Goal: Answer question/provide support

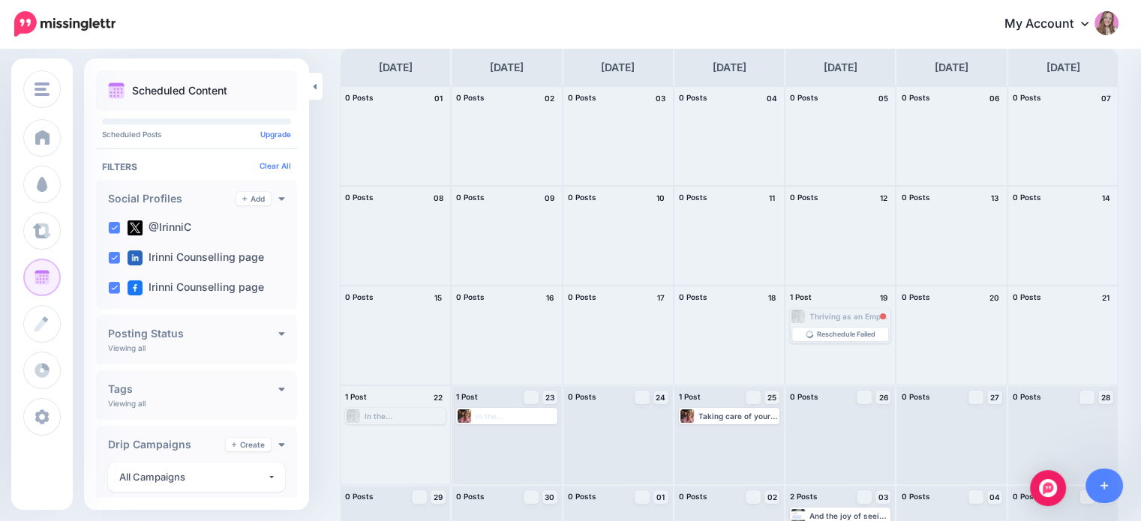
scroll to position [74, 0]
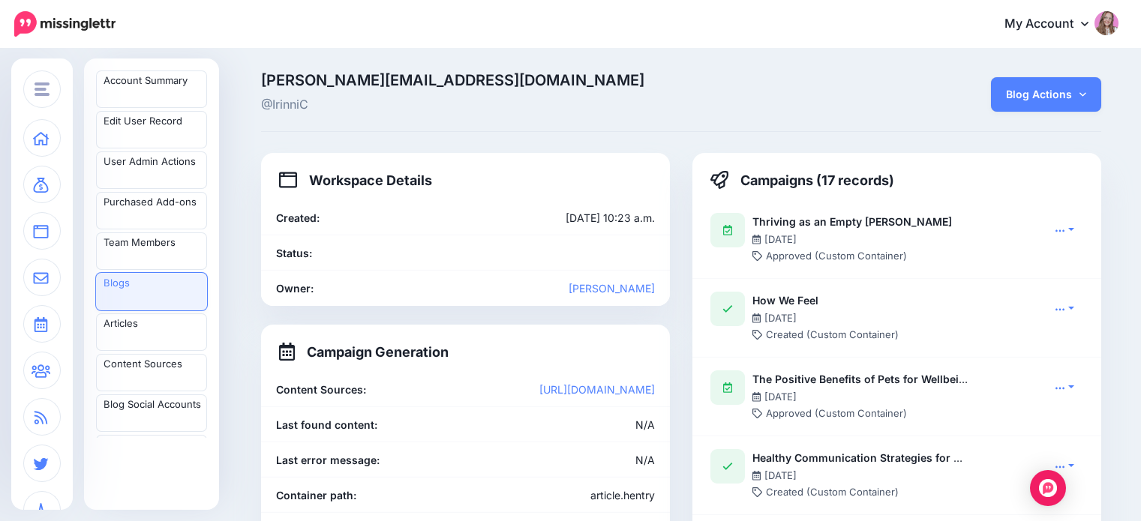
scroll to position [2257, 0]
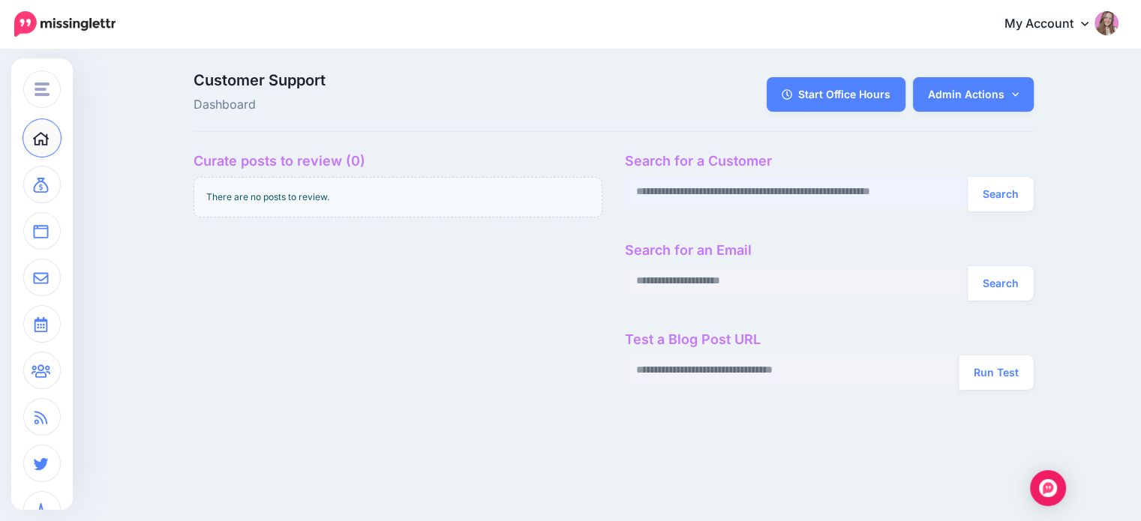
click at [704, 194] on input "text" at bounding box center [797, 191] width 344 height 29
paste input "**********"
type input "**********"
drag, startPoint x: 1026, startPoint y: 191, endPoint x: 993, endPoint y: 179, distance: 35.1
click at [1026, 191] on button "Search" at bounding box center [1001, 194] width 66 height 35
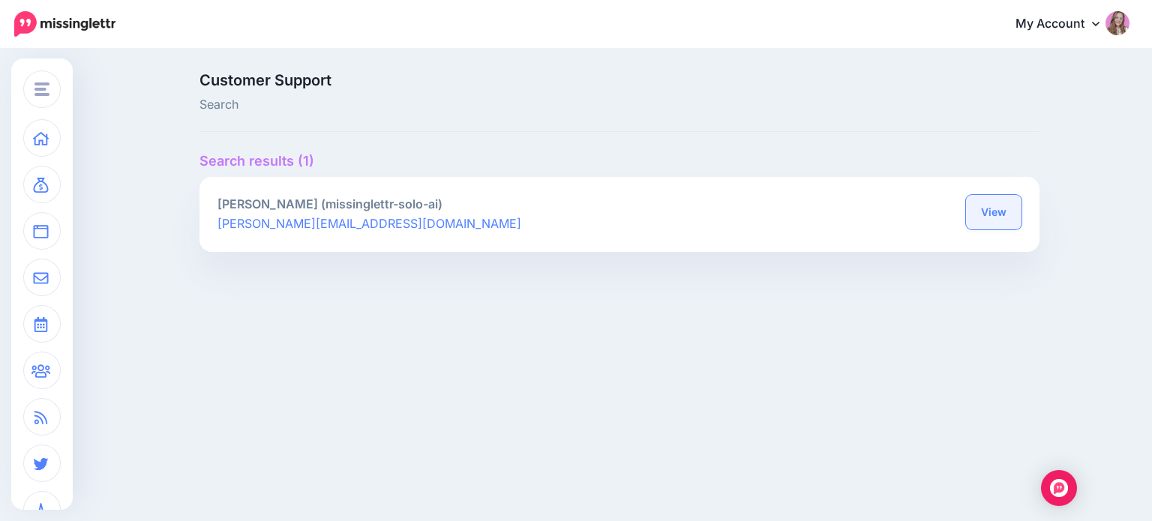
click at [997, 209] on link "View" at bounding box center [994, 212] width 56 height 35
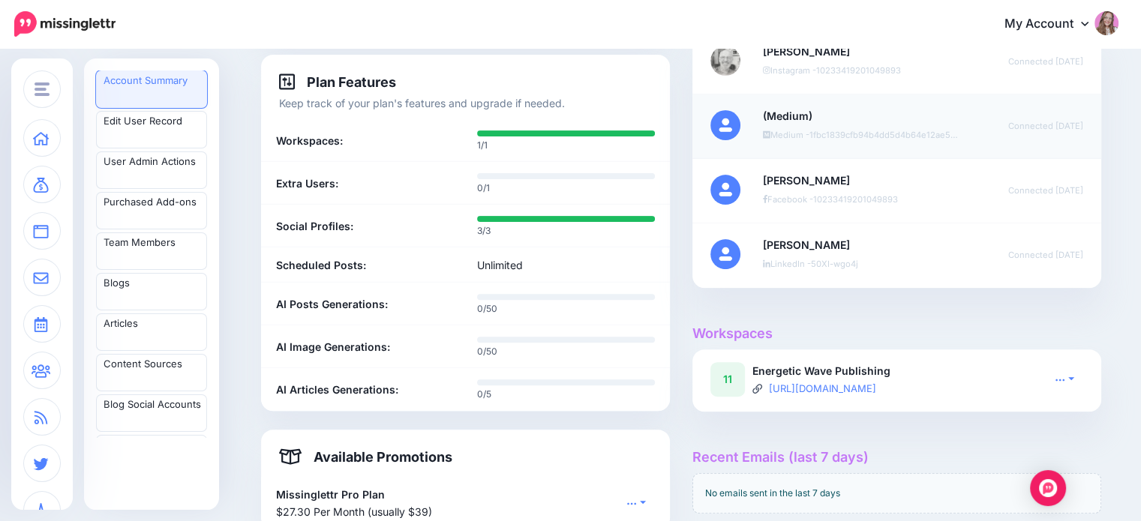
scroll to position [600, 0]
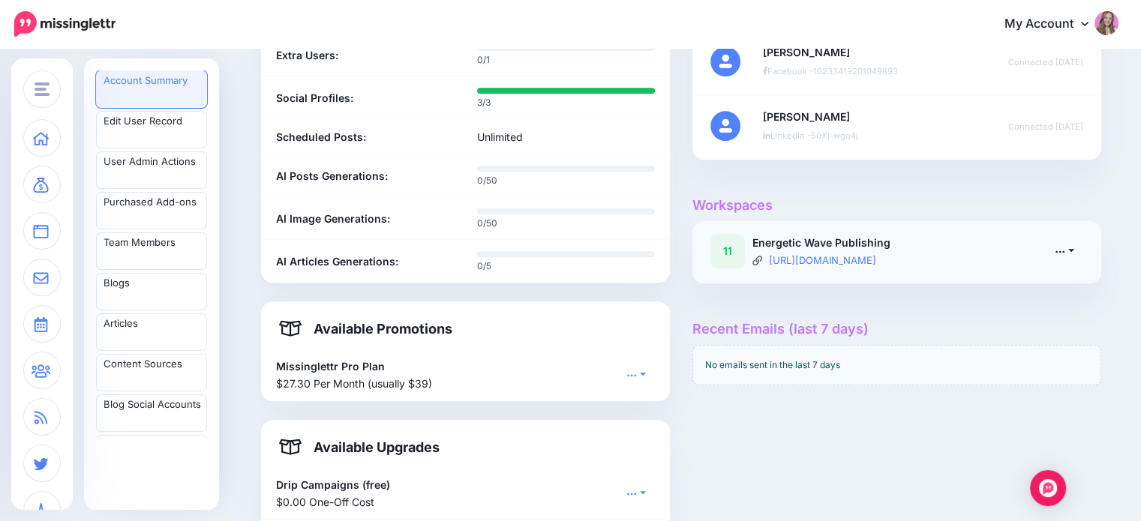
click at [1062, 257] on link at bounding box center [1065, 251] width 38 height 22
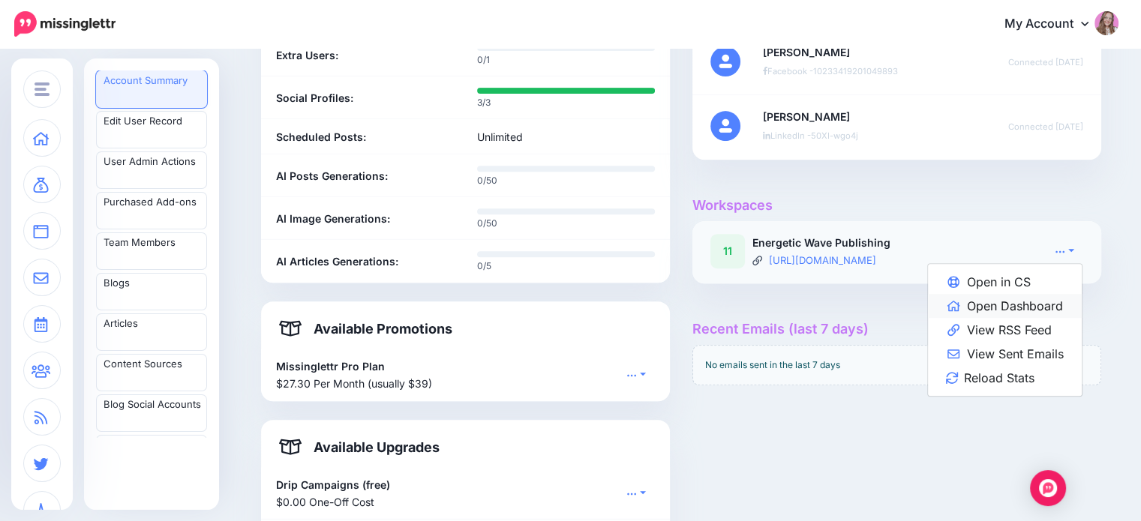
click at [1056, 300] on link "Open Dashboard" at bounding box center [1005, 306] width 154 height 24
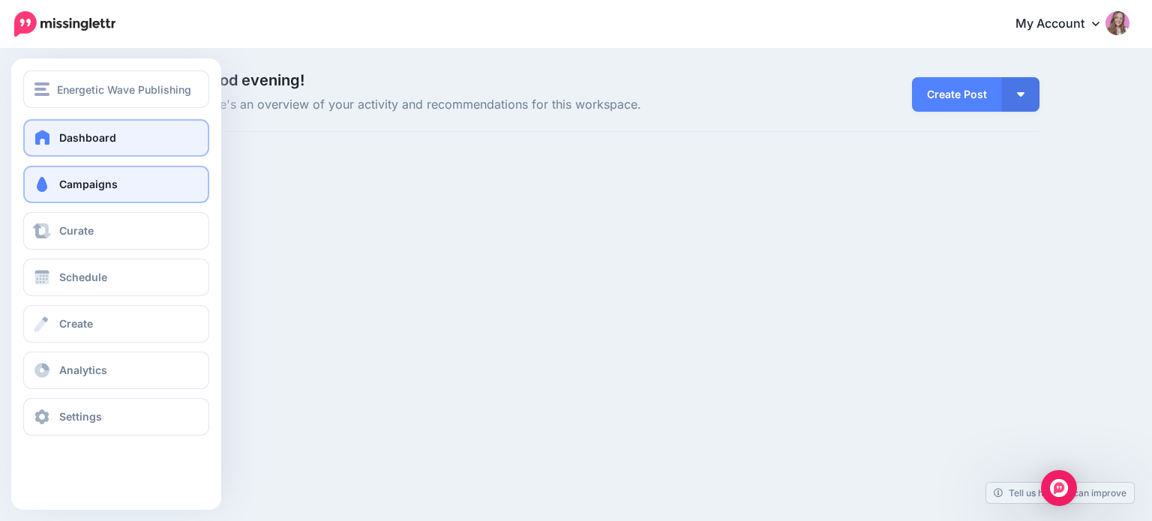
click at [36, 177] on span at bounding box center [42, 184] width 20 height 15
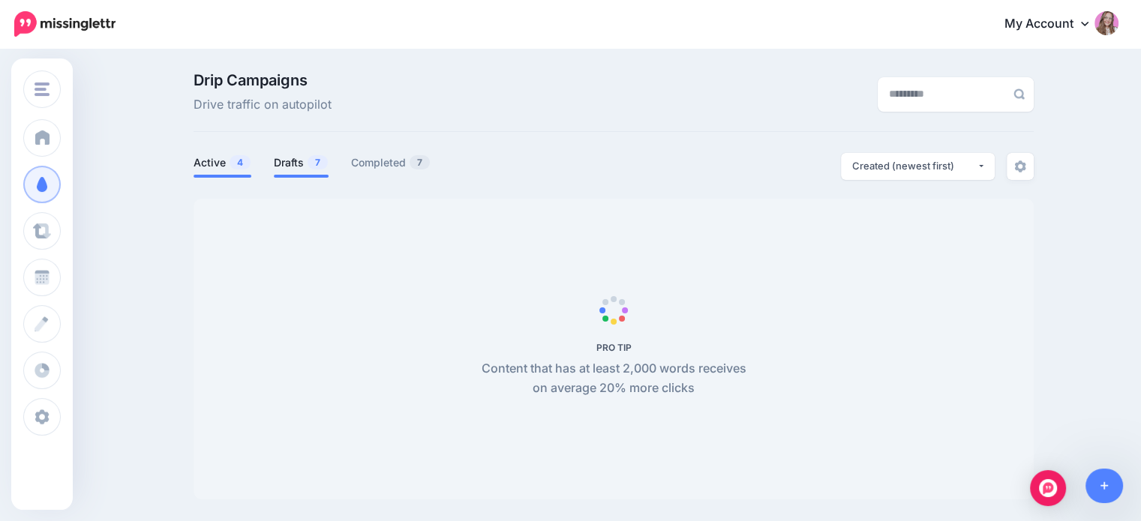
click at [291, 170] on link "Drafts 7" at bounding box center [301, 163] width 55 height 18
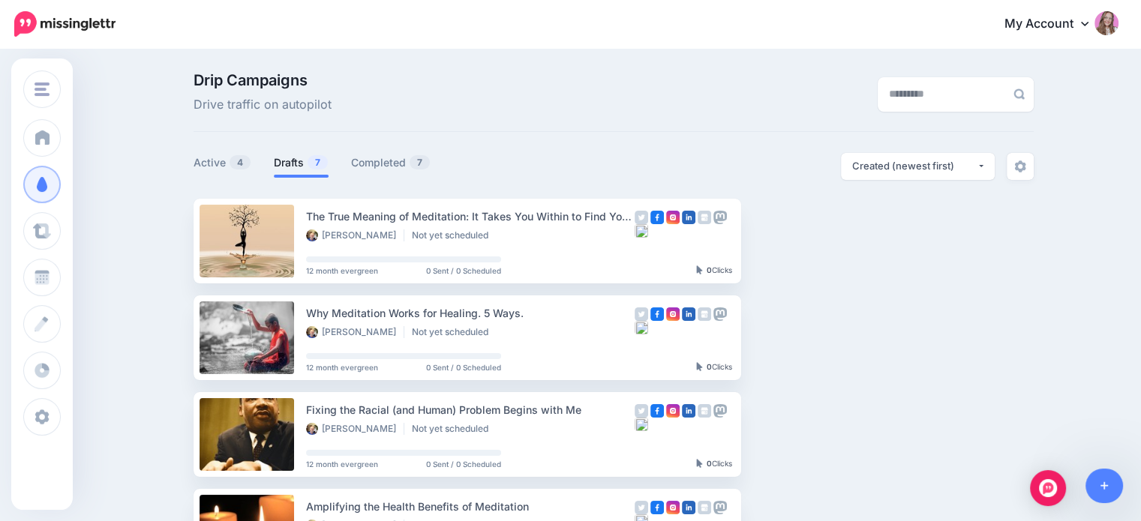
click at [294, 168] on link "Drafts 7" at bounding box center [301, 163] width 55 height 18
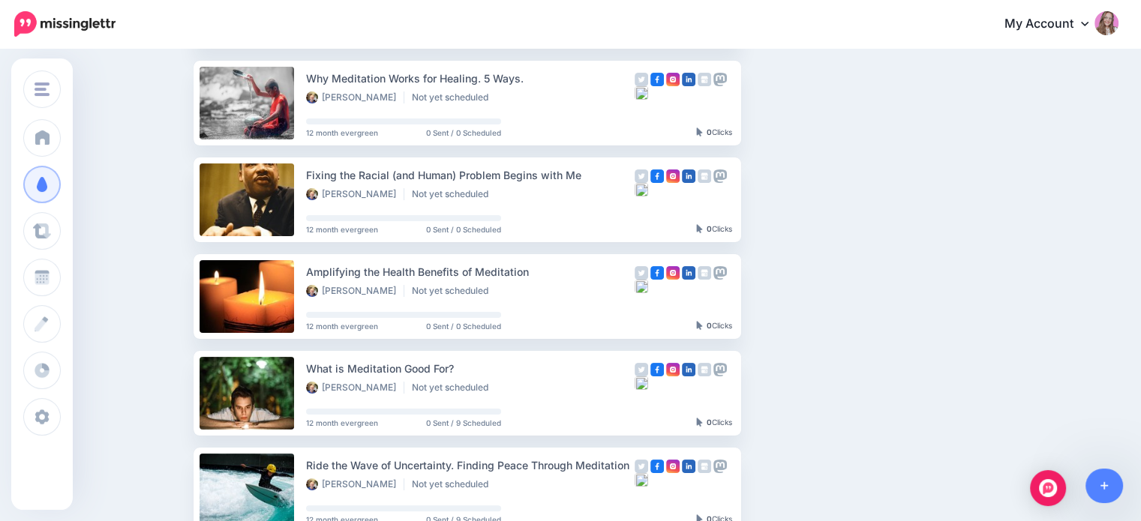
scroll to position [375, 0]
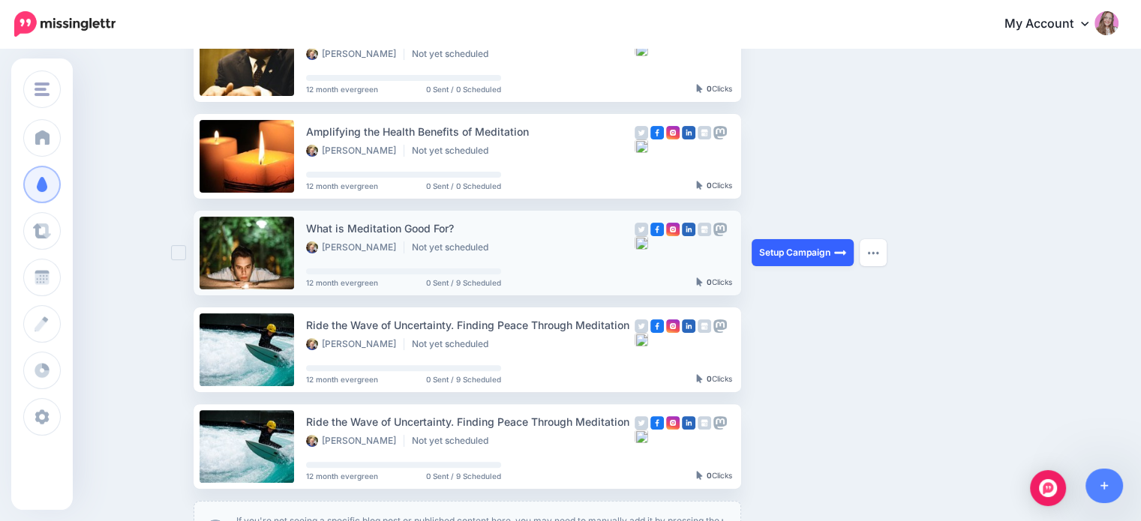
click at [820, 255] on link "Setup Campaign" at bounding box center [803, 252] width 102 height 27
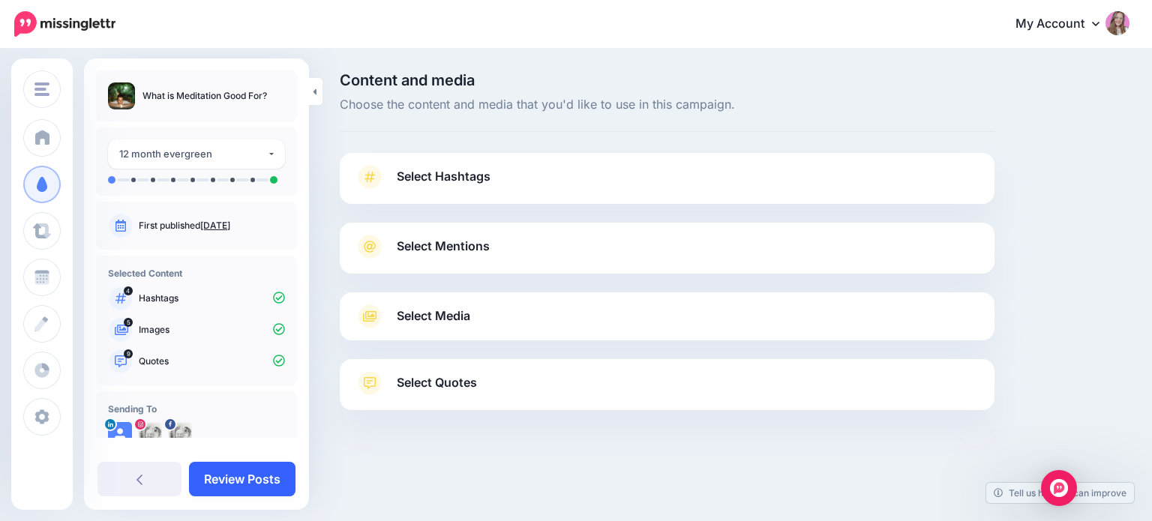
click at [264, 473] on link "Review Posts" at bounding box center [242, 479] width 107 height 35
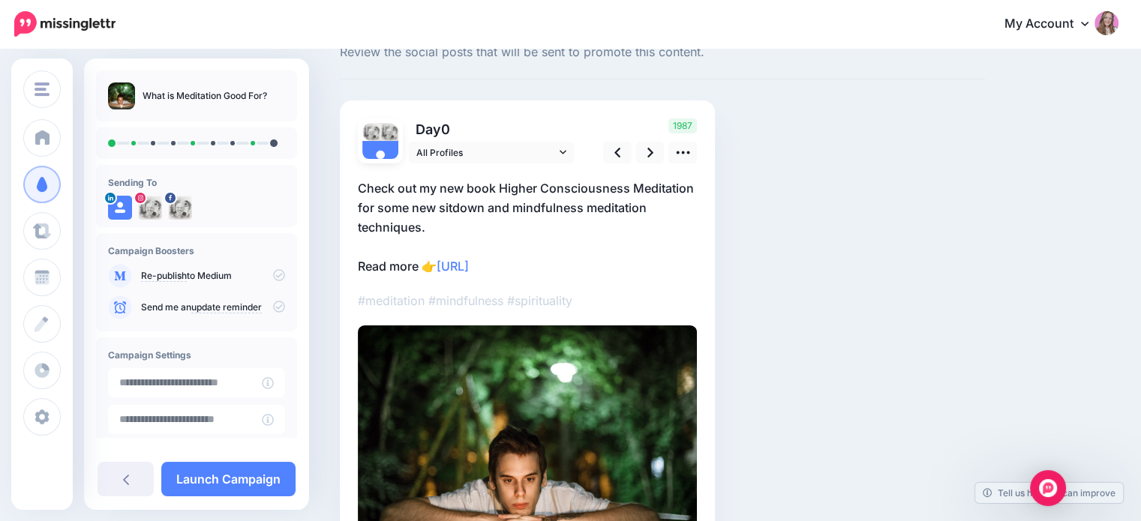
scroll to position [27, 0]
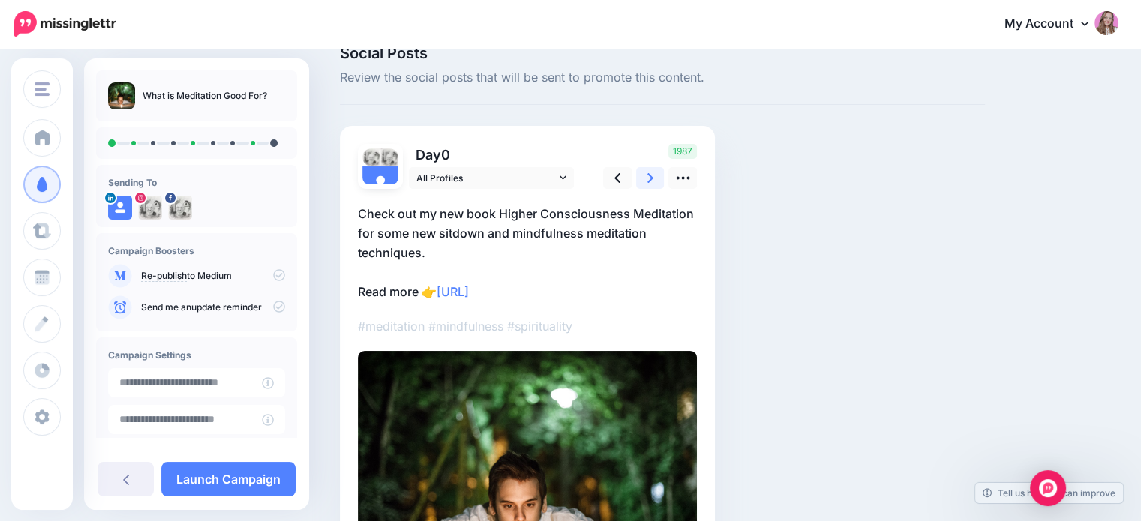
click at [659, 176] on link at bounding box center [650, 178] width 29 height 22
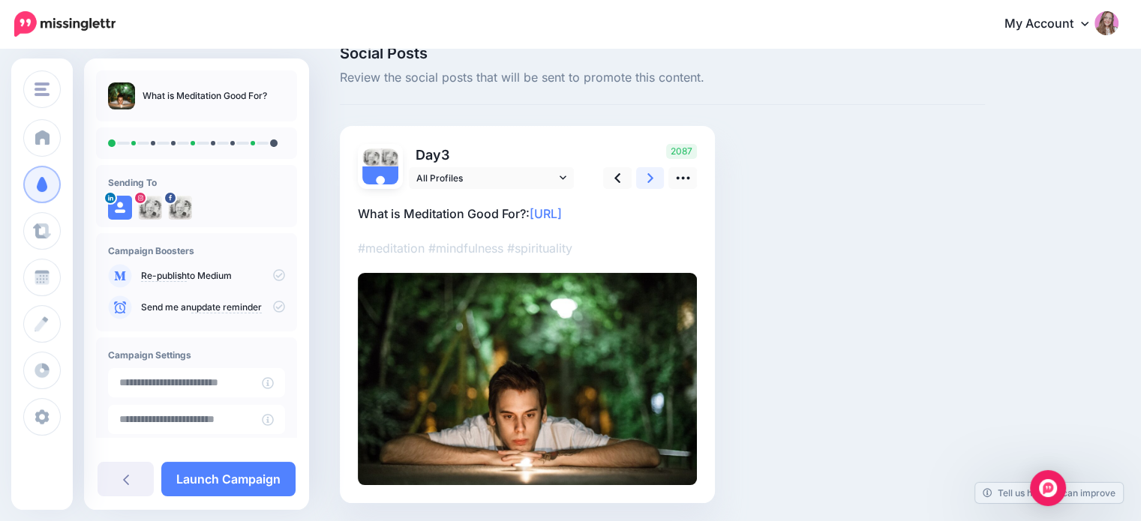
click at [659, 176] on link at bounding box center [650, 178] width 29 height 22
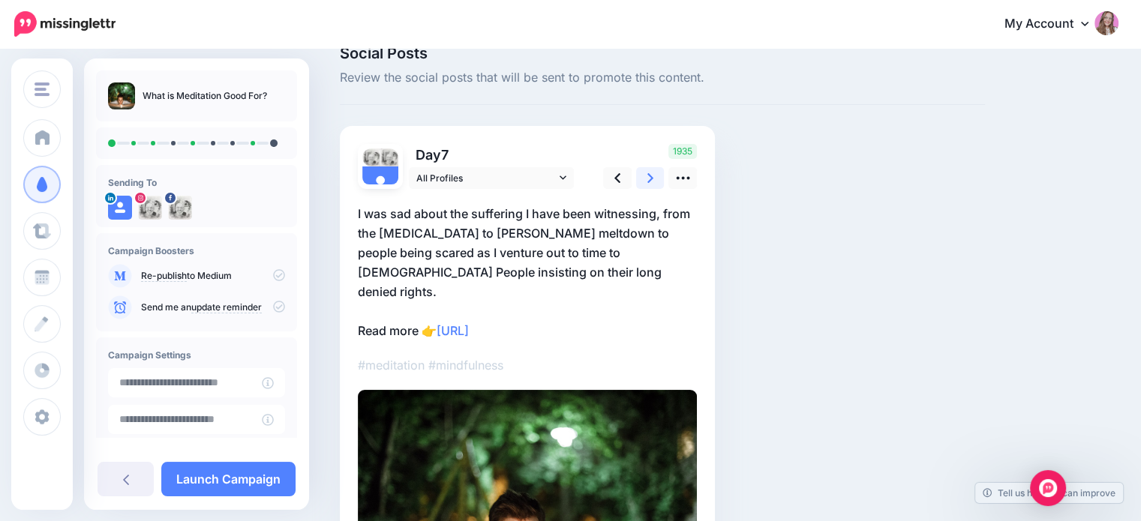
click at [659, 176] on link at bounding box center [650, 178] width 29 height 22
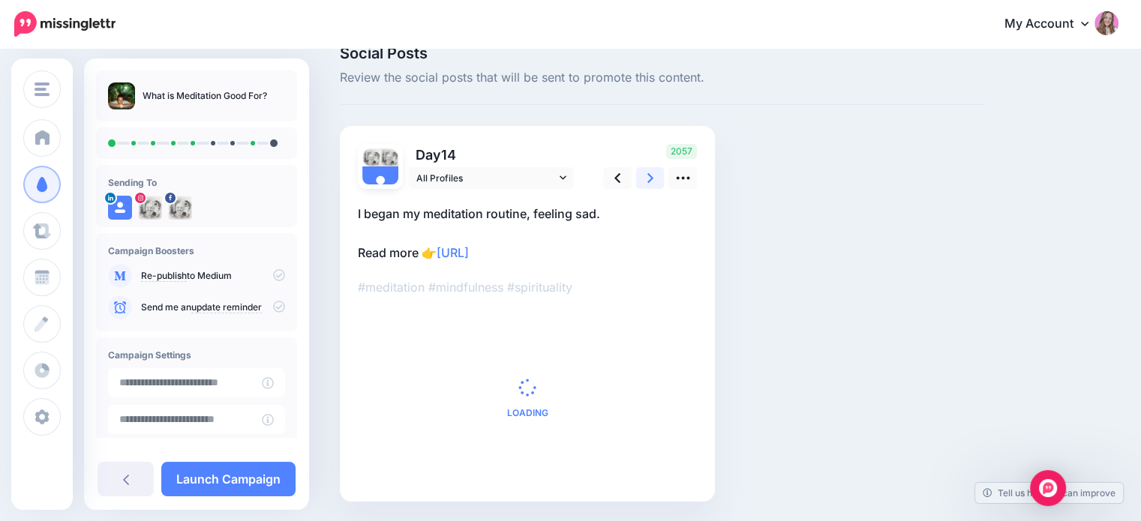
click at [659, 176] on link at bounding box center [650, 178] width 29 height 22
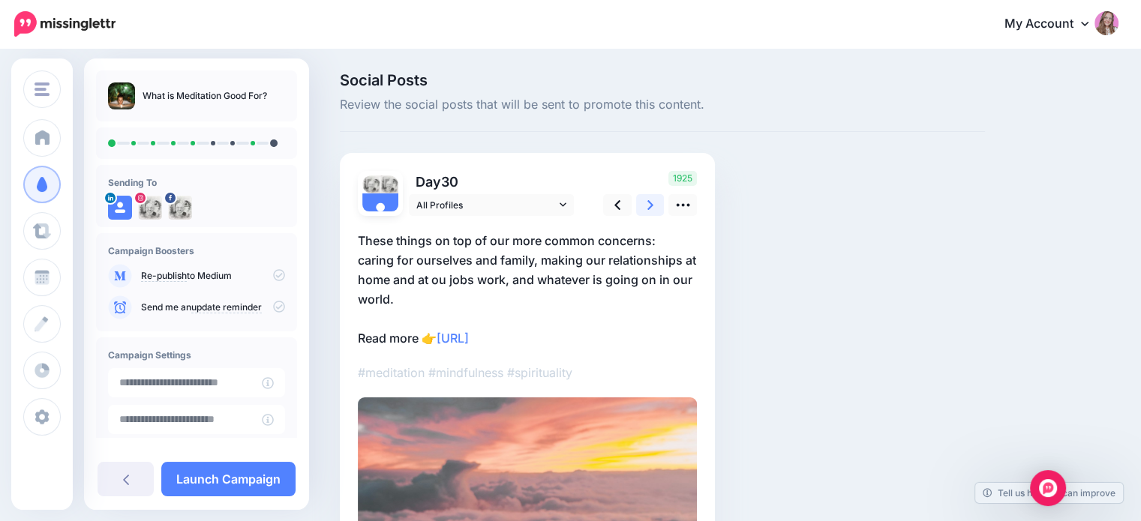
click at [645, 198] on link at bounding box center [650, 205] width 29 height 22
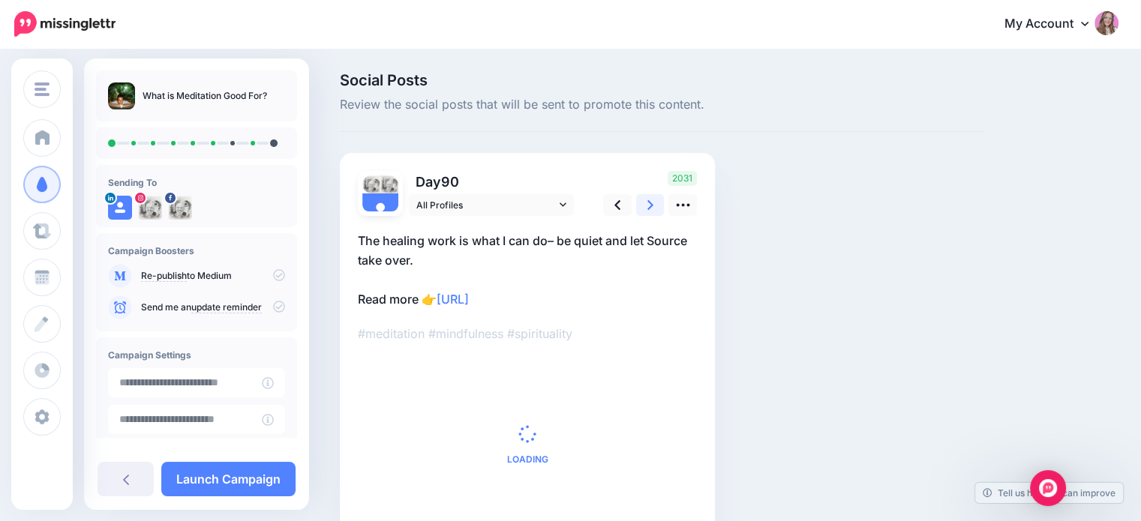
click at [650, 204] on icon at bounding box center [651, 205] width 6 height 16
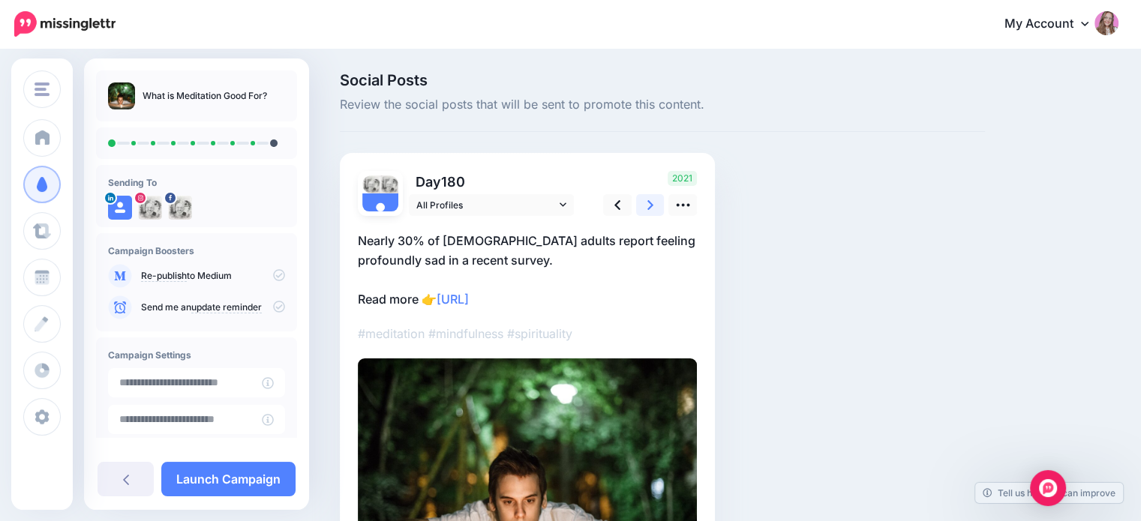
click at [650, 204] on icon at bounding box center [651, 205] width 6 height 16
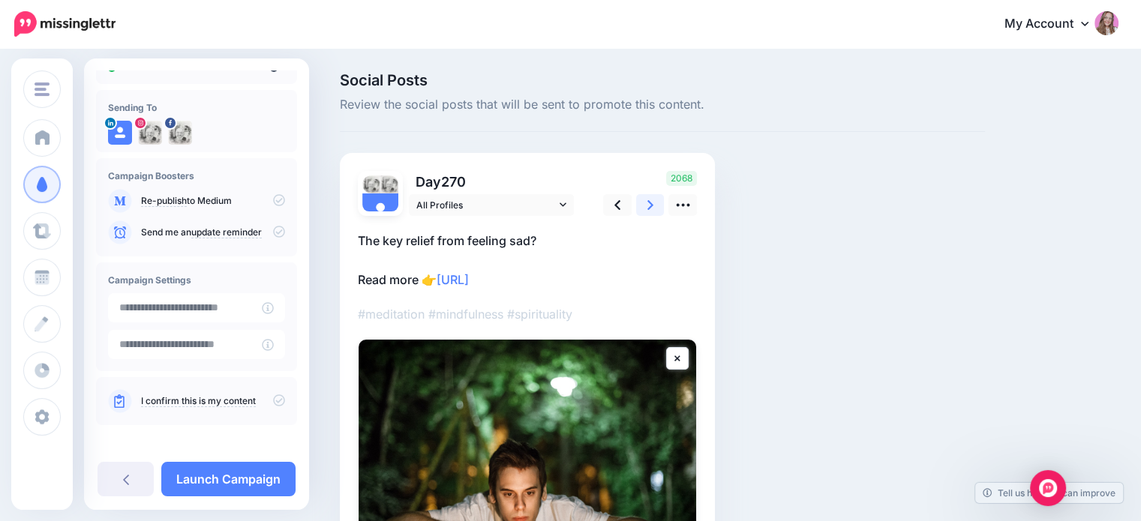
scroll to position [80, 0]
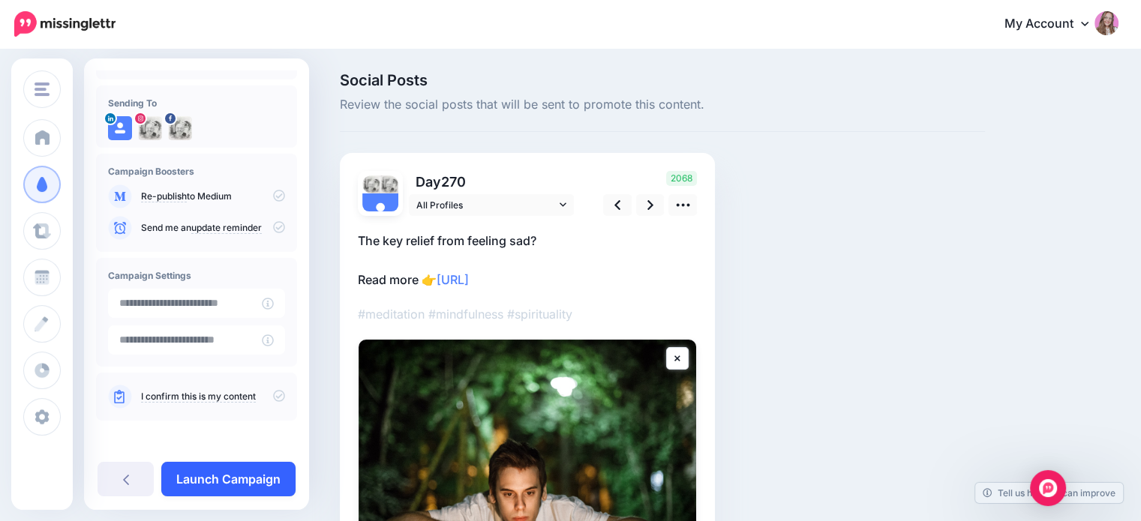
click at [212, 475] on link "Launch Campaign" at bounding box center [228, 479] width 134 height 35
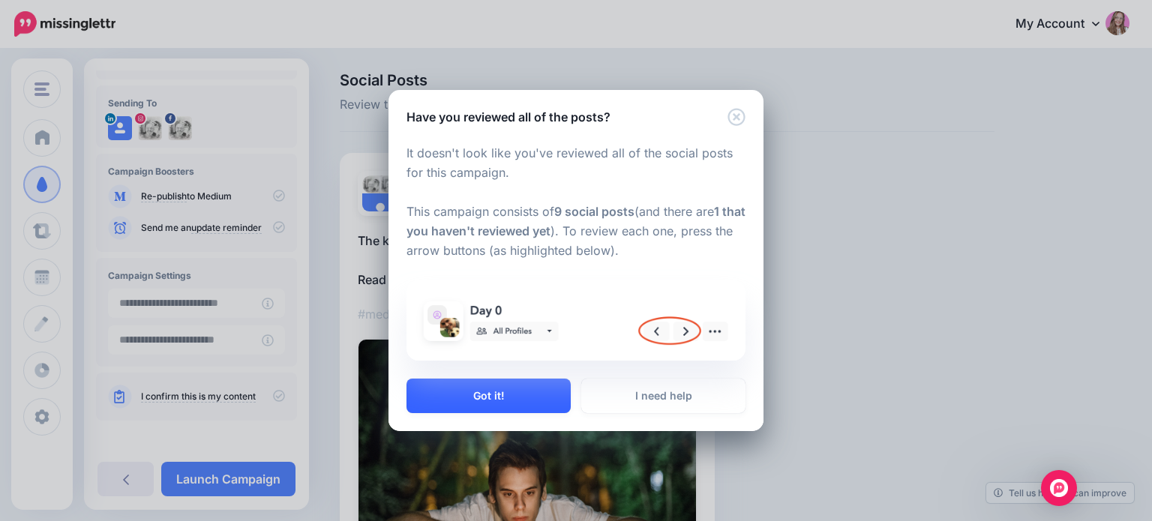
click at [466, 397] on button "Got it!" at bounding box center [489, 396] width 164 height 35
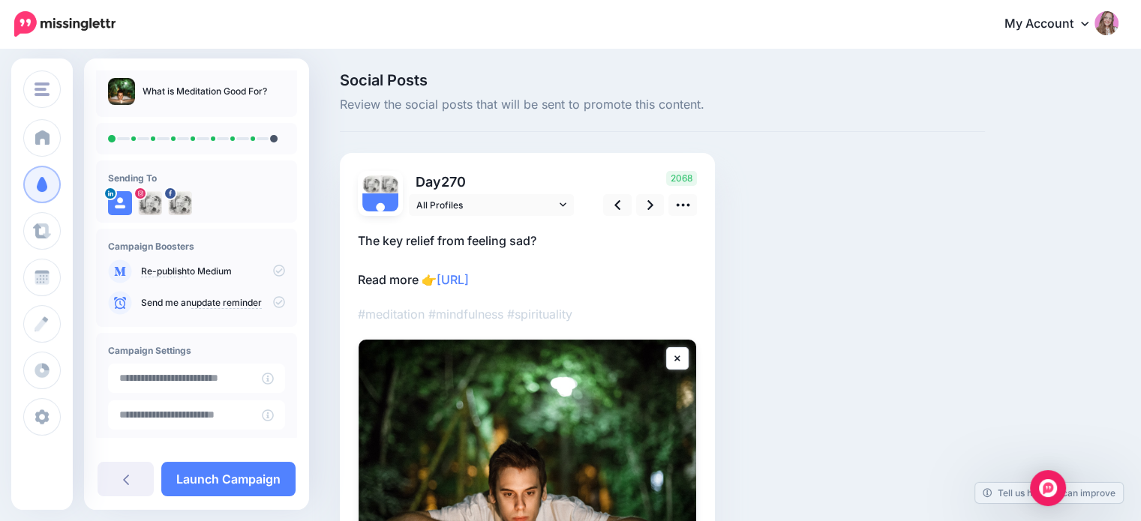
scroll to position [0, 0]
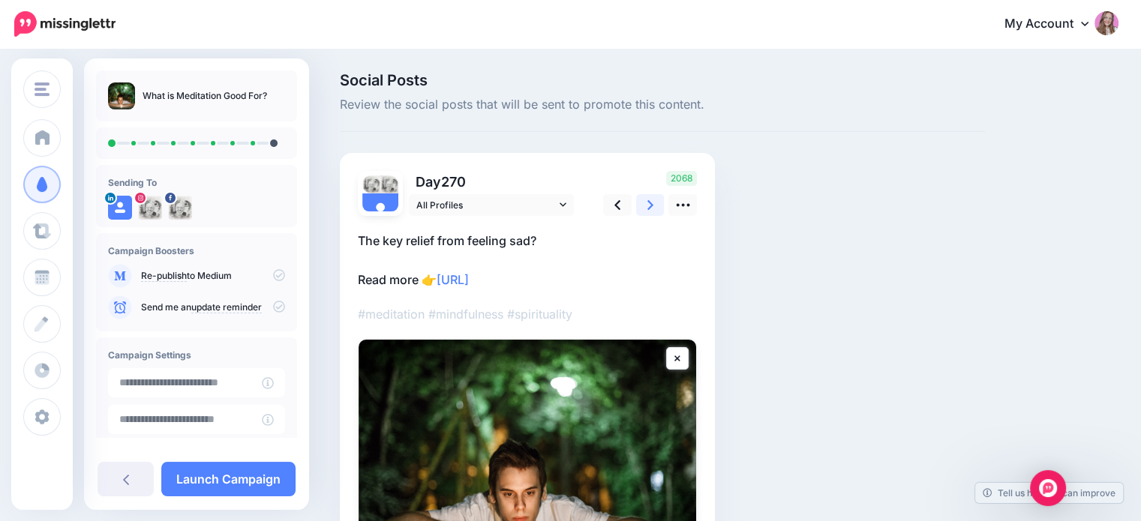
click at [648, 200] on icon at bounding box center [651, 205] width 6 height 16
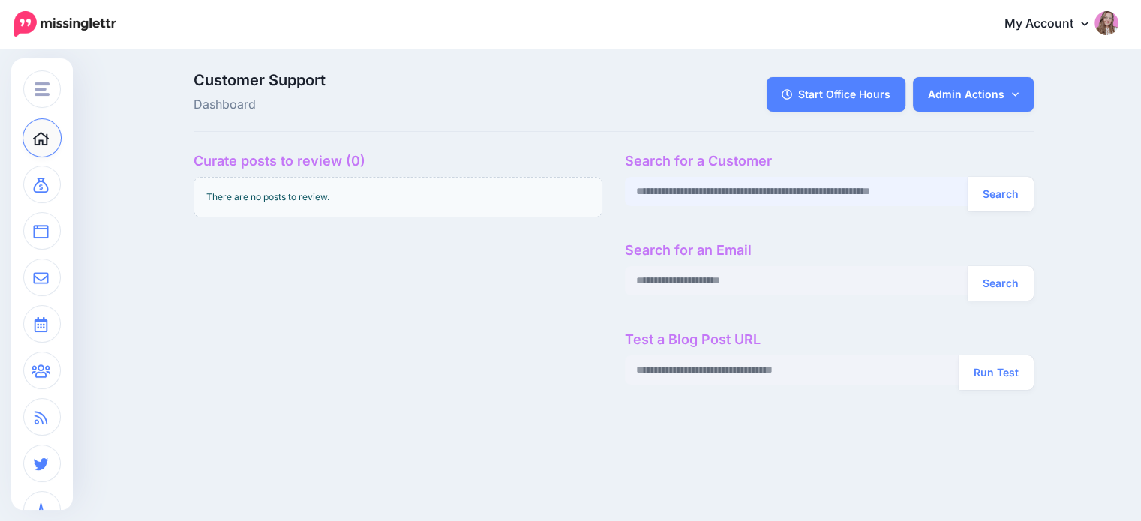
click at [752, 191] on input "text" at bounding box center [797, 191] width 344 height 29
paste input "**********"
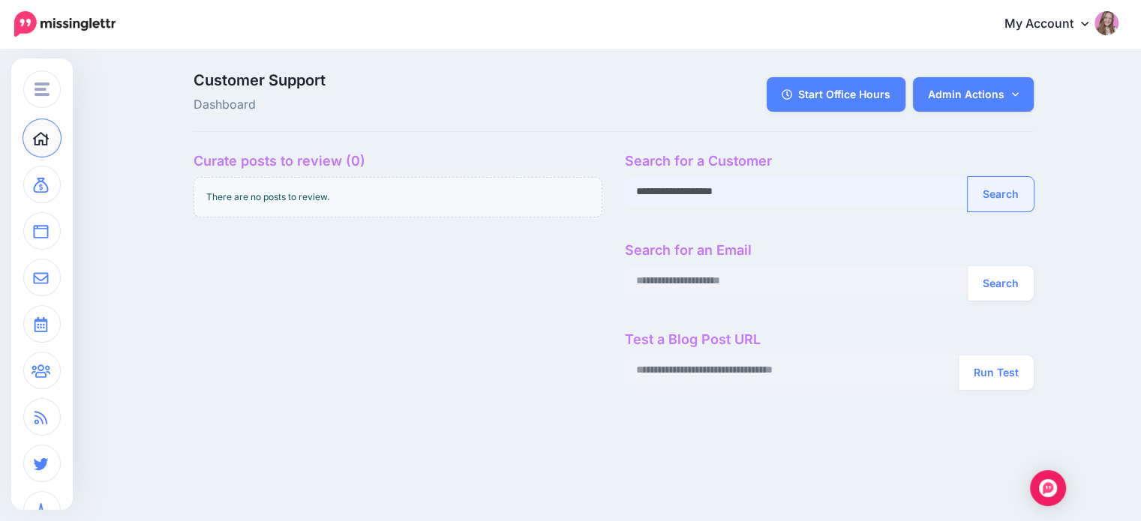
type input "**********"
drag, startPoint x: 1008, startPoint y: 200, endPoint x: 942, endPoint y: 254, distance: 85.3
click at [1008, 200] on button "Search" at bounding box center [1001, 194] width 66 height 35
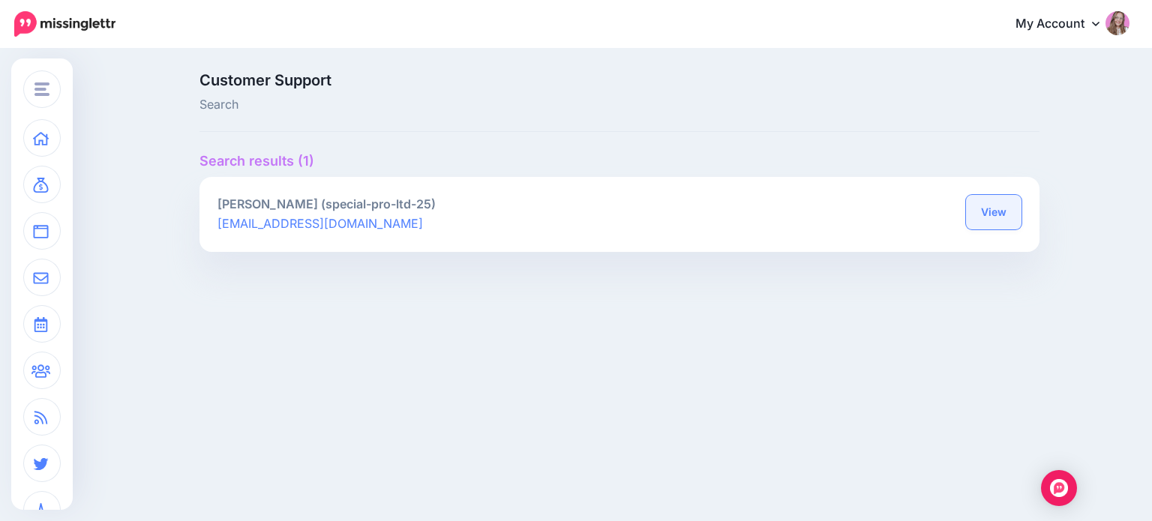
click at [1014, 219] on link "View" at bounding box center [994, 212] width 56 height 35
click at [985, 203] on link "View" at bounding box center [994, 212] width 56 height 35
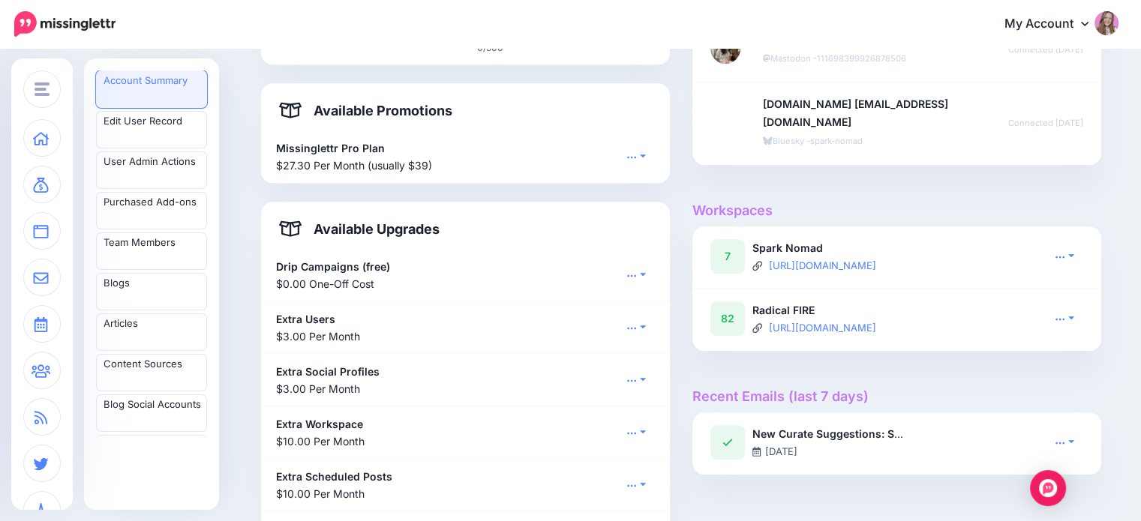
scroll to position [975, 0]
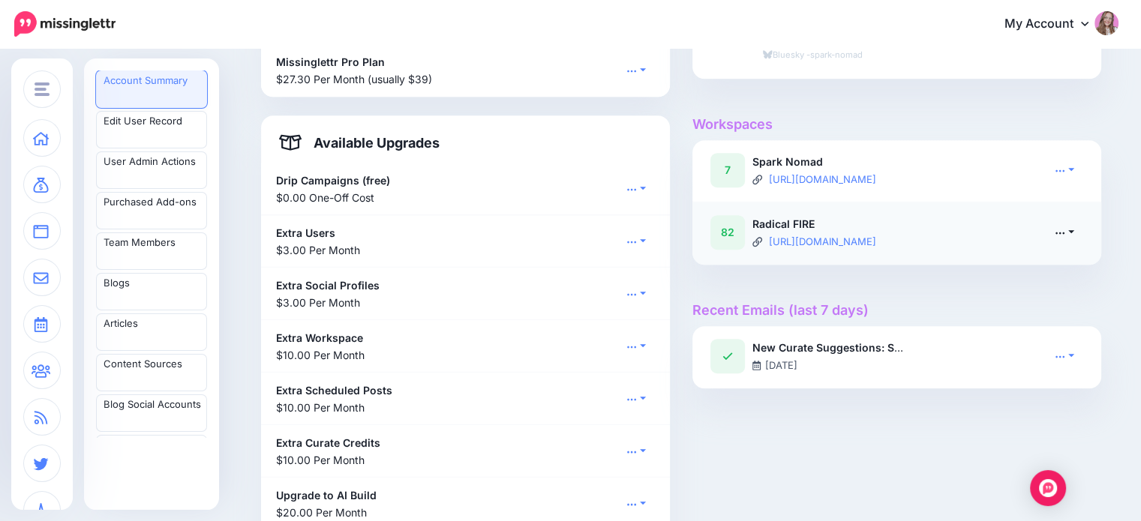
click at [1065, 236] on link at bounding box center [1065, 232] width 38 height 22
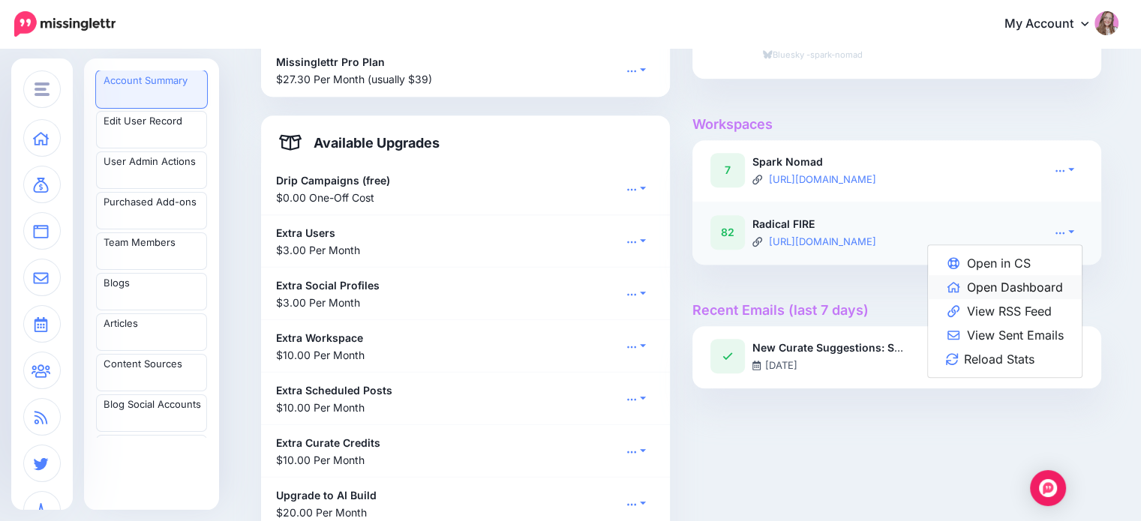
click at [1061, 286] on link "Open Dashboard" at bounding box center [1005, 287] width 154 height 24
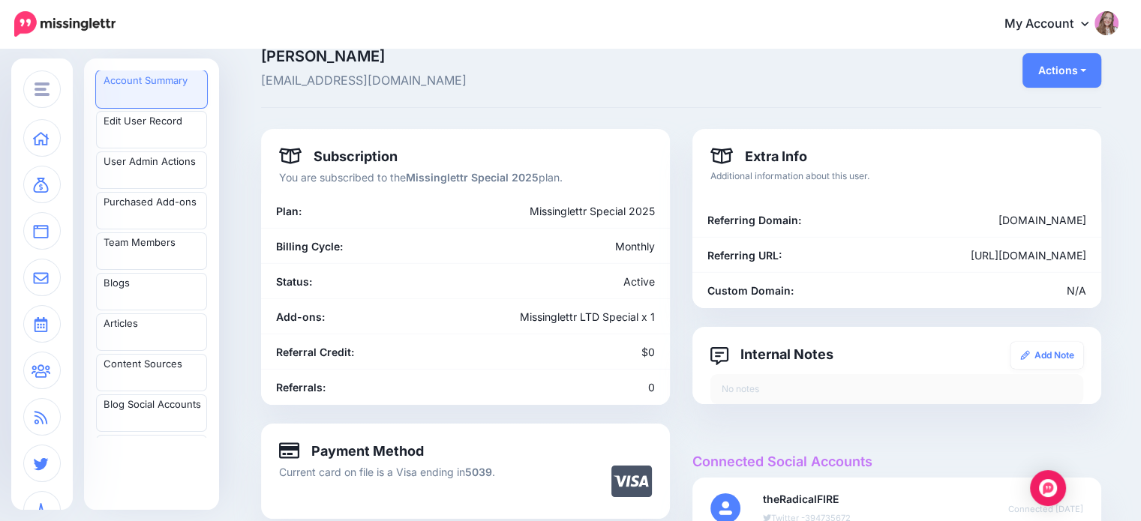
scroll to position [0, 0]
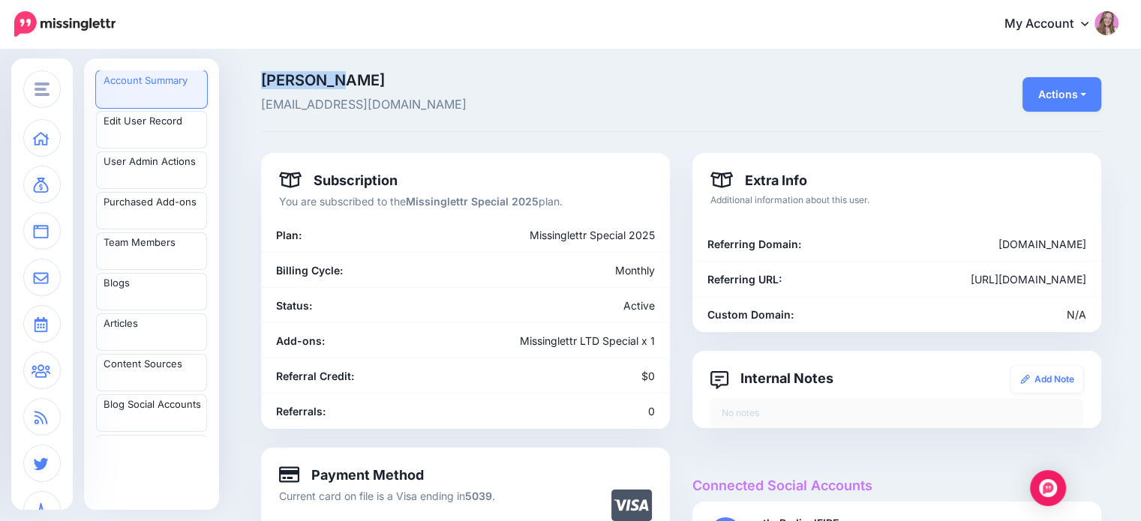
drag, startPoint x: 267, startPoint y: 77, endPoint x: 331, endPoint y: 80, distance: 63.8
click at [331, 80] on span "Marjolein Dilven" at bounding box center [537, 80] width 553 height 15
copy span "Marjolein"
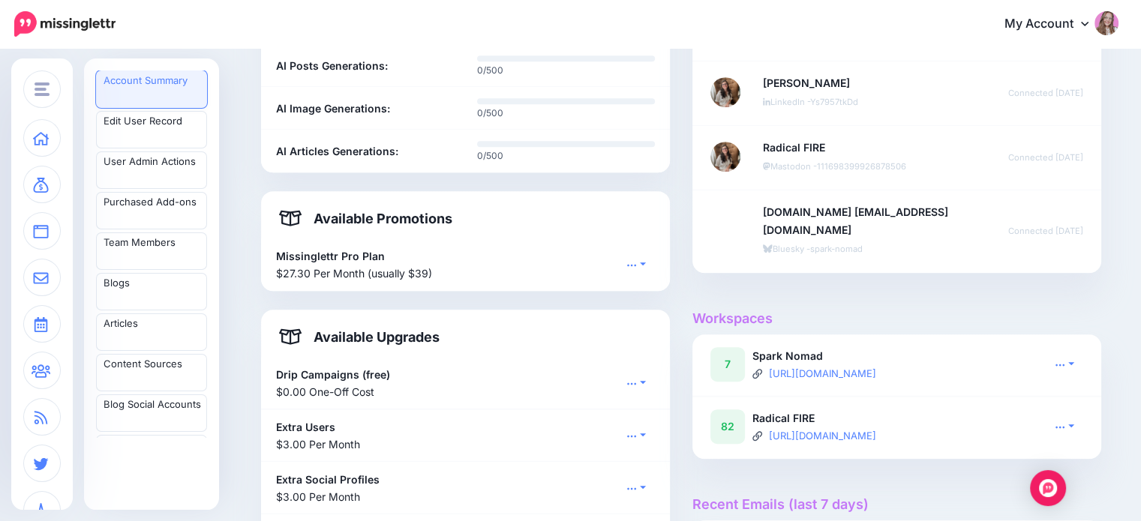
scroll to position [825, 0]
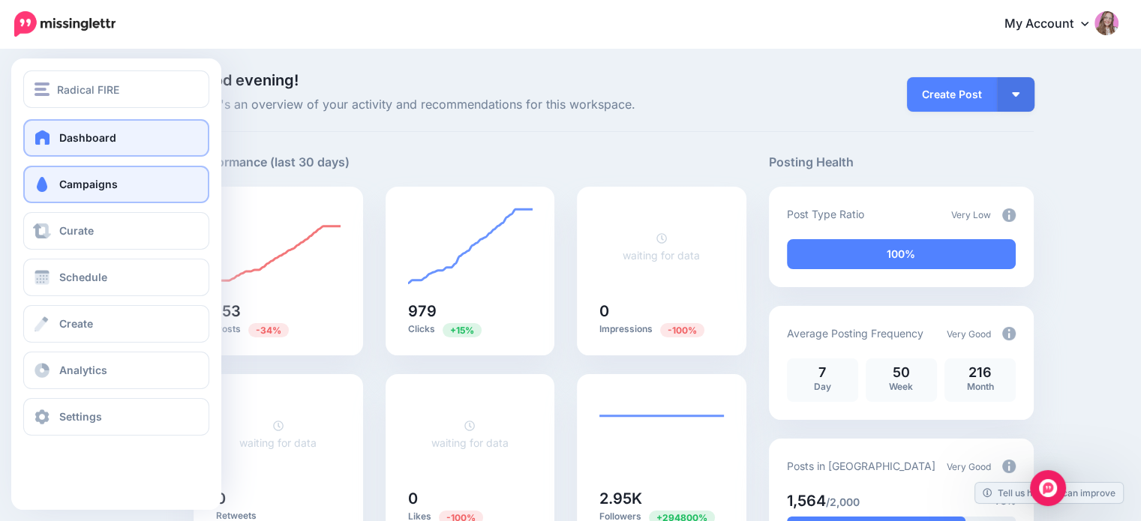
click at [78, 194] on link "Campaigns" at bounding box center [116, 185] width 186 height 38
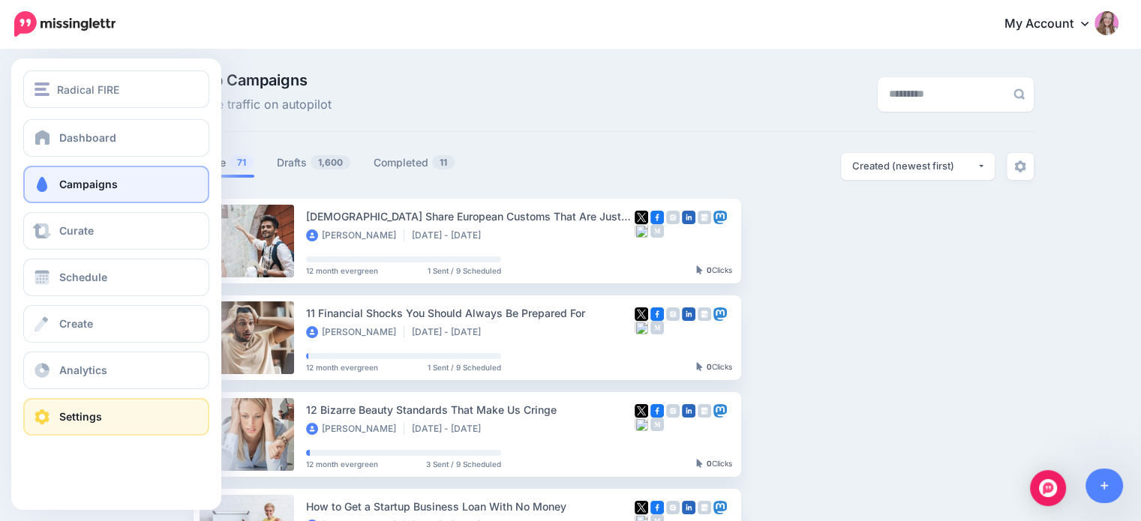
click at [56, 428] on link "Settings" at bounding box center [116, 417] width 186 height 38
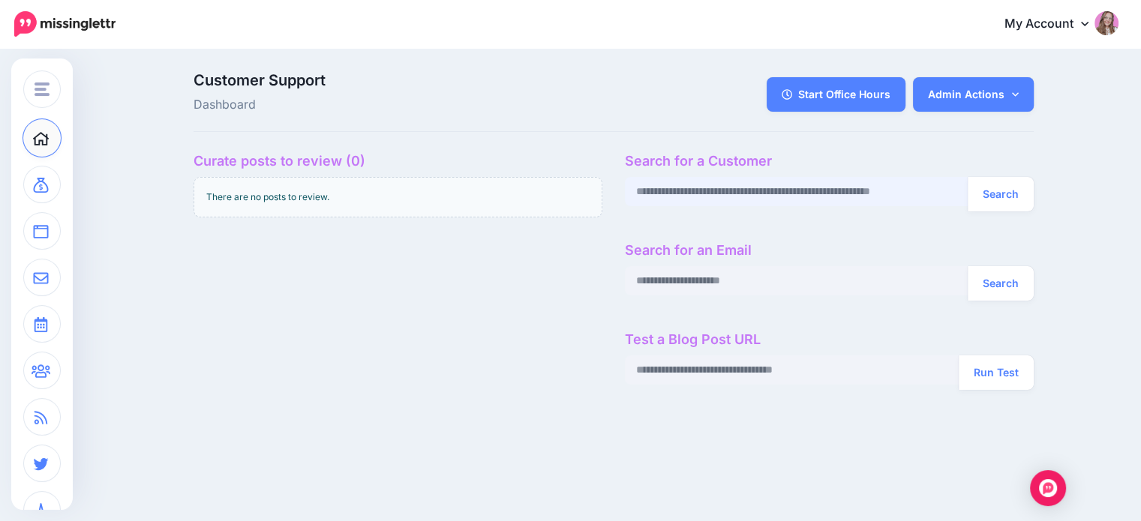
paste input "**********"
type input "**********"
click at [1026, 198] on button "Search" at bounding box center [1001, 194] width 66 height 35
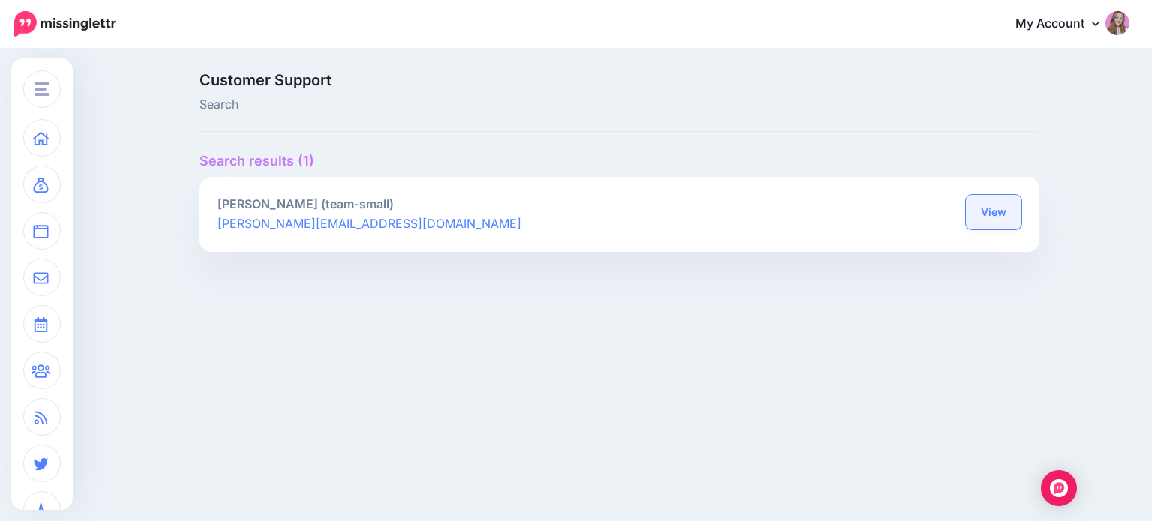
click at [981, 206] on link "View" at bounding box center [994, 212] width 56 height 35
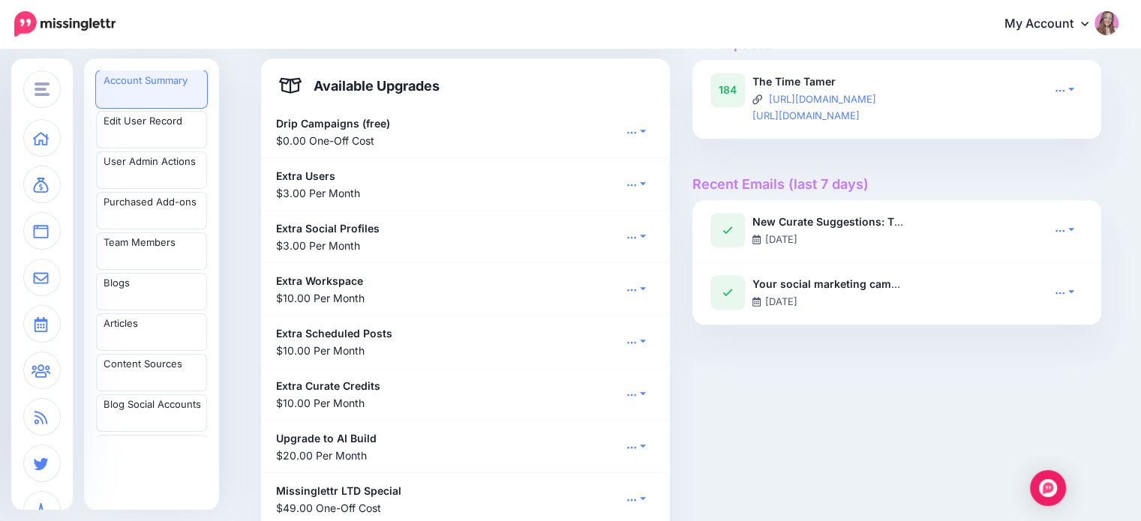
scroll to position [900, 0]
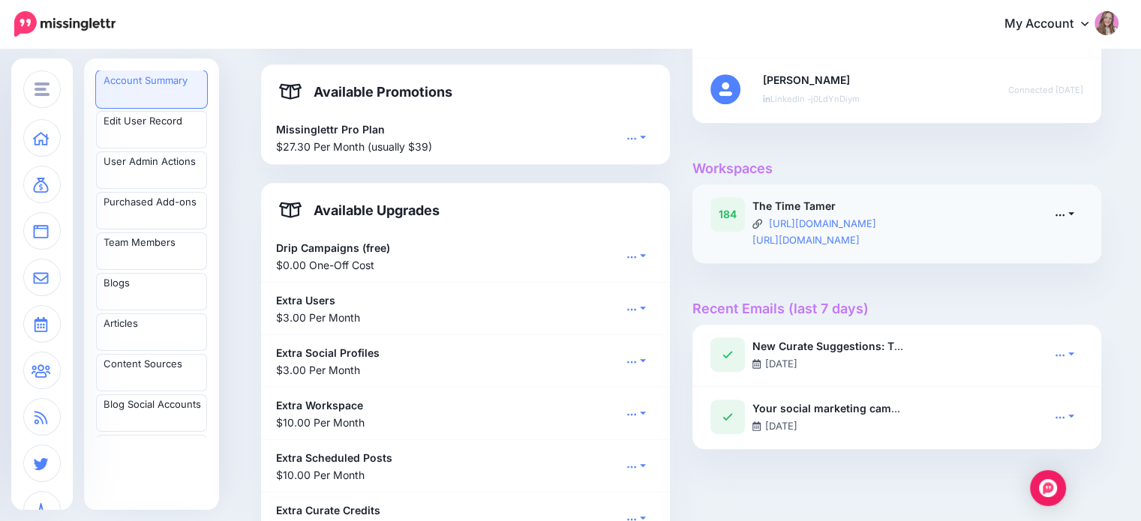
click at [1062, 212] on icon at bounding box center [1060, 214] width 11 height 11
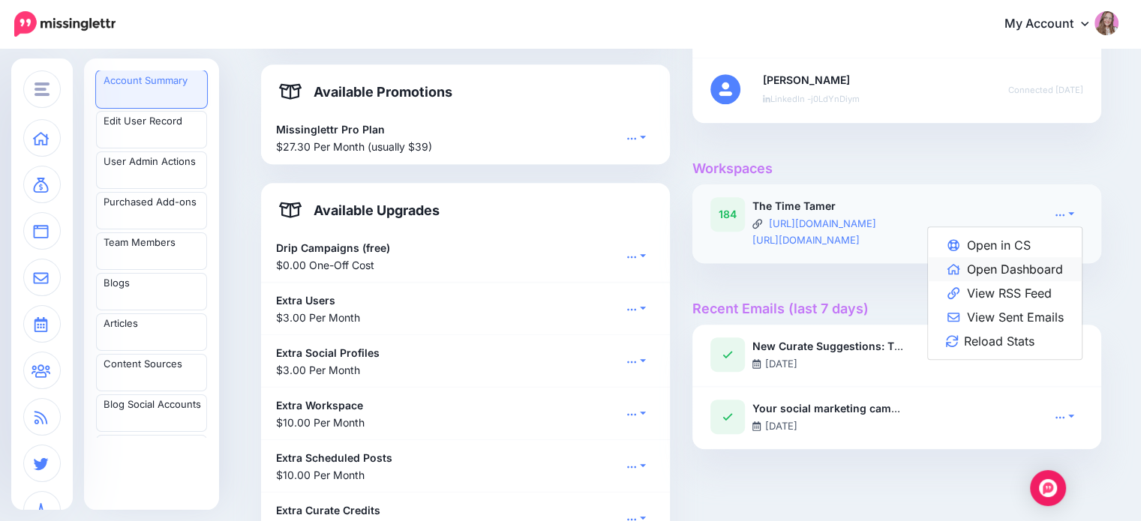
click at [1046, 270] on link "Open Dashboard" at bounding box center [1005, 269] width 154 height 24
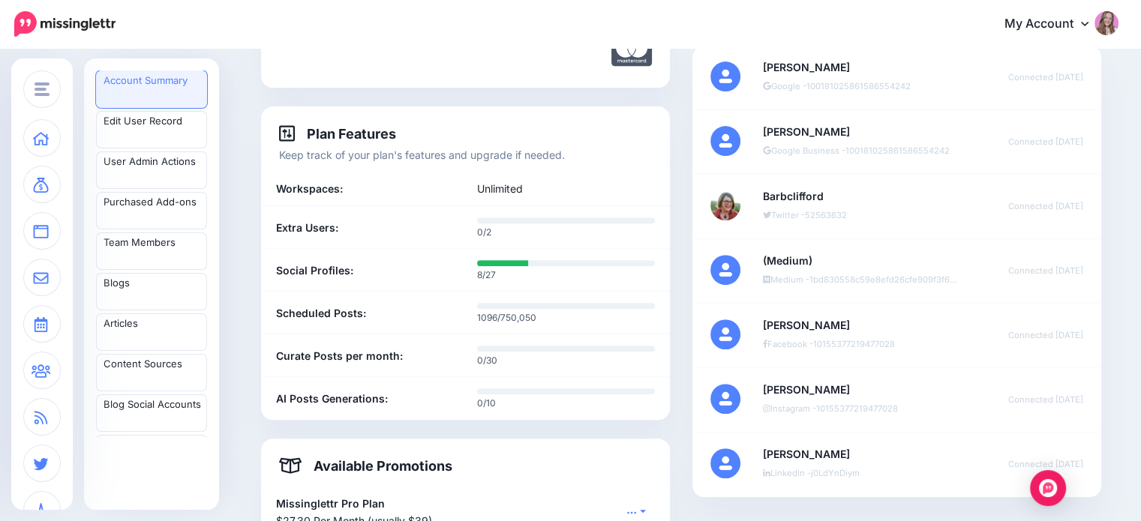
scroll to position [525, 0]
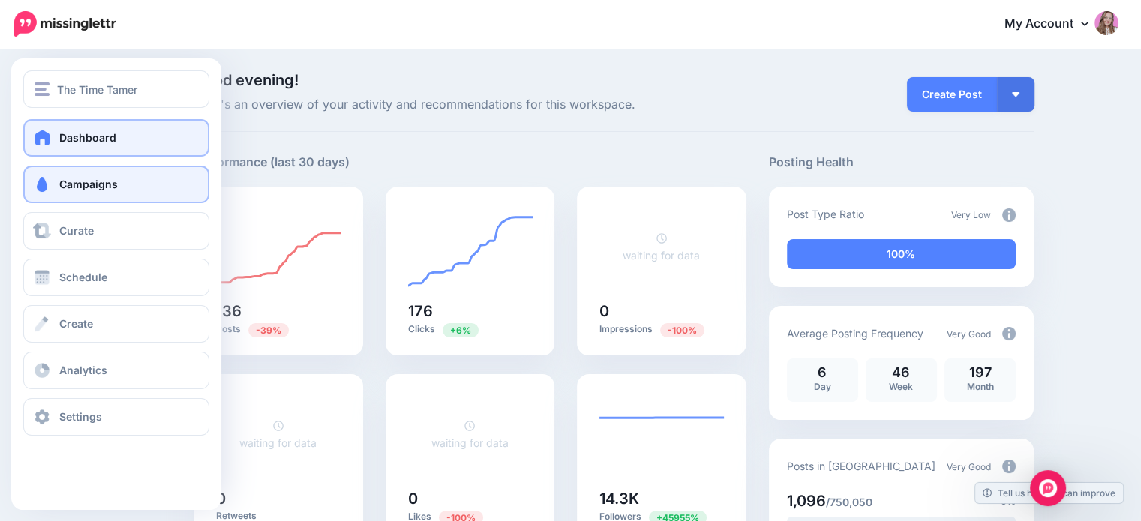
click at [62, 179] on span "Campaigns" at bounding box center [88, 184] width 59 height 13
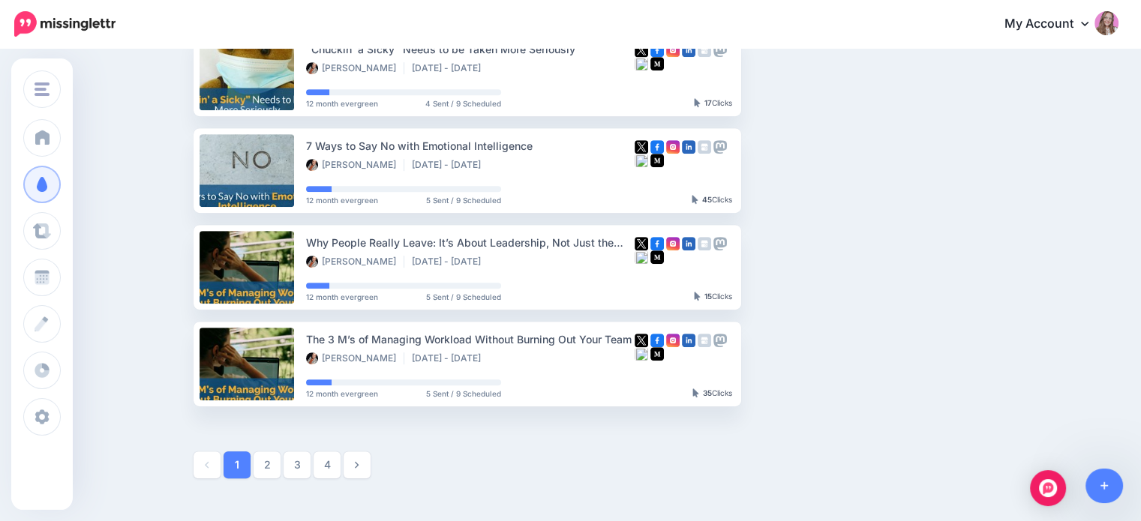
scroll to position [750, 0]
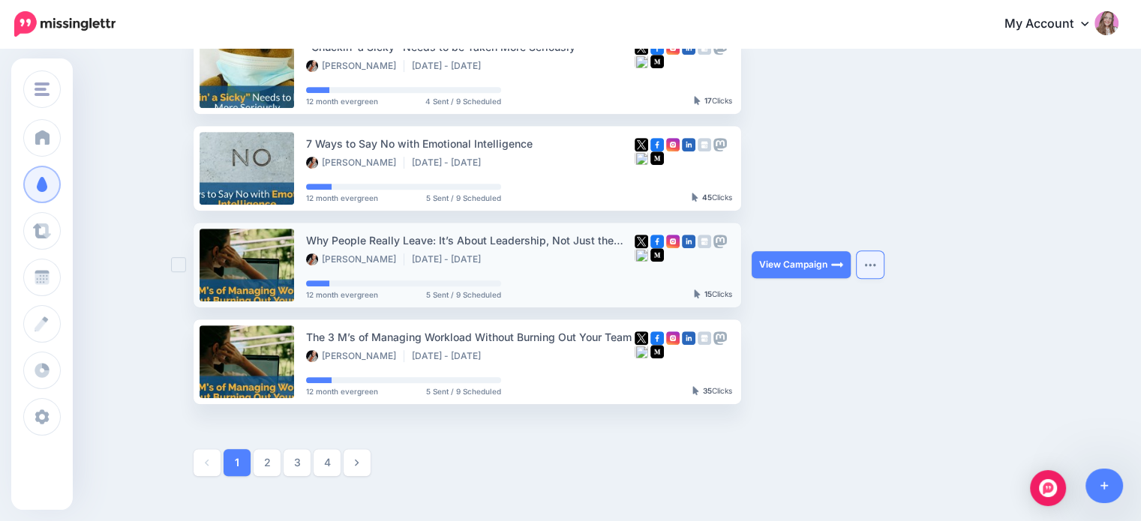
click at [876, 269] on button "button" at bounding box center [870, 264] width 27 height 27
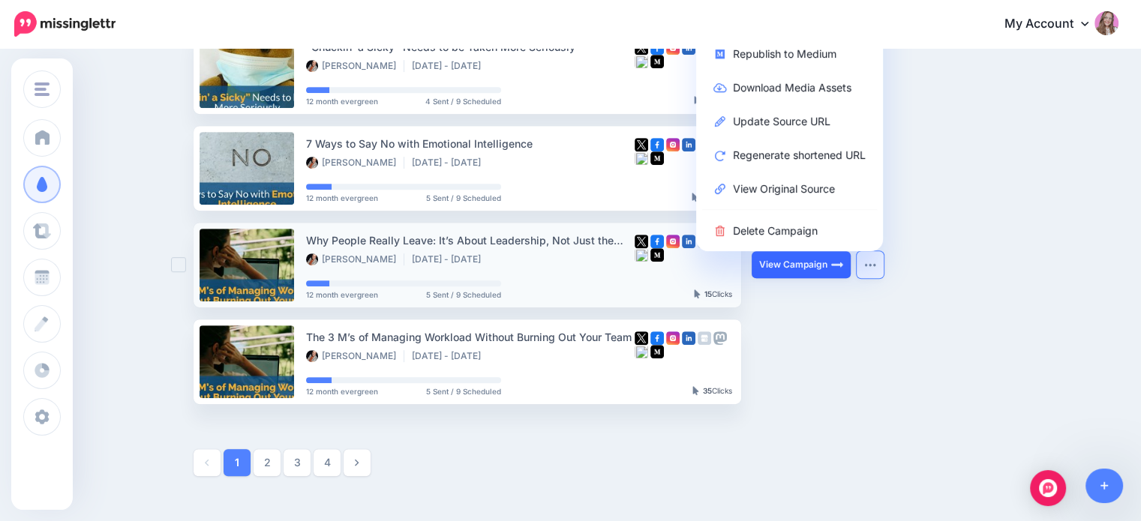
click at [803, 263] on link "View Campaign" at bounding box center [801, 264] width 99 height 27
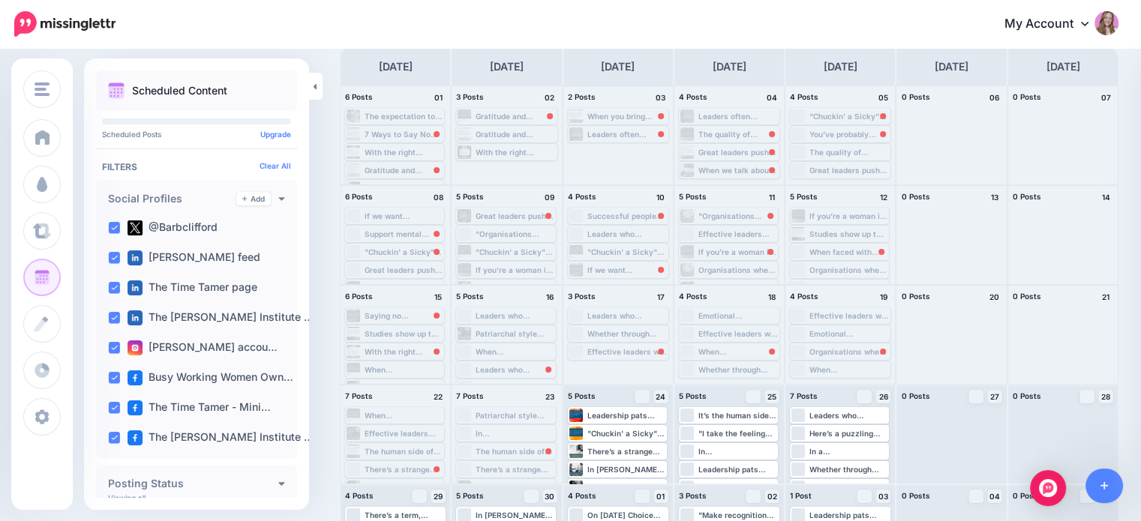
scroll to position [138, 0]
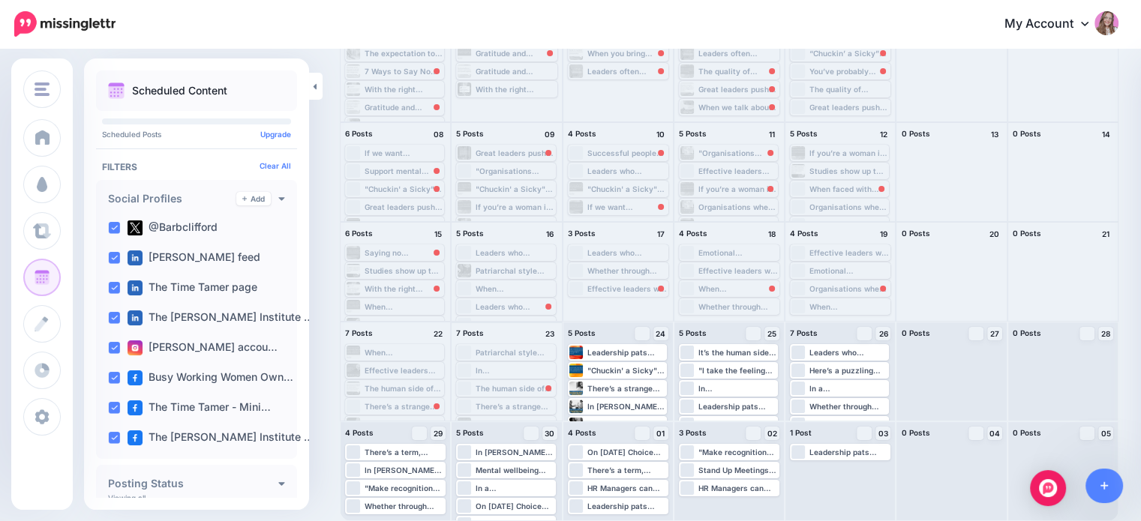
click at [514, 386] on div "The human side of work is what really makes or breaks leadership. Read more 👉 h…" at bounding box center [515, 388] width 78 height 9
click at [485, 387] on div "The human side of work is what really makes or breaks leadership. Read more 👉 h…" at bounding box center [515, 388] width 78 height 9
click at [467, 386] on span "Loading" at bounding box center [473, 425] width 30 height 86
click at [473, 387] on div "Loading The human side of work is what really makes or breaks leadership. Read …" at bounding box center [506, 389] width 96 height 14
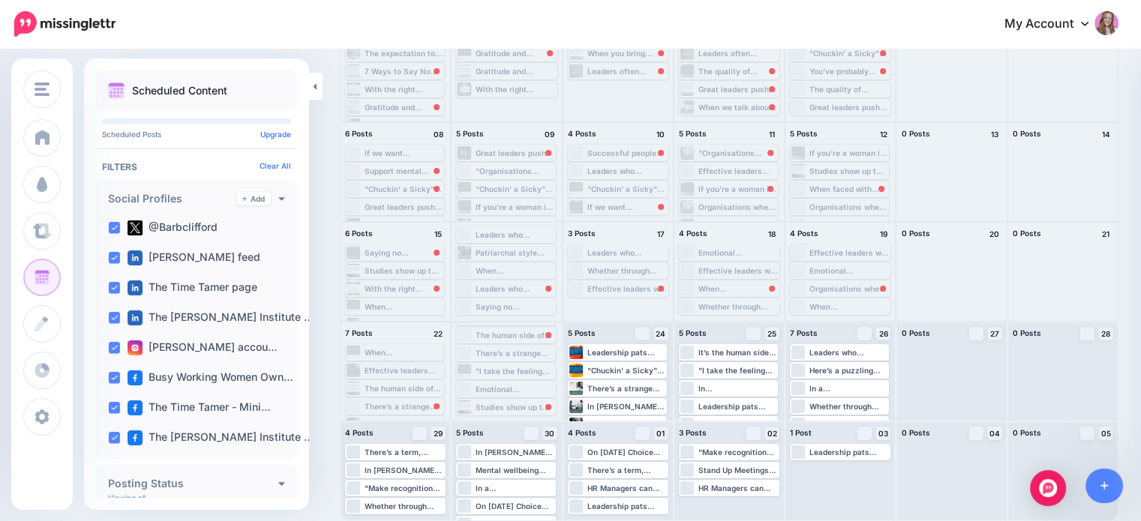
scroll to position [0, 0]
click at [468, 387] on span "Loading" at bounding box center [473, 425] width 30 height 86
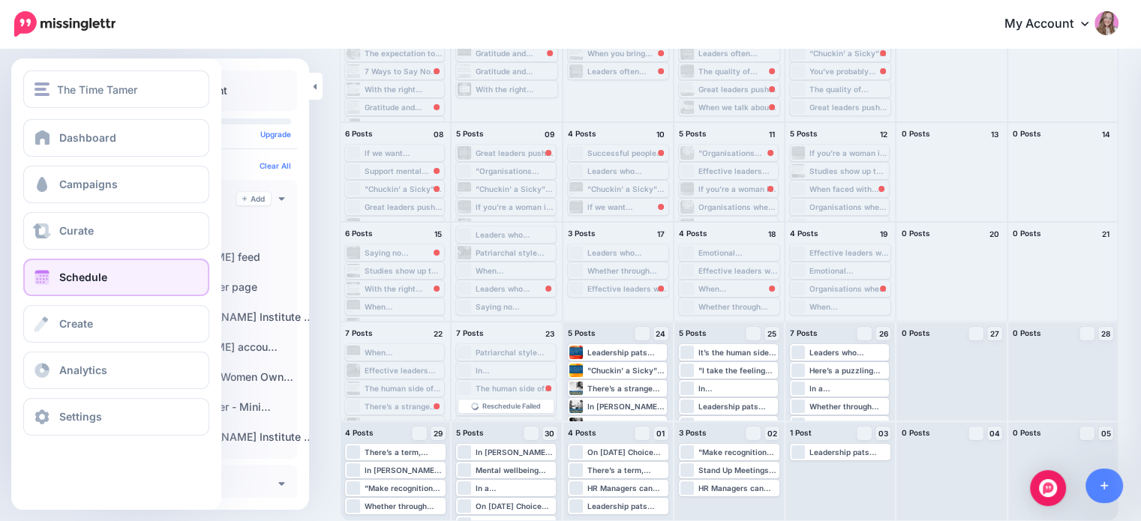
drag, startPoint x: 497, startPoint y: 406, endPoint x: 53, endPoint y: 453, distance: 445.9
click at [53, 453] on div "The Time Tamer Agency Dashboard Missinglettr JustineWorkspace.com Test workspac…" at bounding box center [116, 285] width 210 height 452
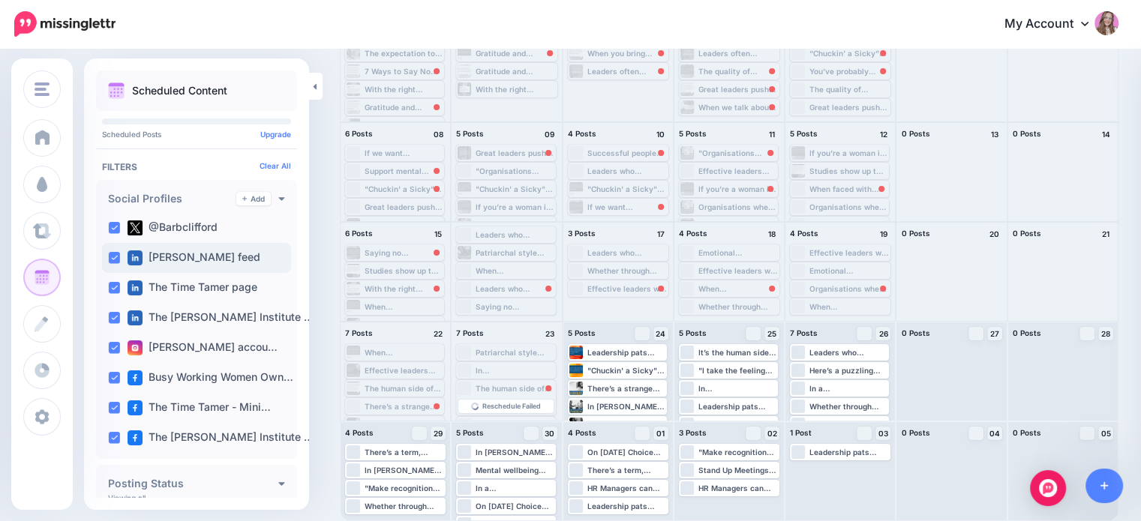
scroll to position [248, 0]
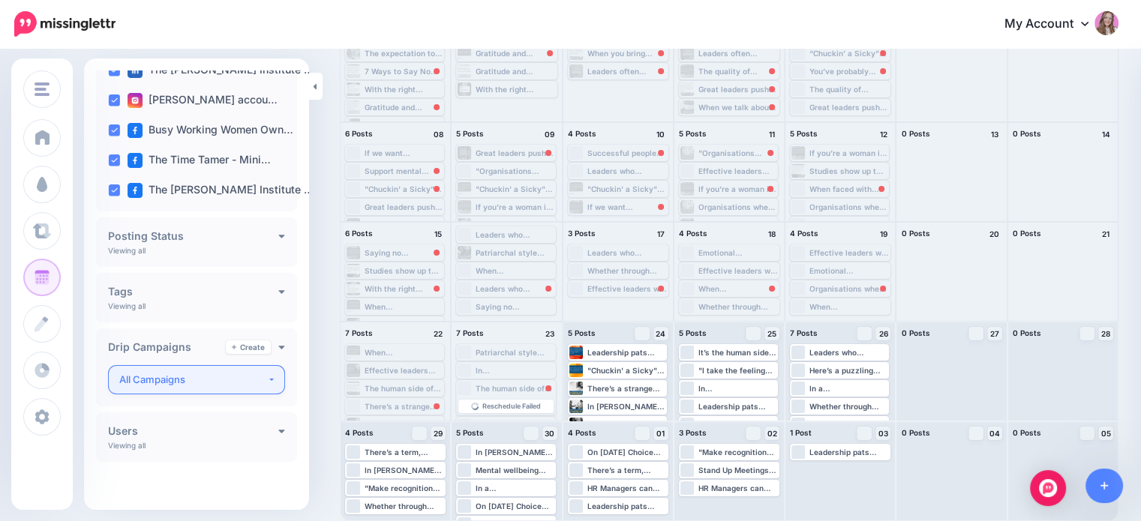
click at [167, 370] on button "All Campaigns" at bounding box center [196, 379] width 177 height 29
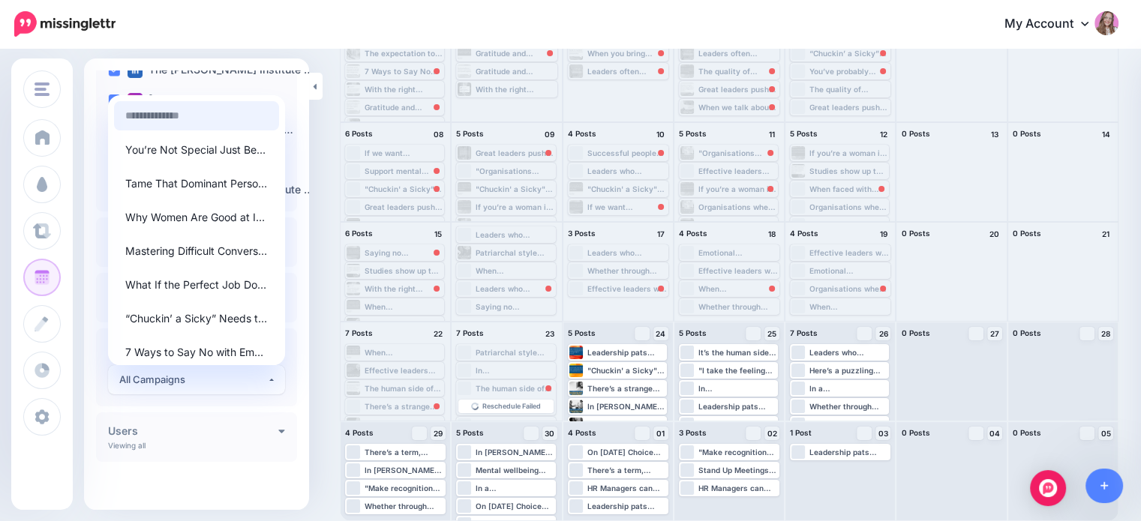
scroll to position [0, 0]
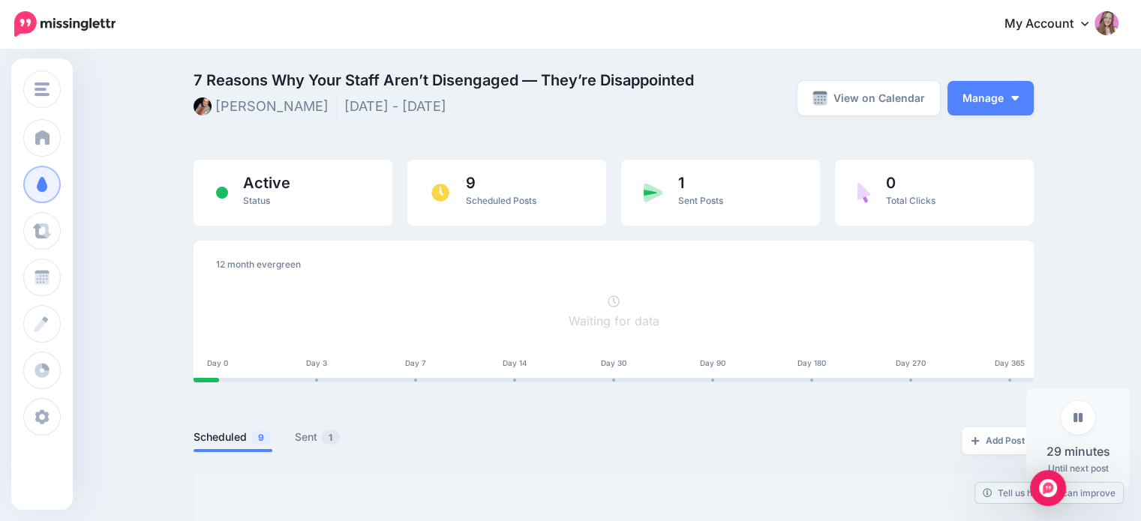
scroll to position [225, 0]
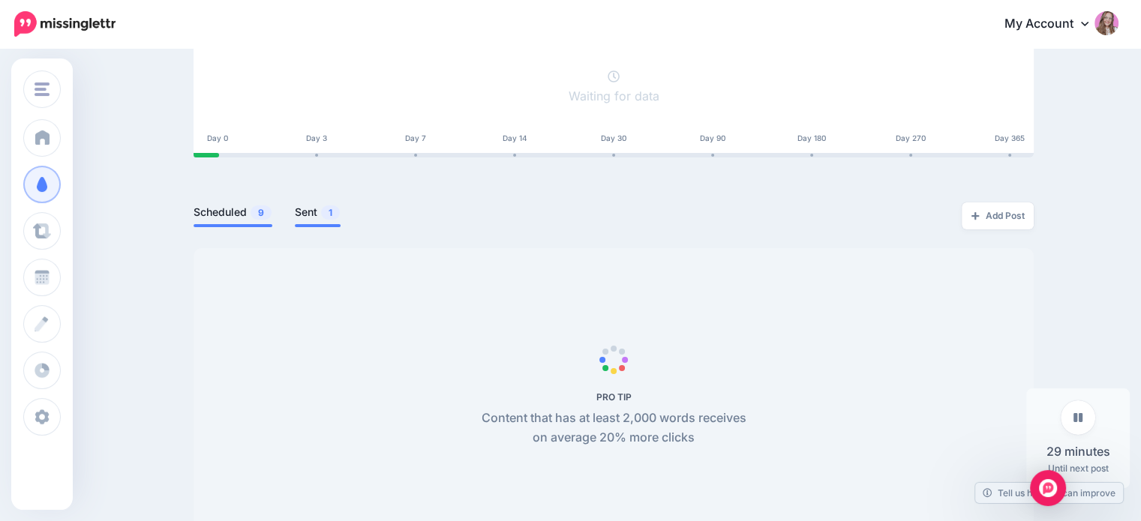
click at [318, 203] on li "Sent 1" at bounding box center [318, 215] width 46 height 25
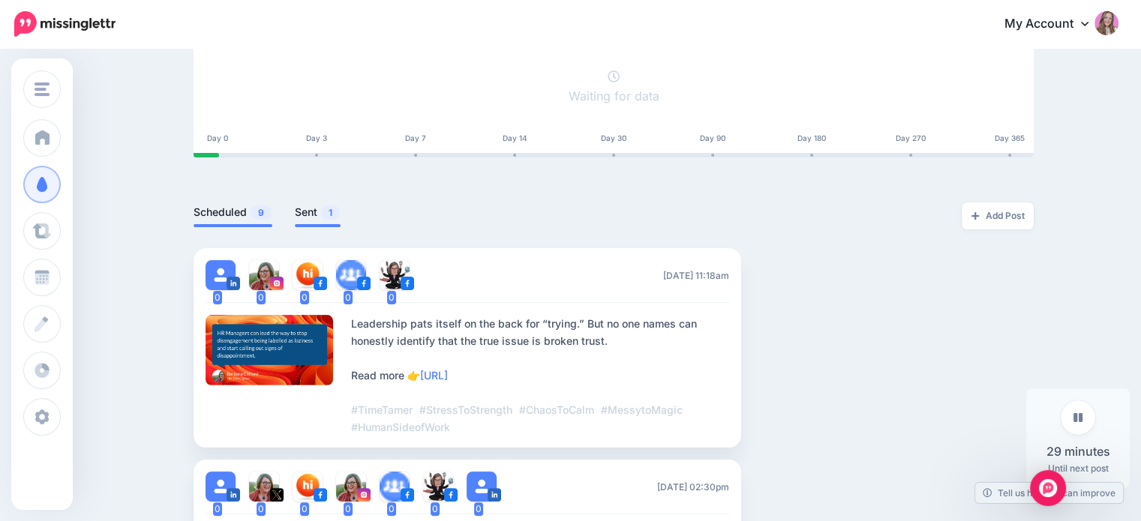
click at [318, 205] on link "Sent 1" at bounding box center [318, 212] width 46 height 18
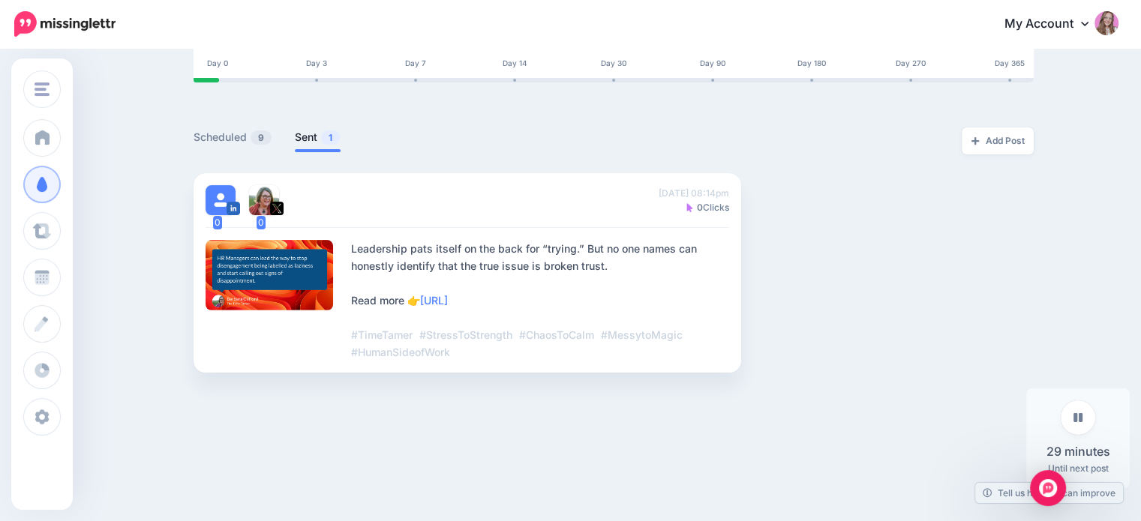
scroll to position [302, 0]
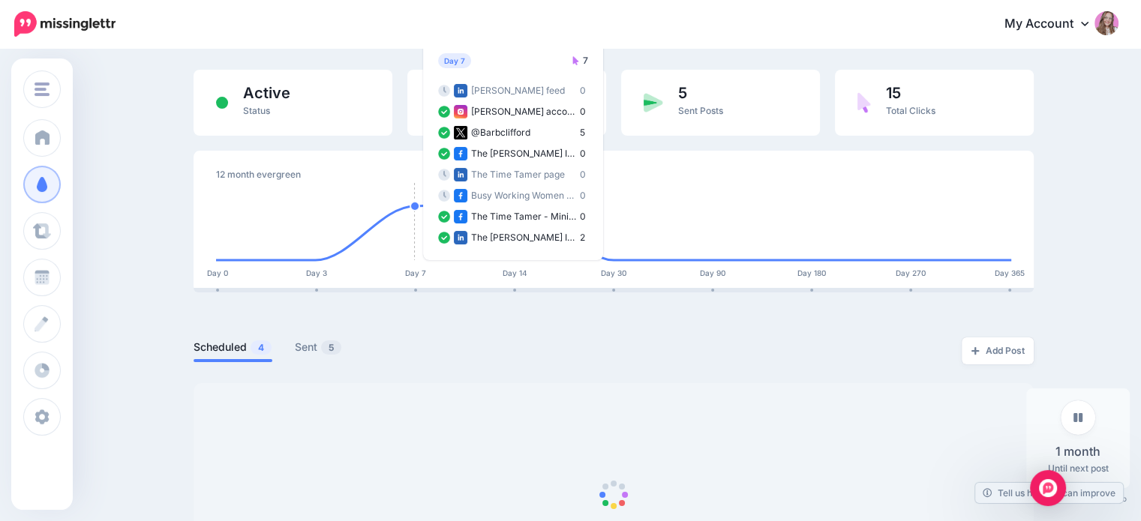
scroll to position [225, 0]
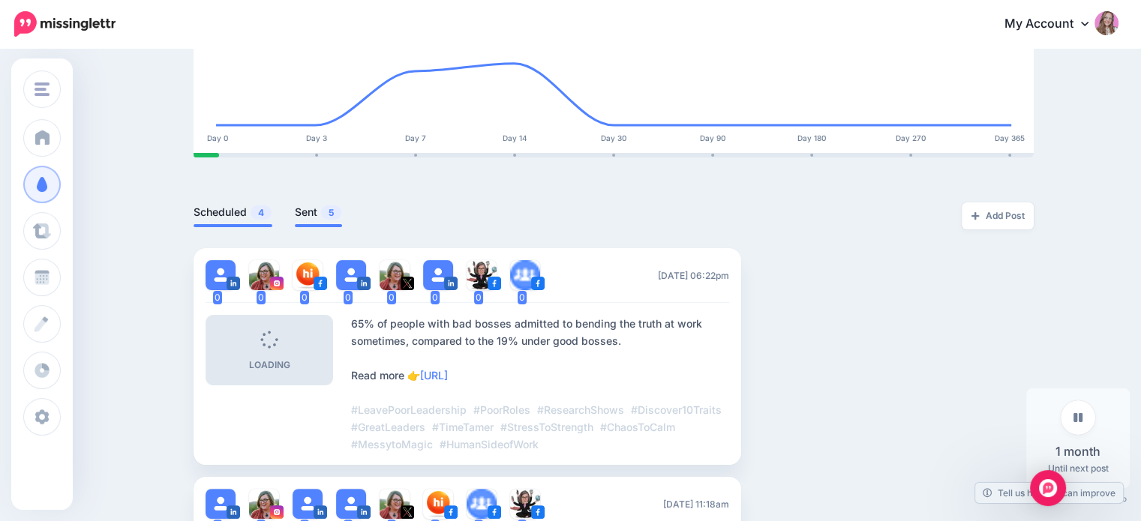
click at [320, 213] on link "Sent 5" at bounding box center [318, 212] width 47 height 18
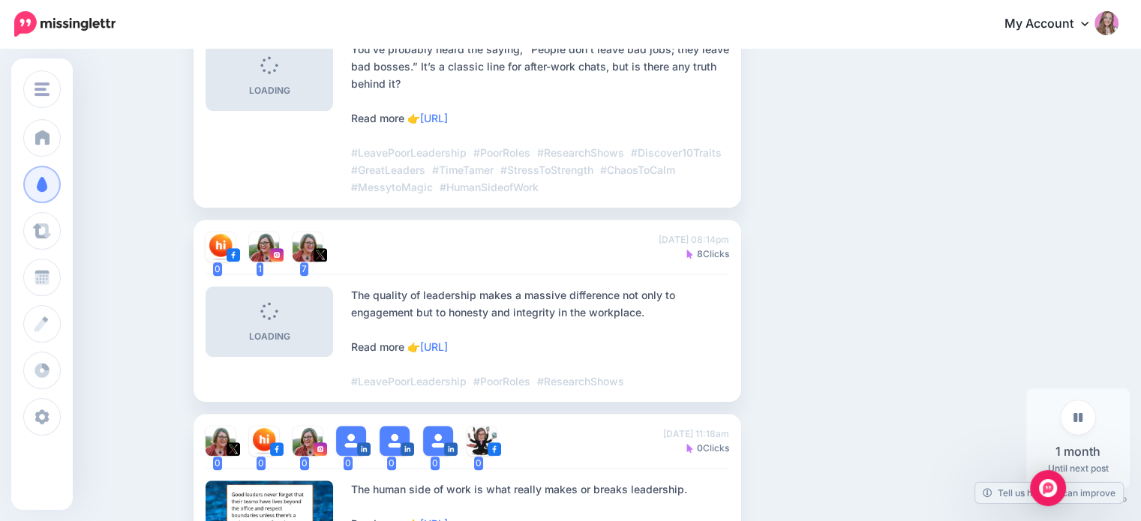
scroll to position [1125, 0]
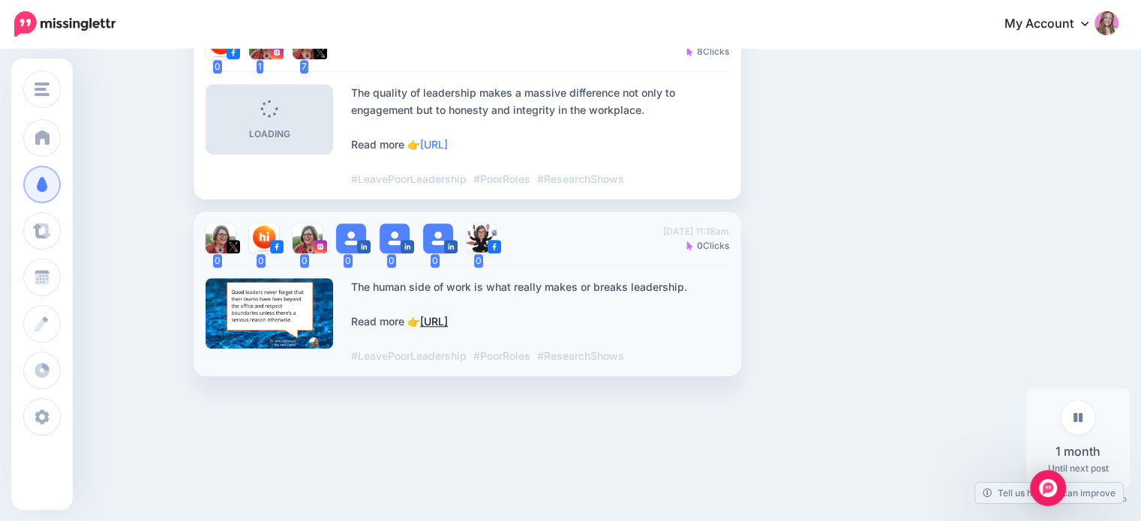
click at [448, 323] on link "[URL]" at bounding box center [434, 321] width 28 height 13
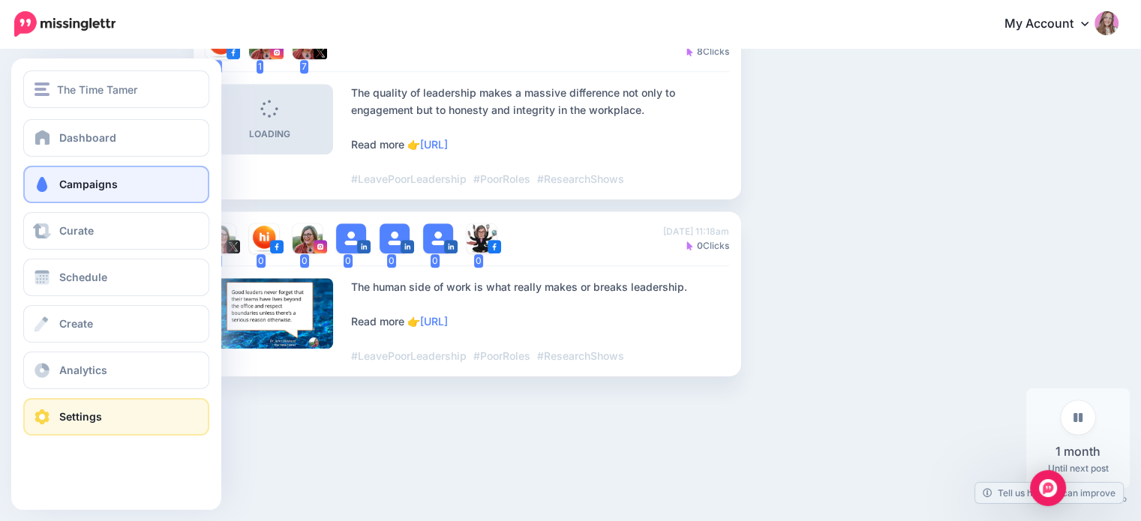
click at [68, 407] on link "Settings" at bounding box center [116, 417] width 186 height 38
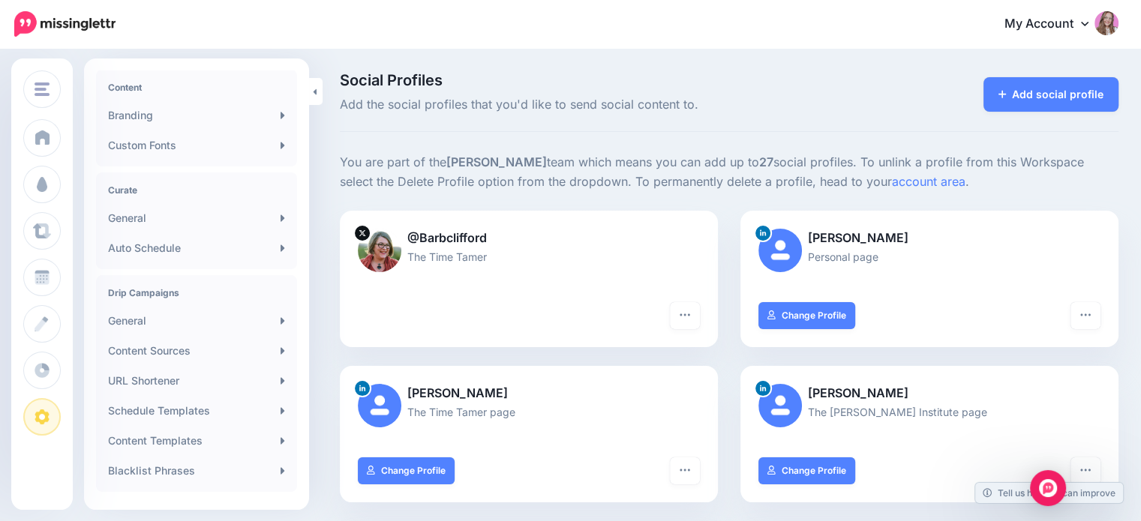
scroll to position [225, 0]
click at [159, 122] on link "Branding" at bounding box center [196, 115] width 189 height 30
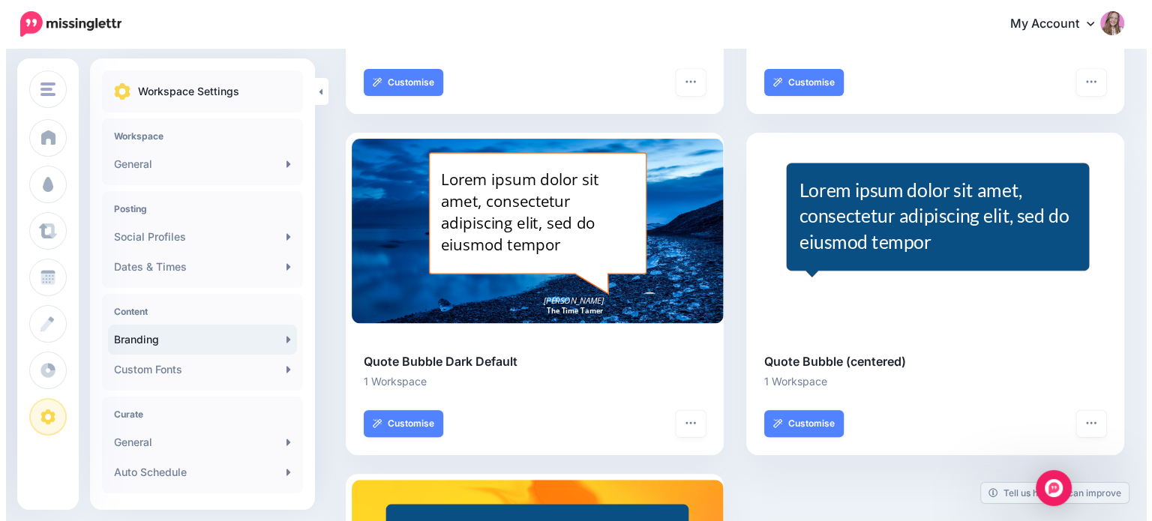
scroll to position [452, 0]
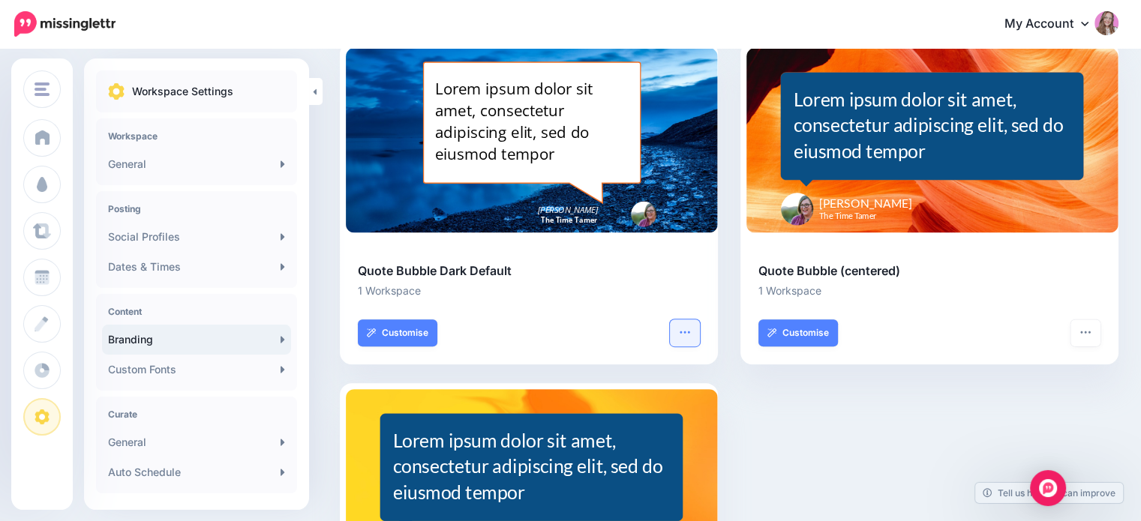
click at [699, 332] on button "button" at bounding box center [685, 333] width 30 height 27
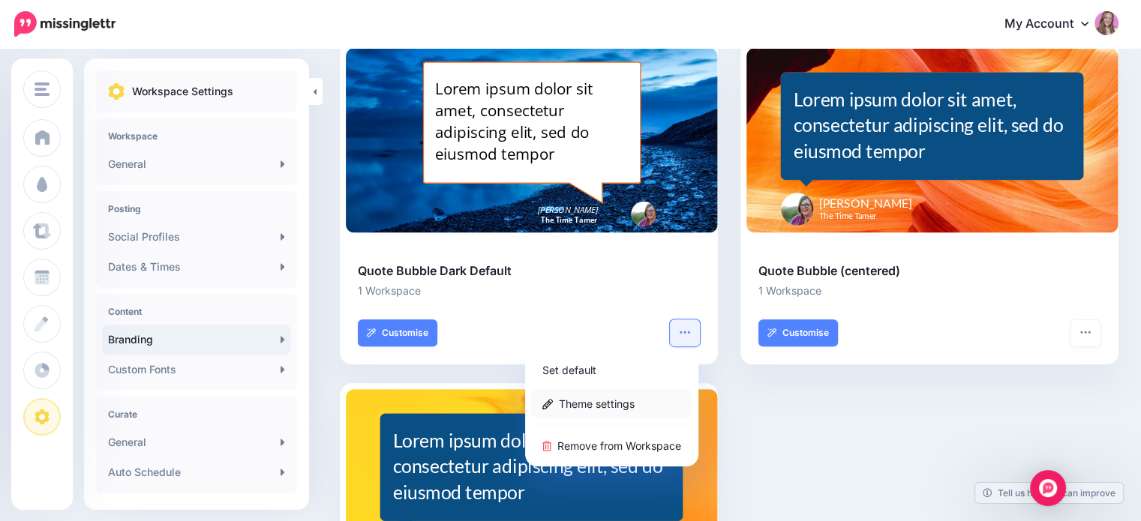
click at [624, 395] on link "Theme settings" at bounding box center [611, 403] width 161 height 29
type input "**********"
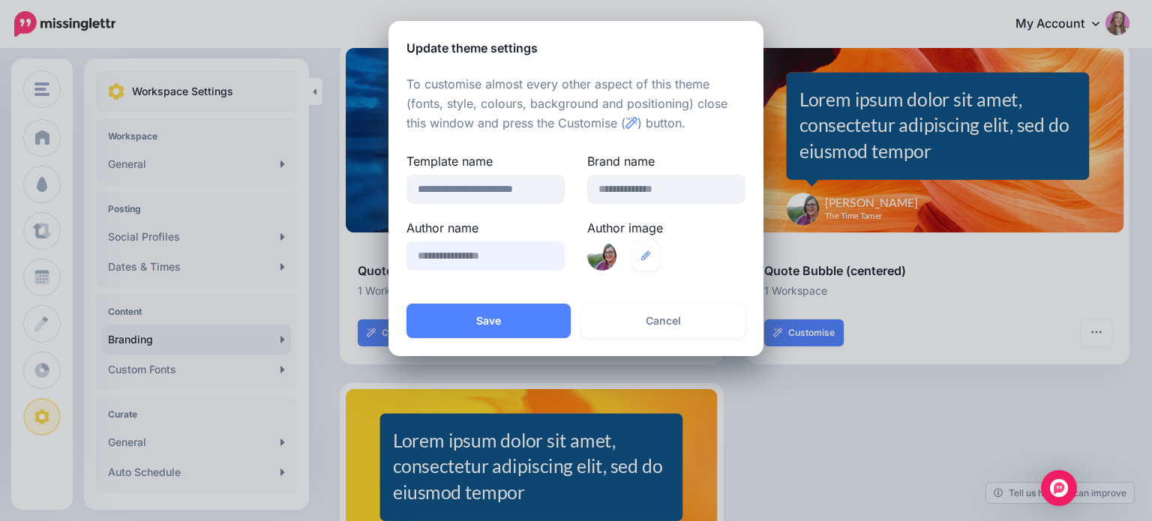
click at [522, 266] on input "text" at bounding box center [486, 256] width 158 height 29
type input "**********"
click at [507, 320] on button "Save" at bounding box center [489, 321] width 164 height 35
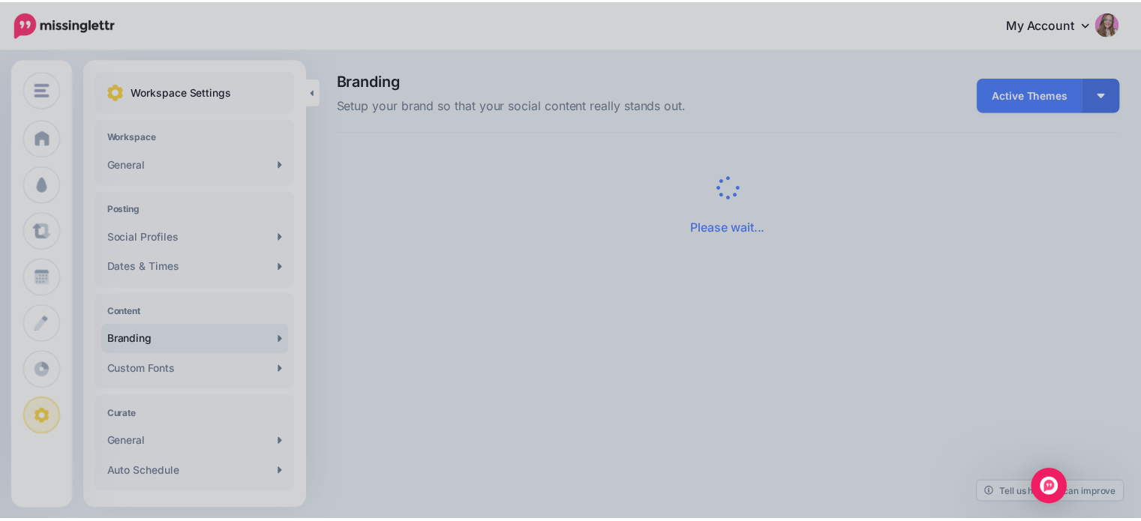
scroll to position [0, 0]
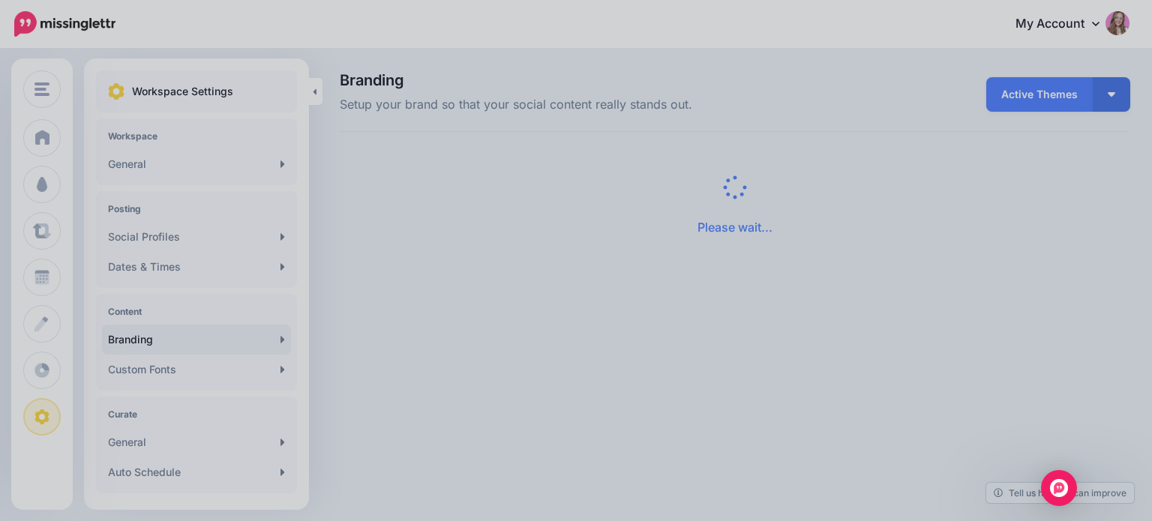
click at [502, 323] on form "**********" at bounding box center [576, 188] width 1152 height 335
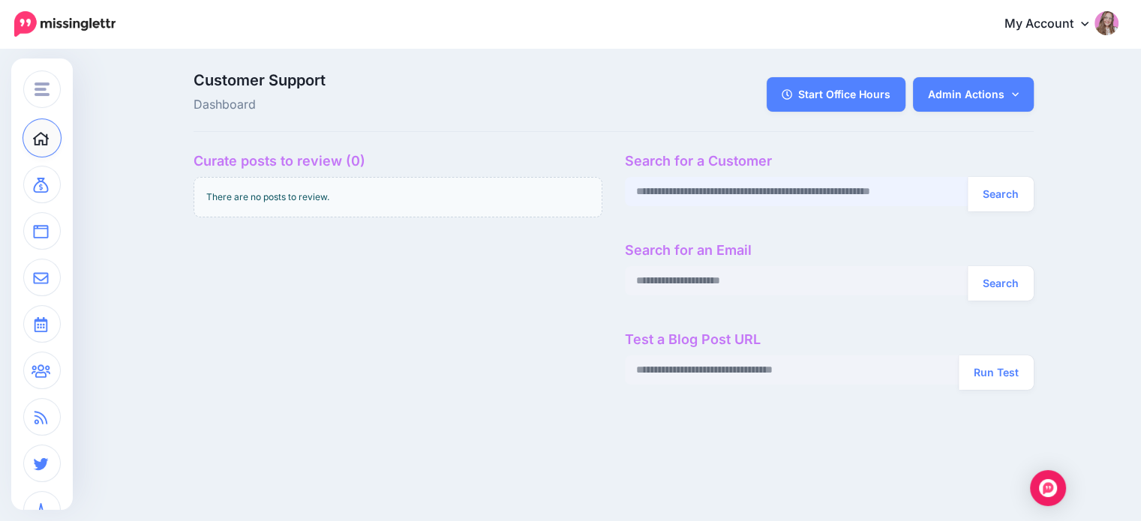
click at [748, 194] on input "text" at bounding box center [797, 191] width 344 height 29
paste input "**********"
type input "**********"
click at [995, 190] on button "Search" at bounding box center [1001, 194] width 66 height 35
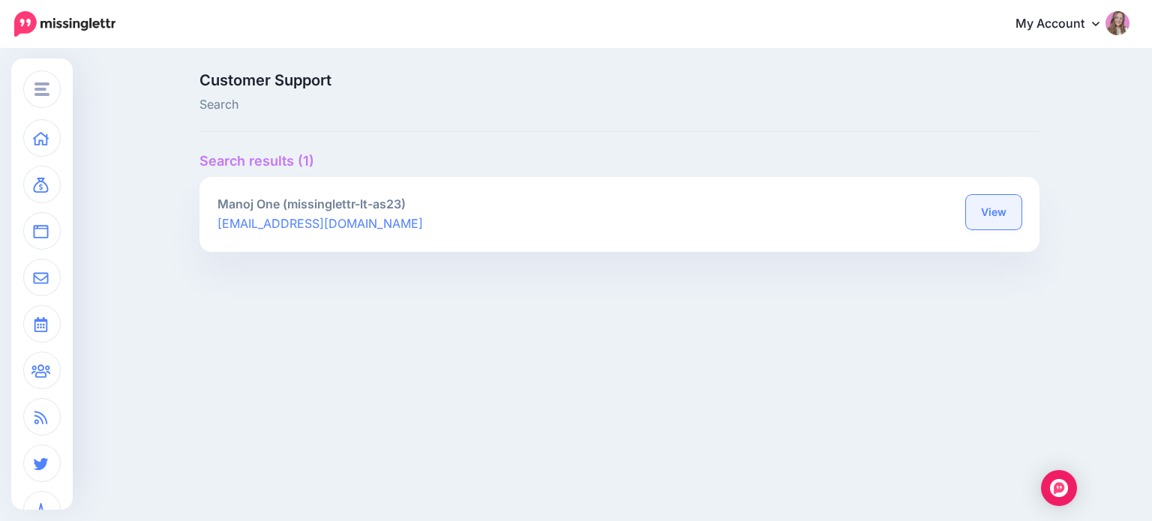
click at [1004, 209] on link "View" at bounding box center [994, 212] width 56 height 35
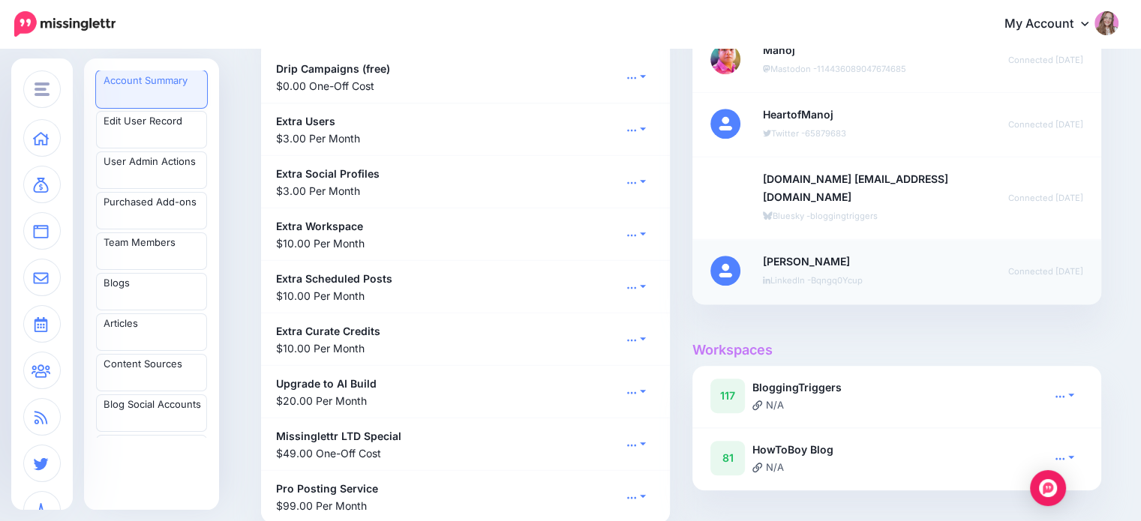
scroll to position [1351, 0]
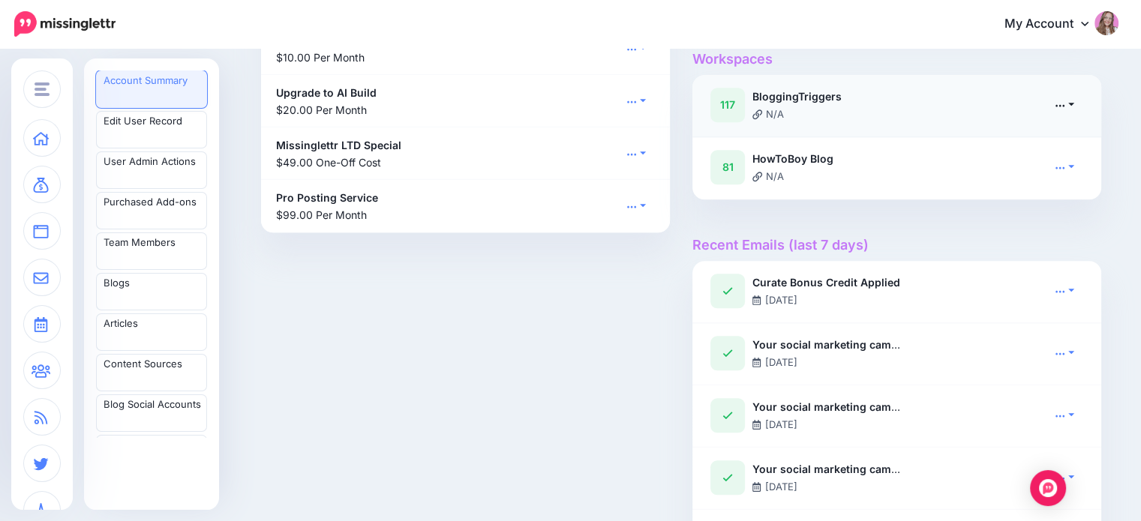
click at [1063, 96] on link at bounding box center [1065, 105] width 38 height 22
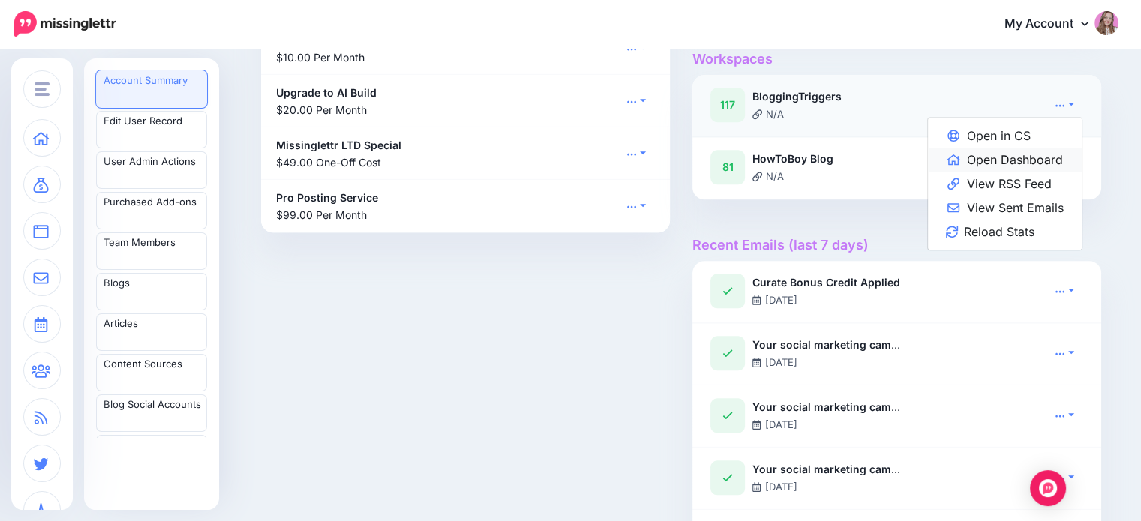
click at [1052, 162] on link "Open Dashboard" at bounding box center [1005, 160] width 154 height 24
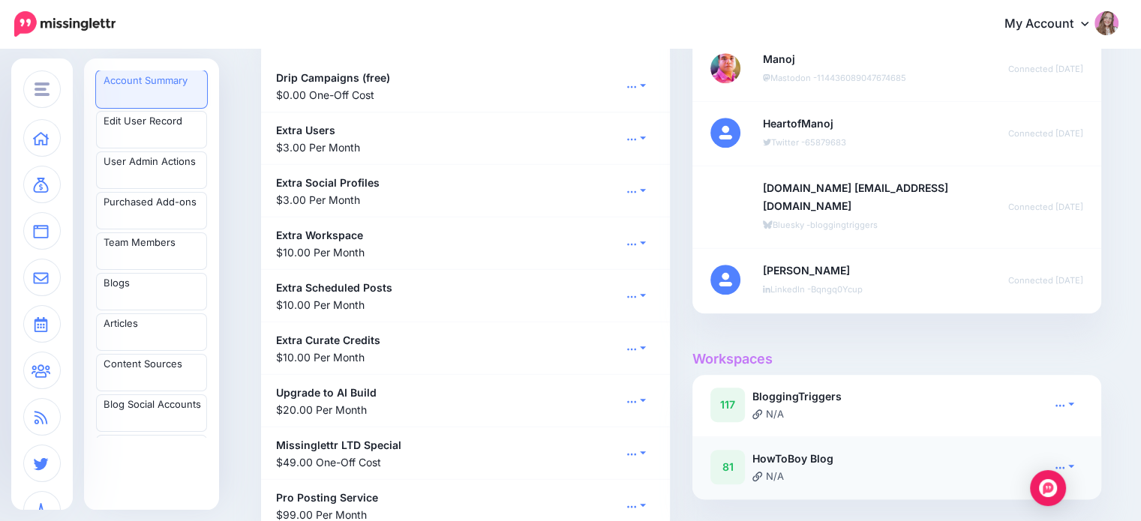
scroll to position [1200, 0]
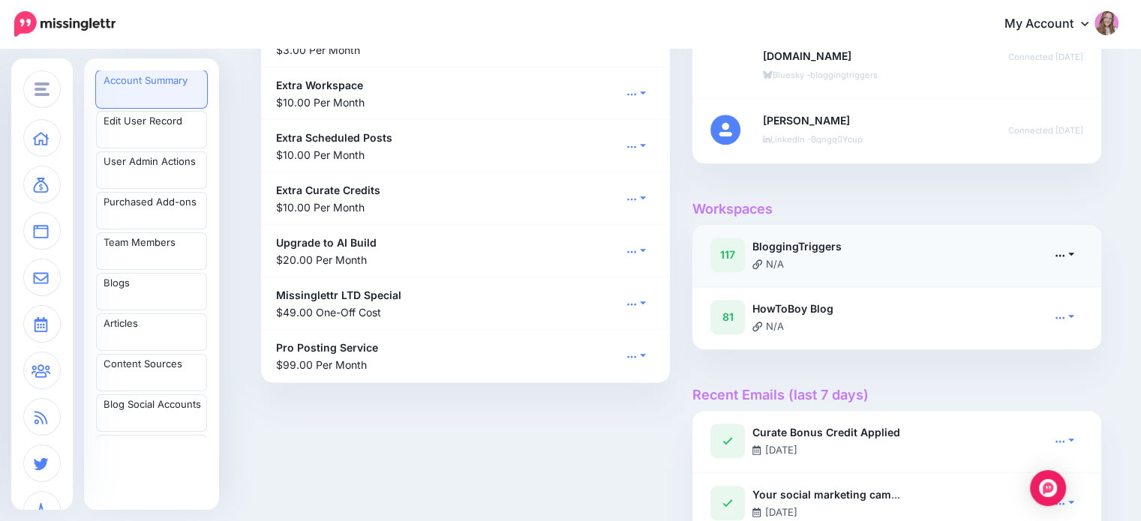
click at [1065, 246] on link at bounding box center [1065, 255] width 38 height 22
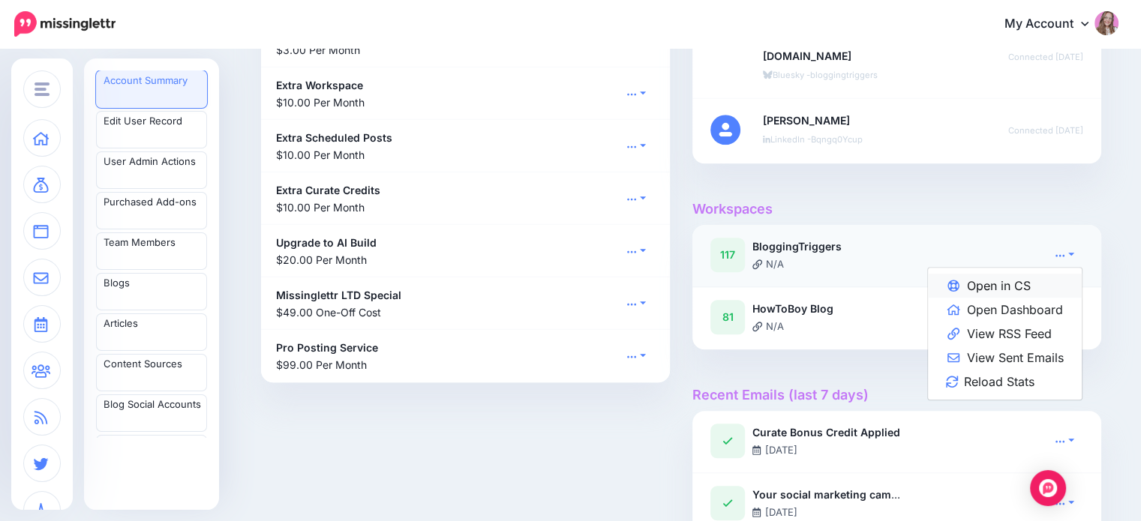
click at [1035, 279] on link "Open in CS" at bounding box center [1005, 286] width 154 height 24
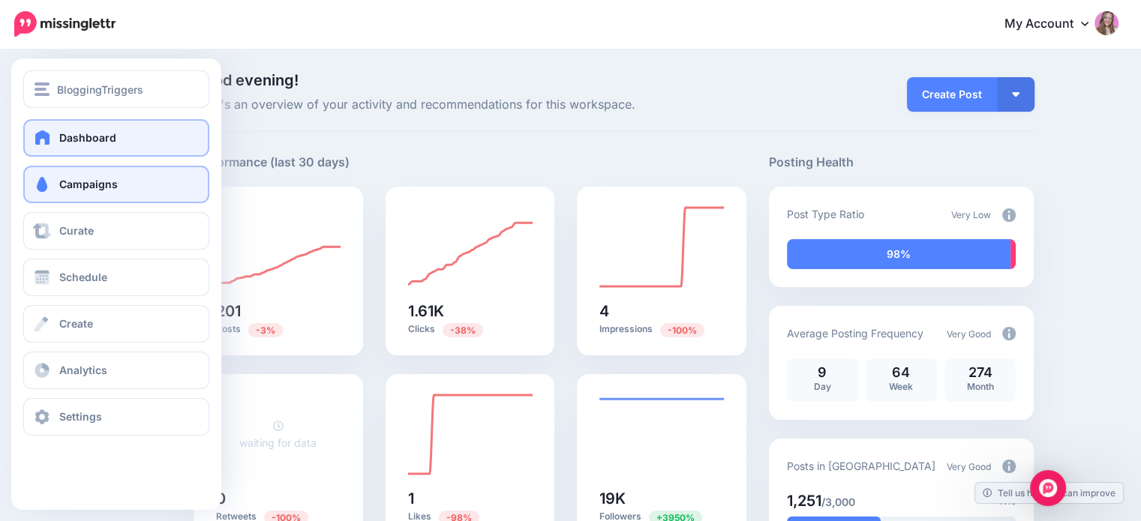
click at [50, 187] on span at bounding box center [42, 184] width 20 height 15
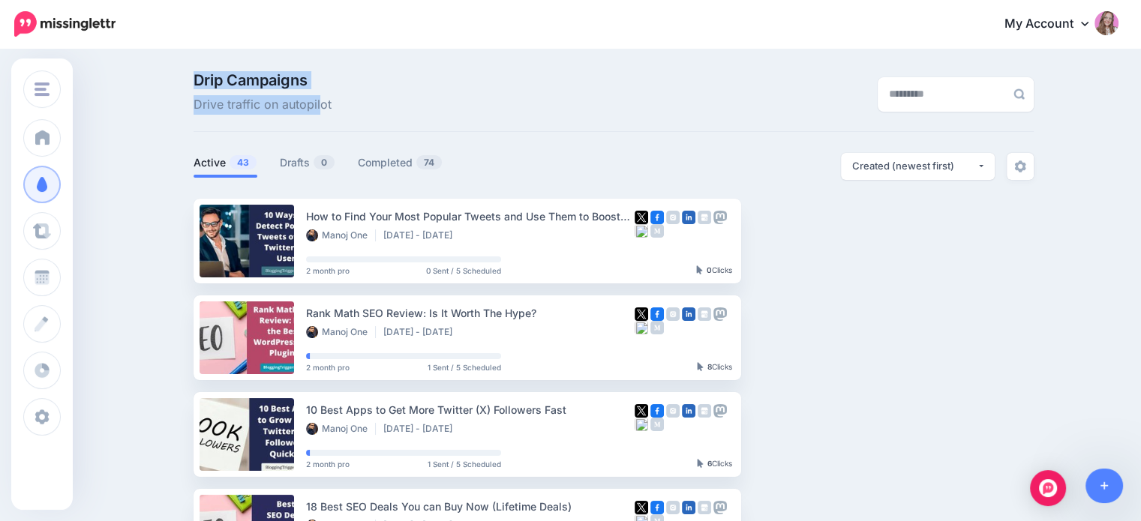
drag, startPoint x: 198, startPoint y: 74, endPoint x: 329, endPoint y: 90, distance: 132.3
click at [329, 90] on div "Drip Campaigns Drive traffic on autopilot" at bounding box center [469, 94] width 575 height 42
click at [330, 90] on p "Drip Campaigns Drive traffic on autopilot" at bounding box center [263, 94] width 138 height 42
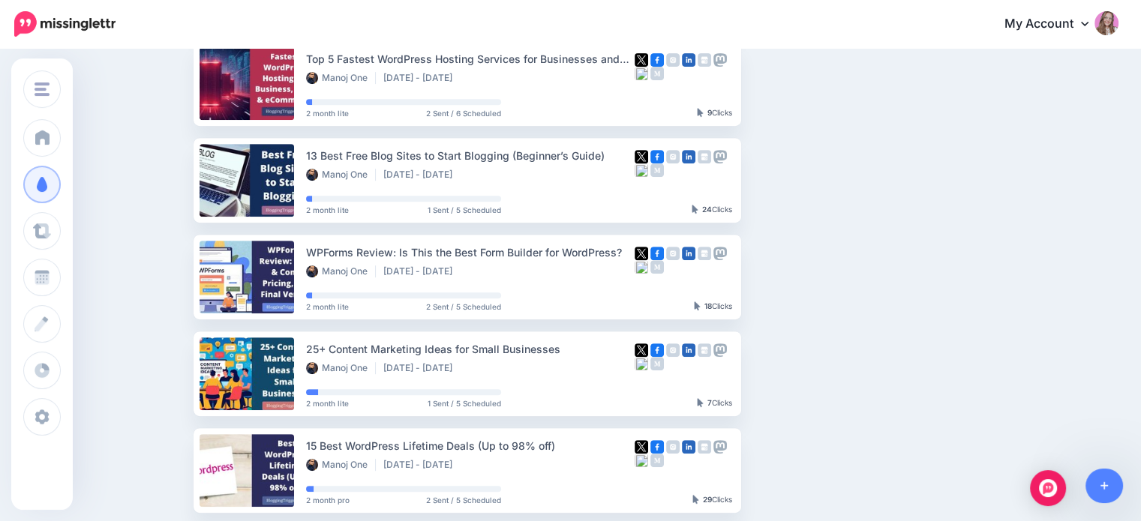
scroll to position [750, 0]
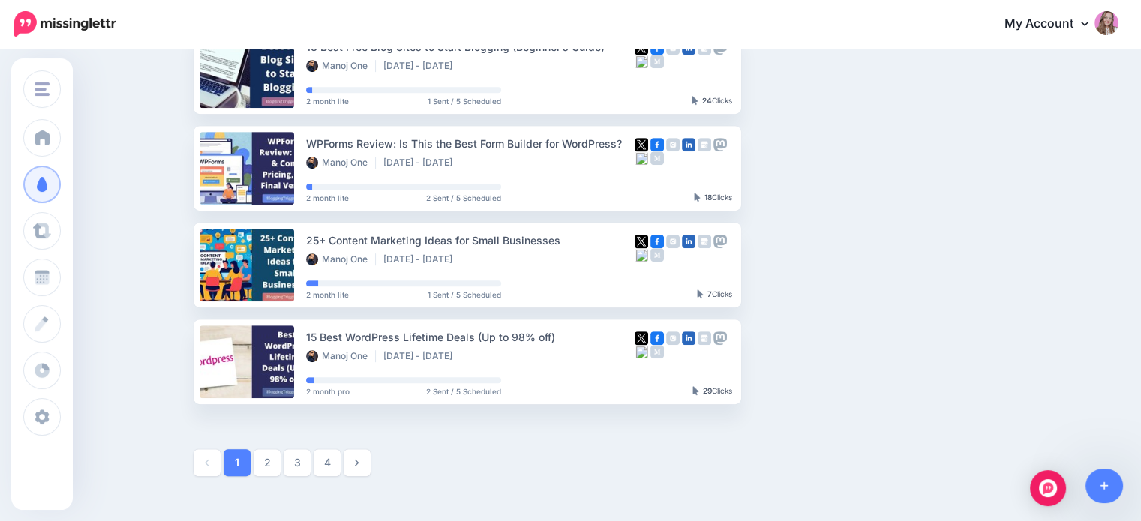
click at [318, 463] on ul "1 2 3 4" at bounding box center [285, 462] width 183 height 27
click at [326, 463] on link "4" at bounding box center [327, 462] width 27 height 27
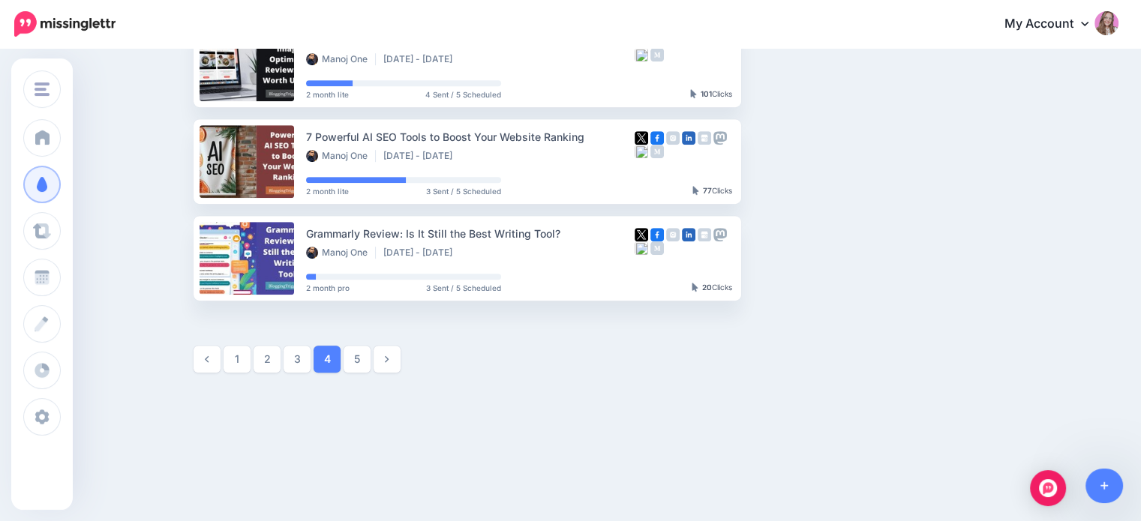
scroll to position [855, 0]
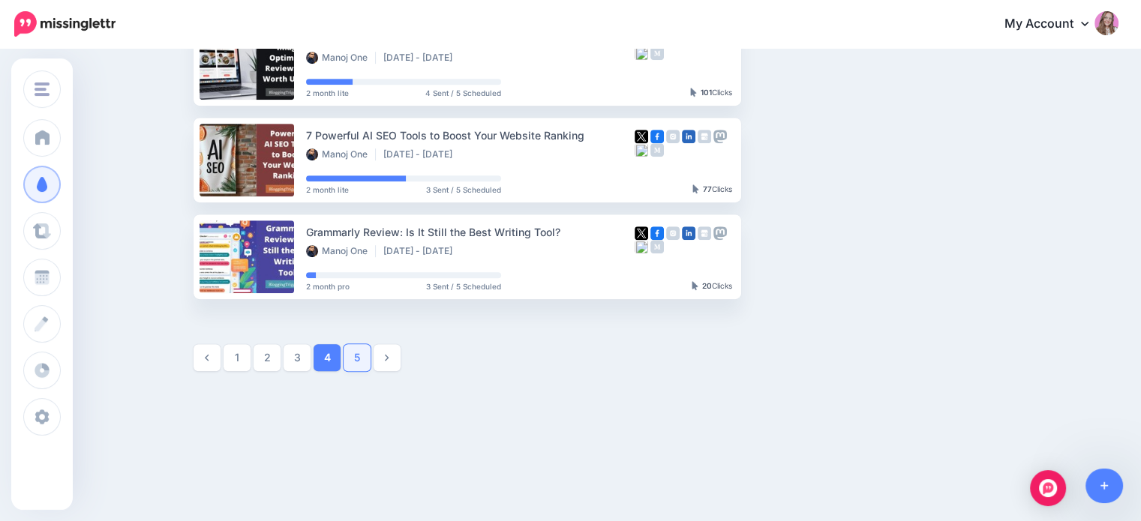
click at [363, 359] on link "5" at bounding box center [357, 357] width 27 height 27
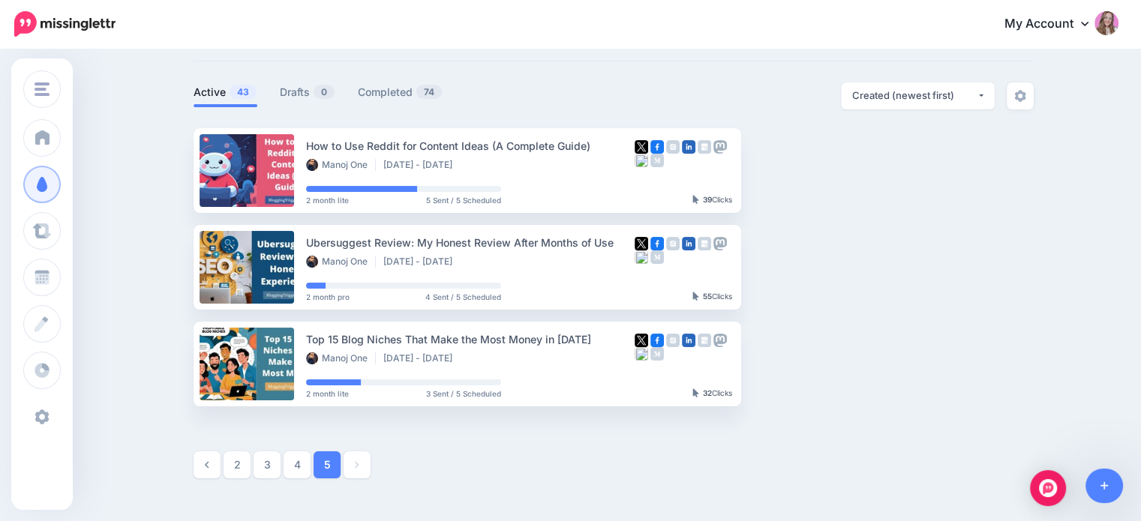
scroll to position [150, 0]
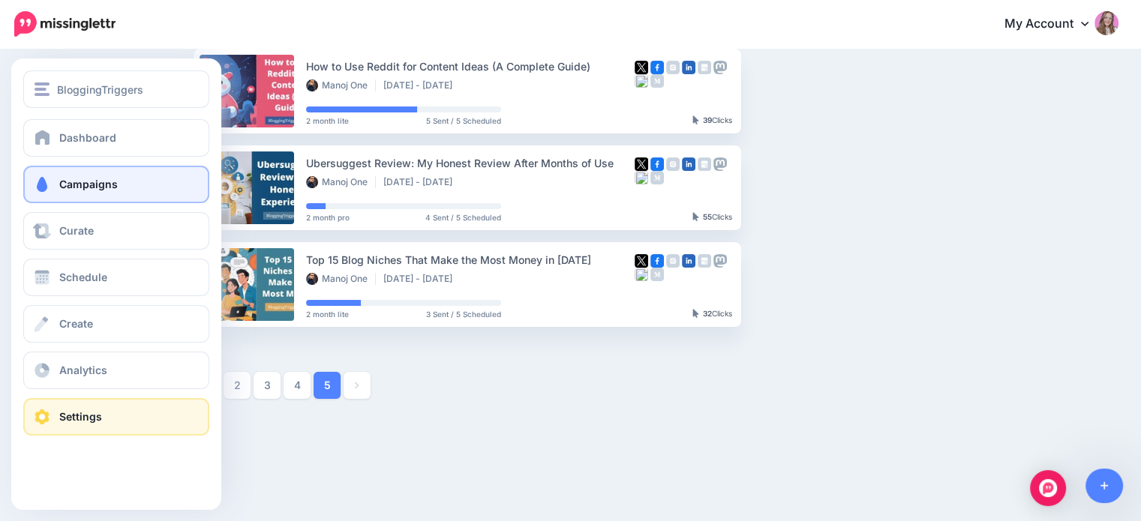
click at [47, 416] on span at bounding box center [42, 417] width 20 height 15
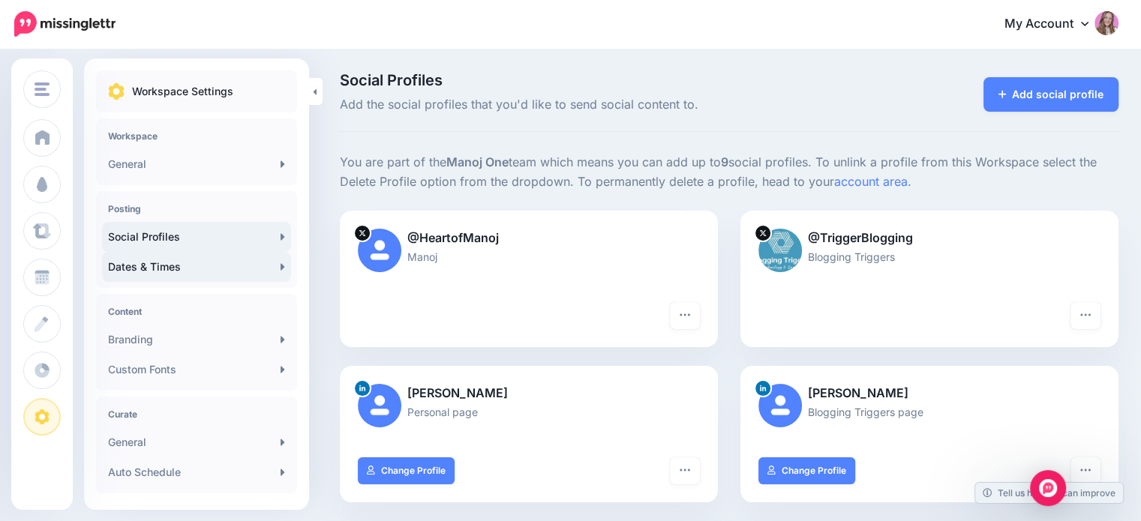
click at [173, 259] on link "Dates & Times" at bounding box center [196, 267] width 189 height 30
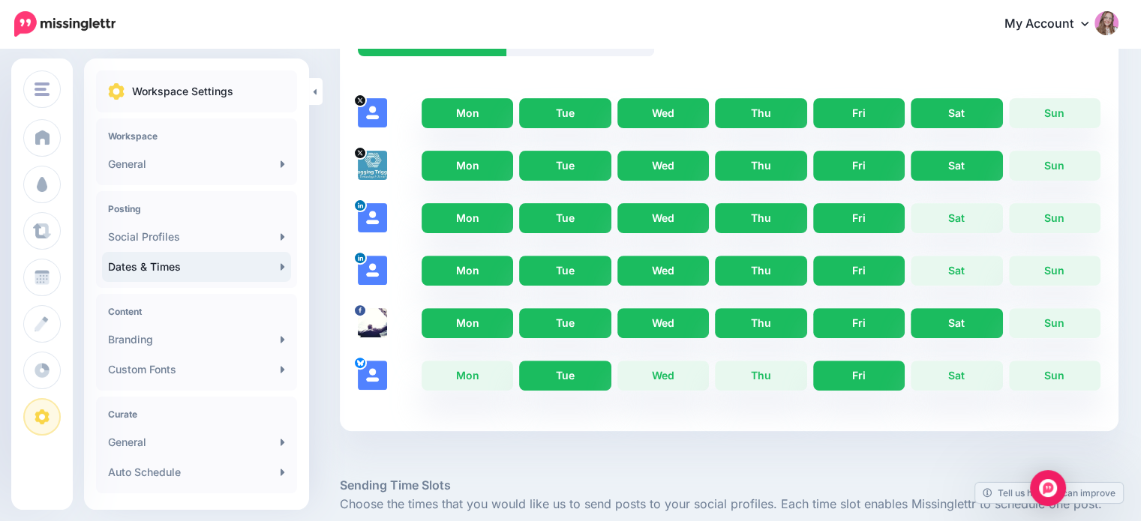
scroll to position [450, 0]
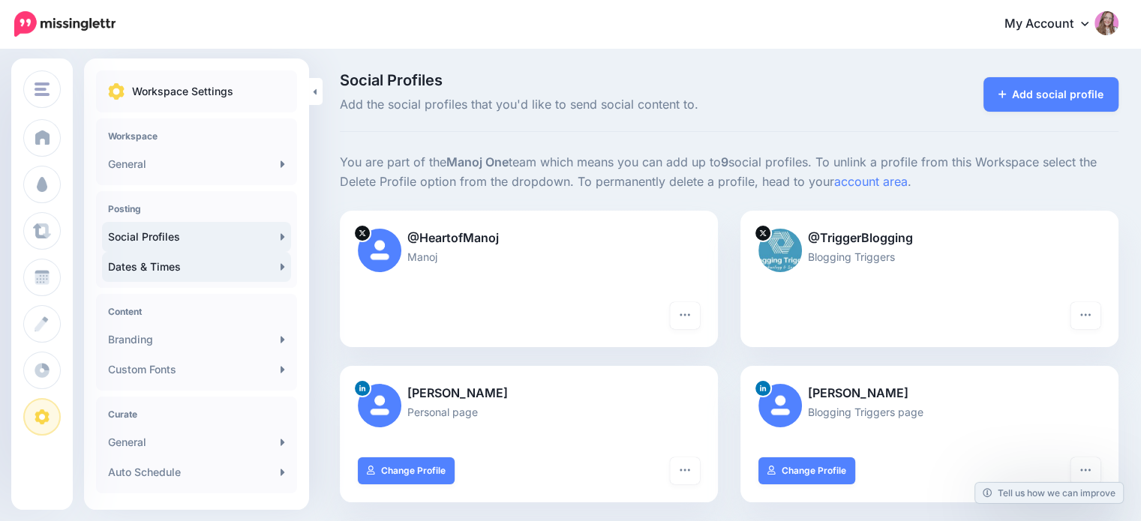
click at [173, 267] on link "Dates & Times" at bounding box center [196, 267] width 189 height 30
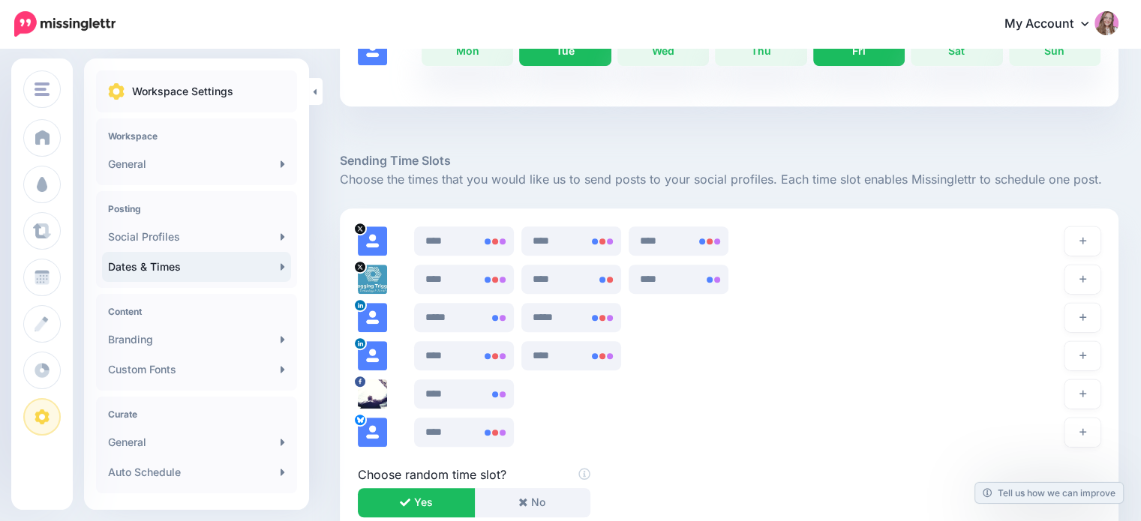
scroll to position [825, 0]
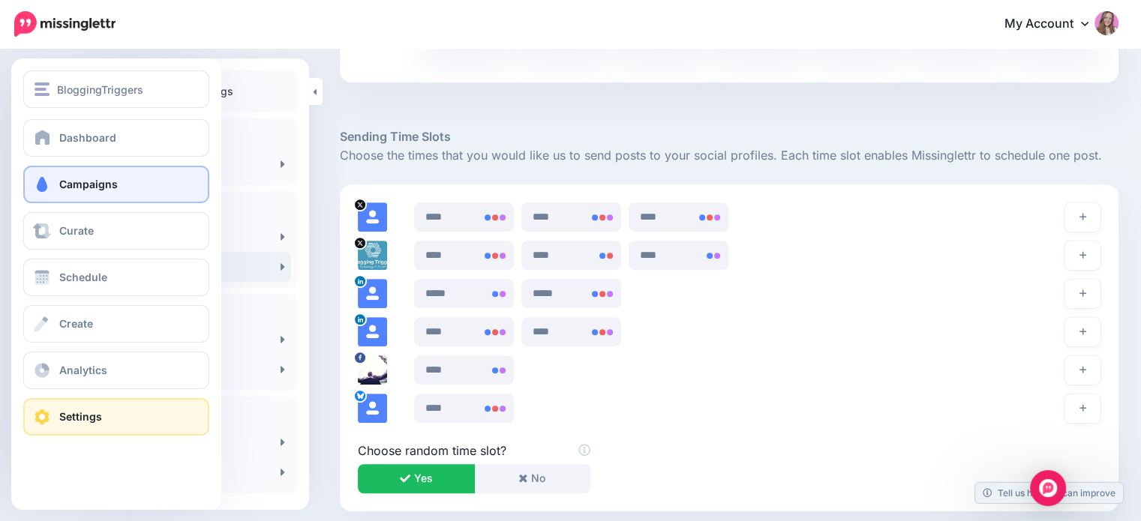
click at [65, 197] on link "Campaigns" at bounding box center [116, 185] width 186 height 38
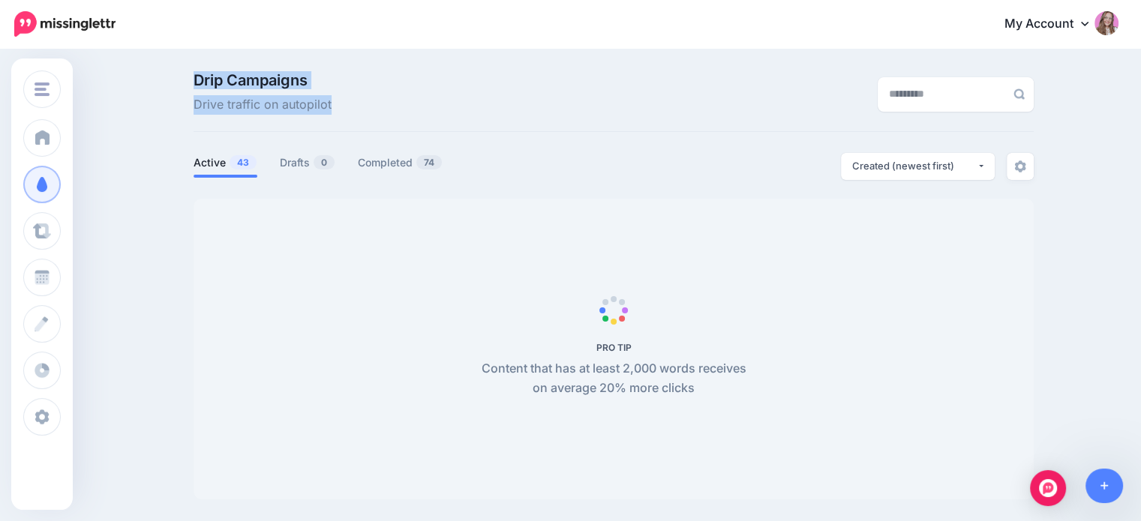
drag, startPoint x: 204, startPoint y: 83, endPoint x: 343, endPoint y: 109, distance: 141.3
click at [341, 109] on div "Drip Campaigns Drive traffic on autopilot" at bounding box center [469, 94] width 575 height 42
click at [343, 109] on div "Drip Campaigns Drive traffic on autopilot" at bounding box center [469, 94] width 575 height 42
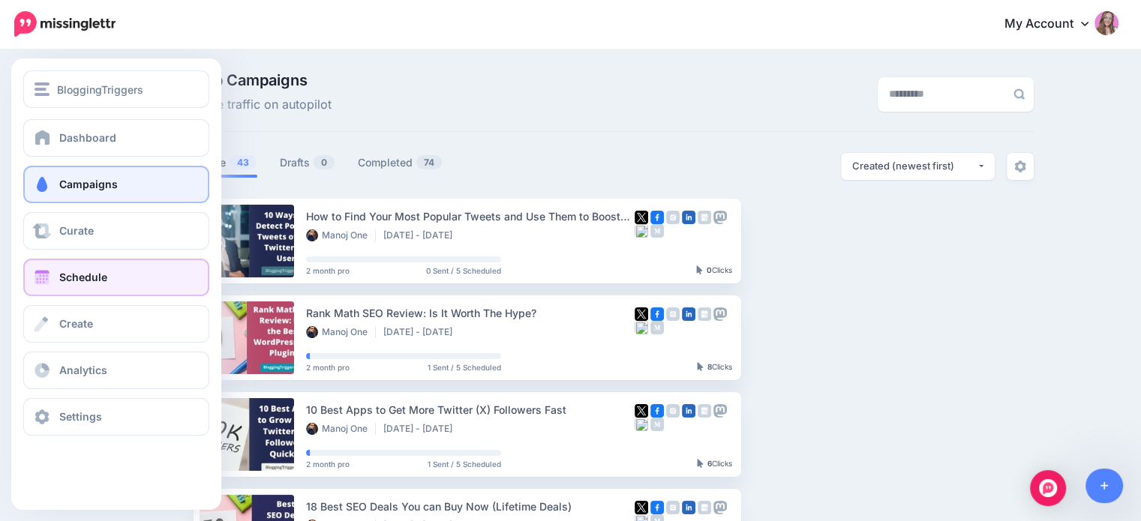
click at [83, 275] on span "Schedule" at bounding box center [83, 277] width 48 height 13
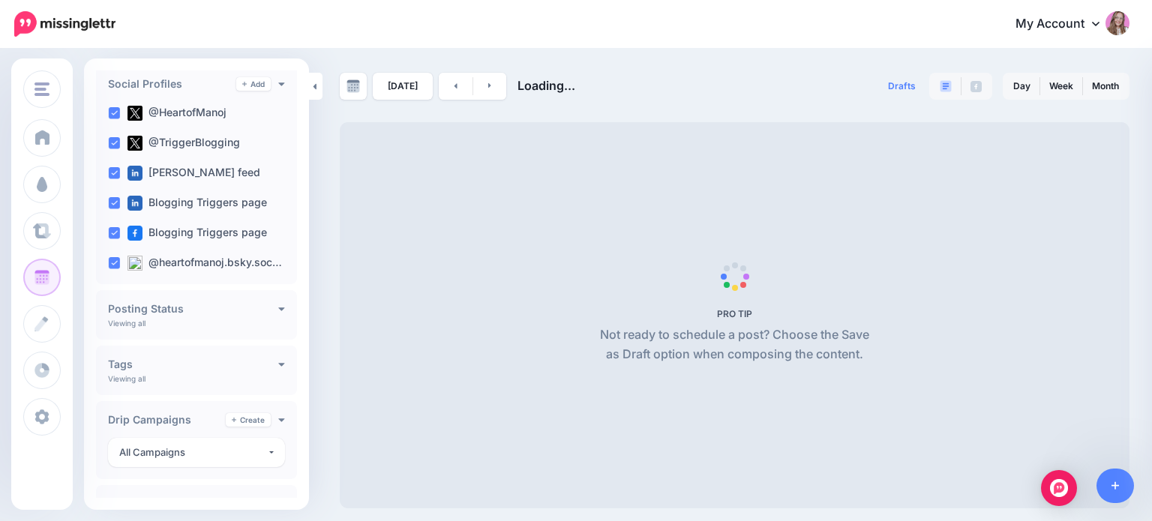
scroll to position [188, 0]
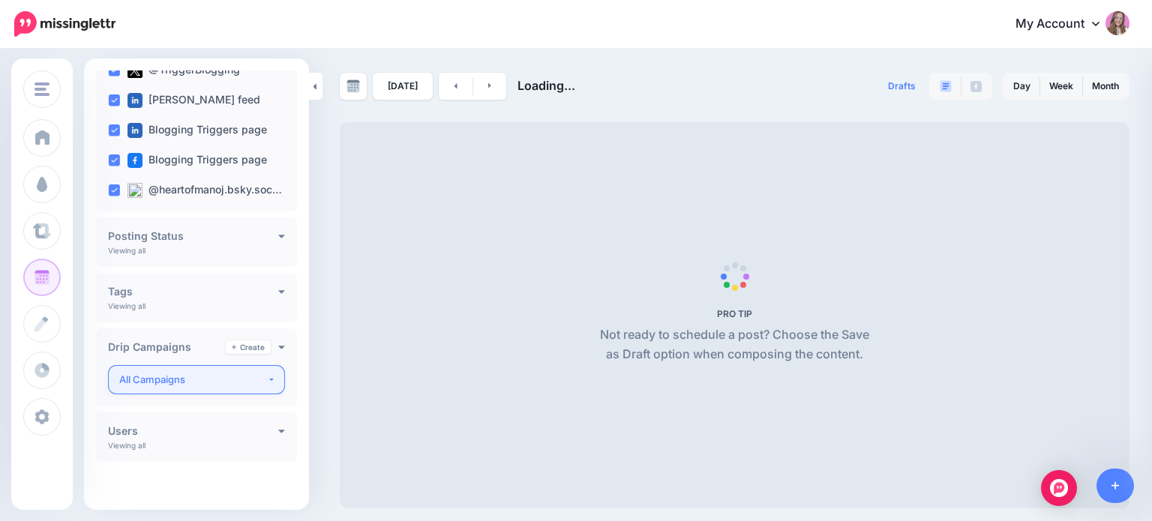
click at [164, 377] on div "All Campaigns" at bounding box center [193, 379] width 148 height 17
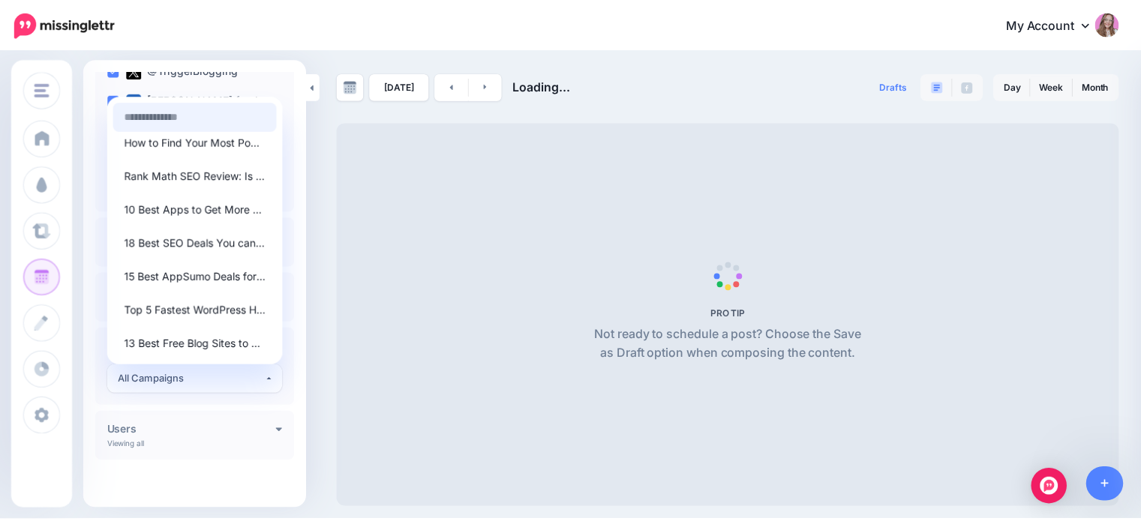
scroll to position [0, 0]
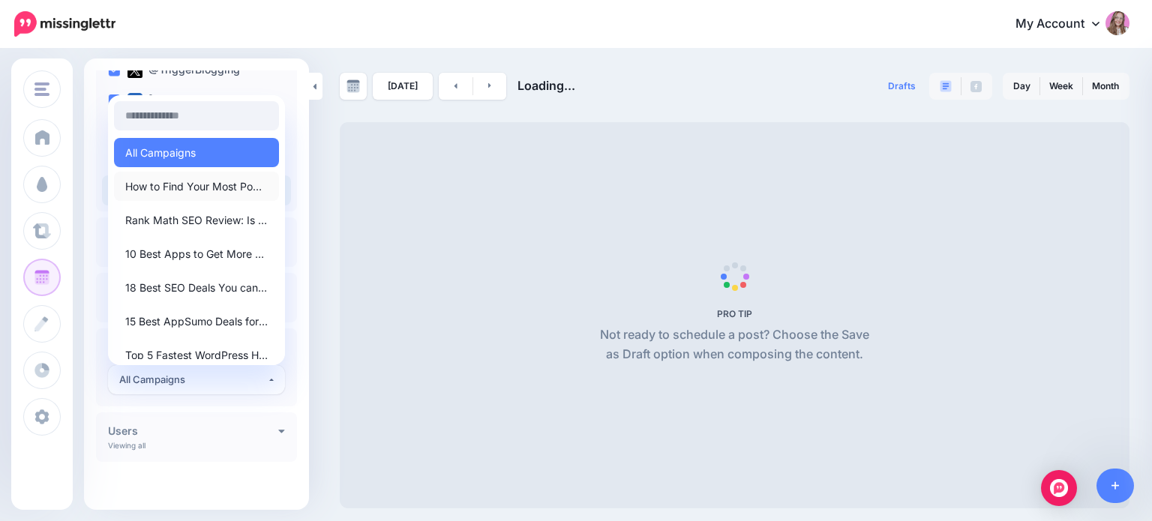
click at [176, 187] on span "How to Find Your Most Popular Tweets and Use Them to Boost Engagement" at bounding box center [196, 187] width 143 height 18
select select "********"
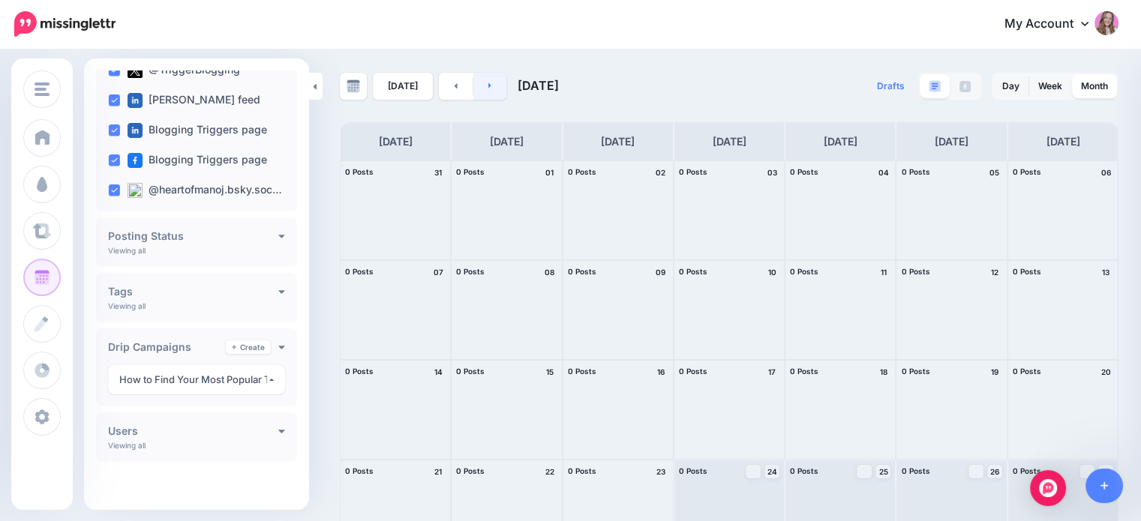
click at [483, 89] on link at bounding box center [490, 86] width 34 height 27
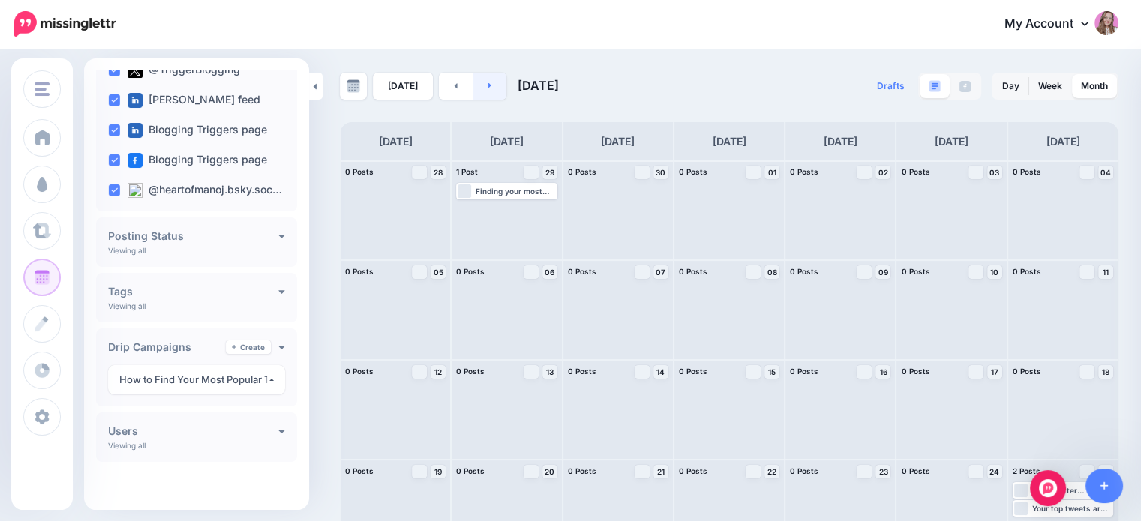
click at [483, 89] on link at bounding box center [490, 86] width 34 height 27
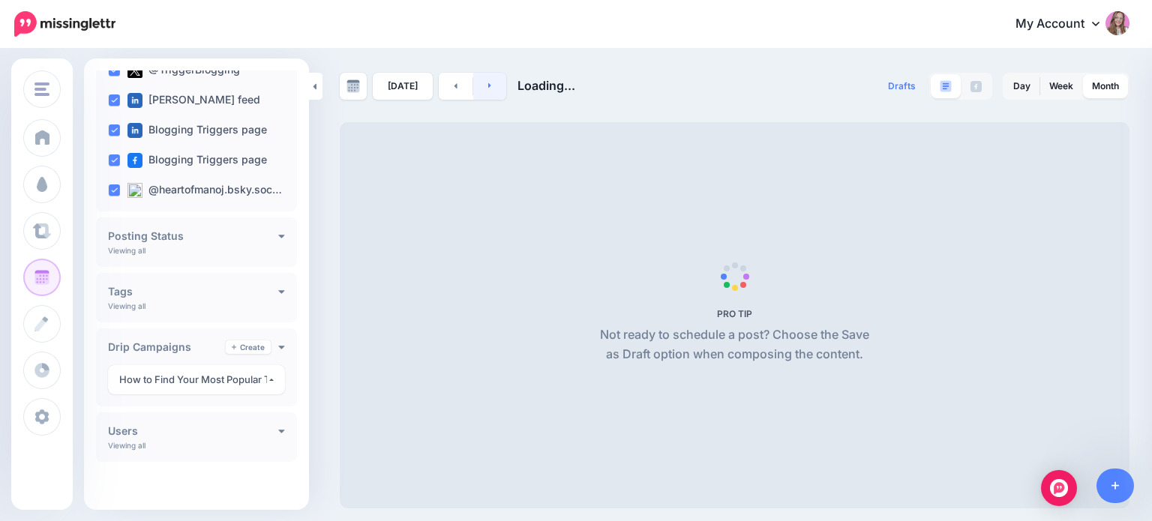
click at [483, 89] on link at bounding box center [490, 86] width 34 height 27
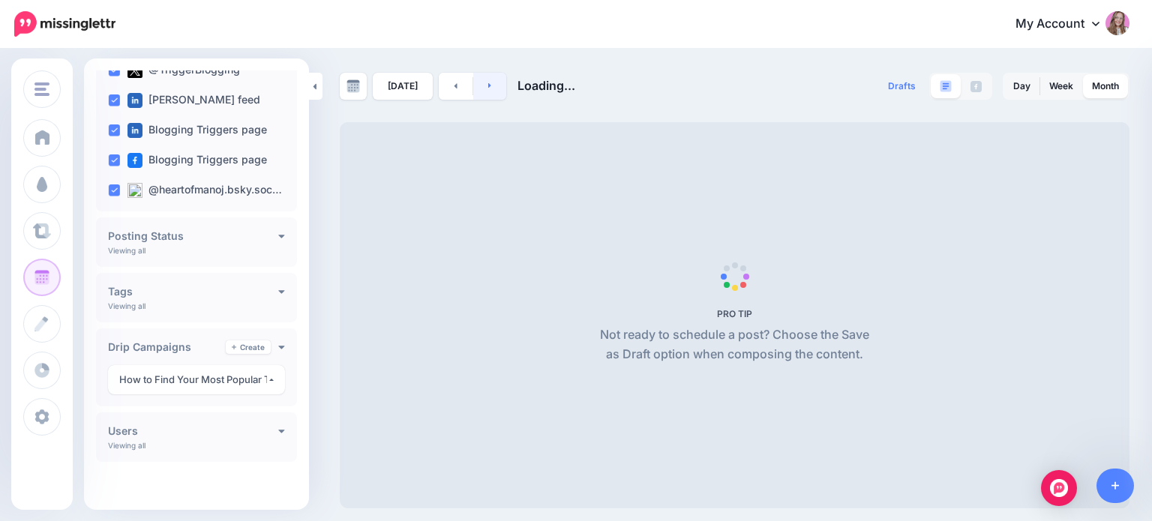
click at [483, 89] on link at bounding box center [490, 86] width 34 height 27
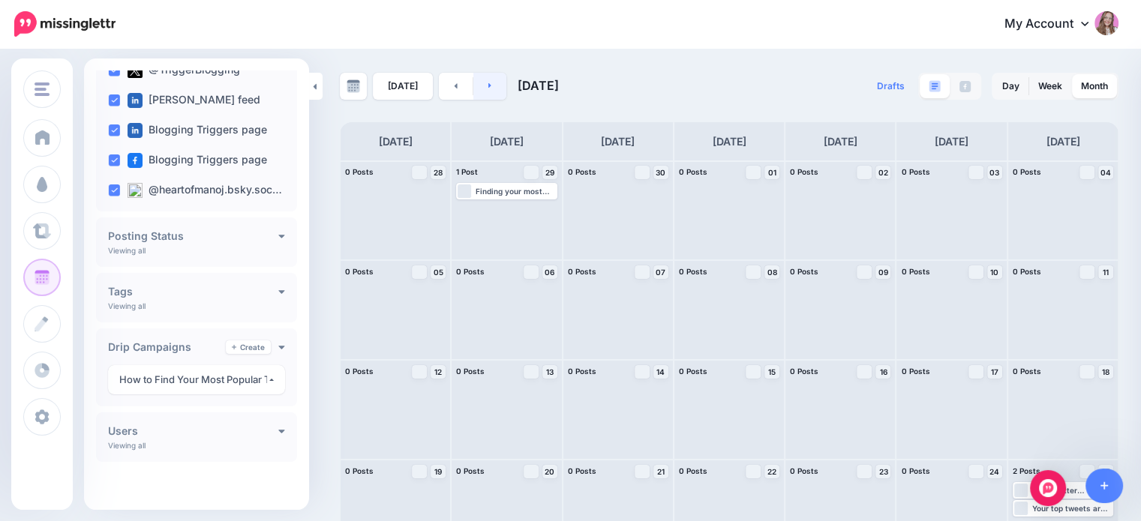
click at [488, 89] on icon at bounding box center [490, 85] width 4 height 9
click at [497, 87] on link at bounding box center [490, 86] width 34 height 27
click at [494, 87] on link at bounding box center [490, 86] width 34 height 27
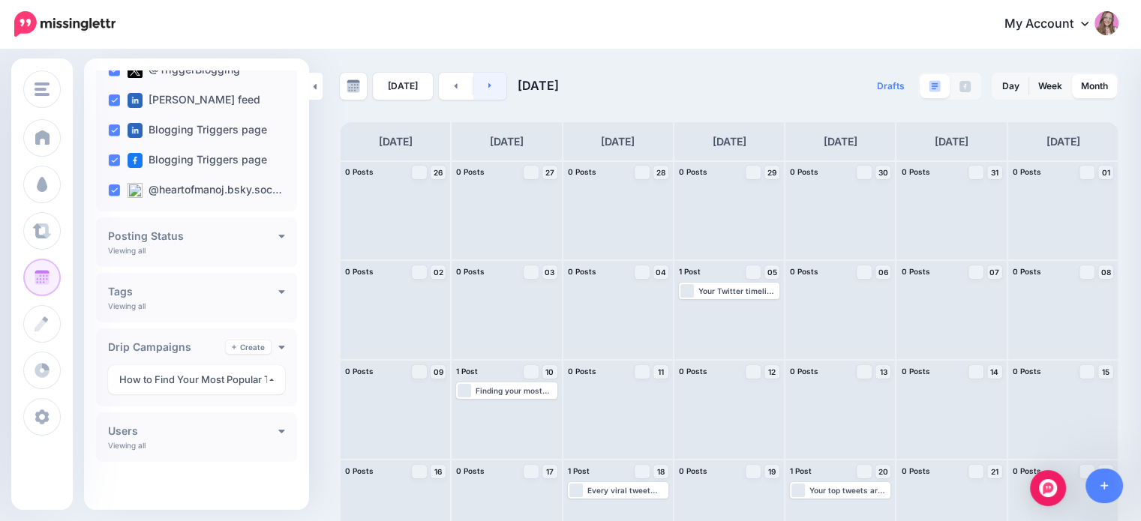
click at [494, 87] on link at bounding box center [490, 86] width 34 height 27
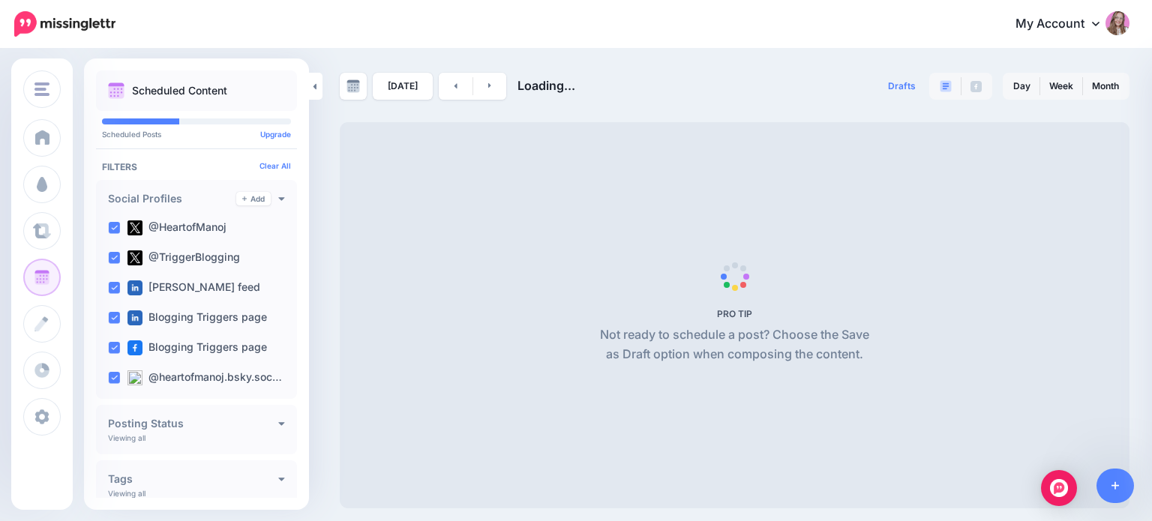
click at [486, 90] on link at bounding box center [490, 86] width 34 height 27
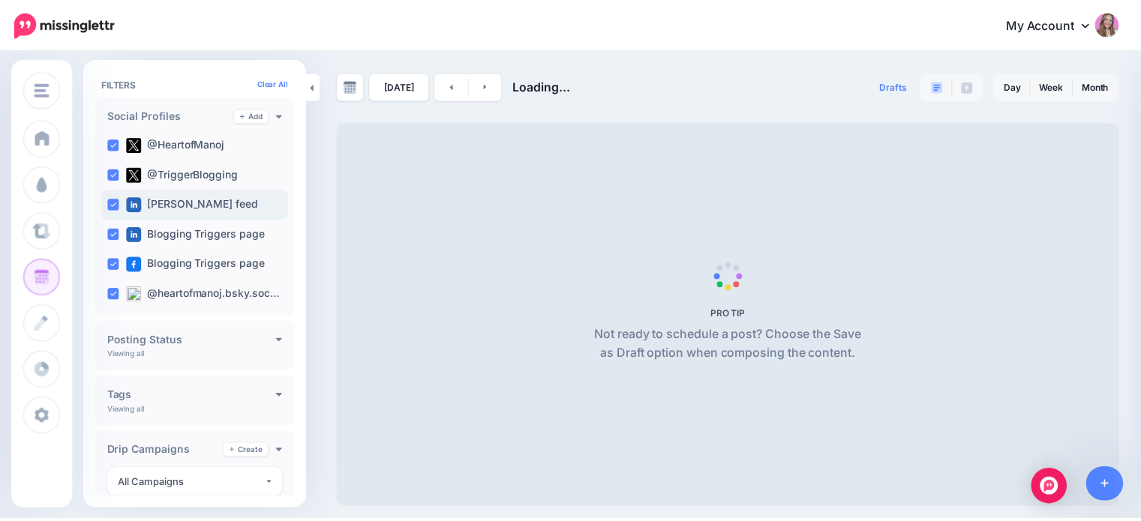
scroll to position [188, 0]
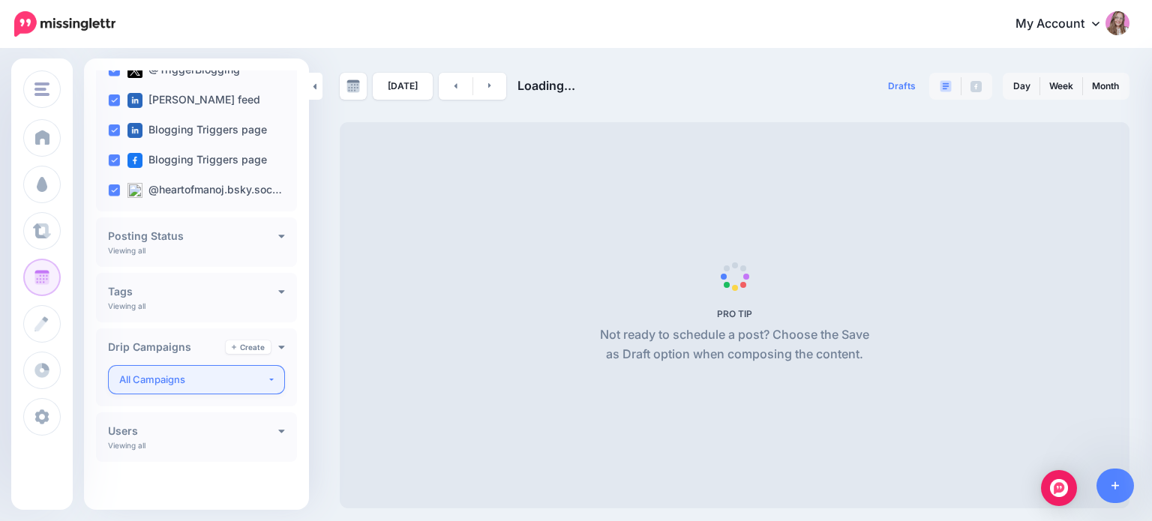
click at [158, 374] on div "All Campaigns" at bounding box center [193, 379] width 148 height 17
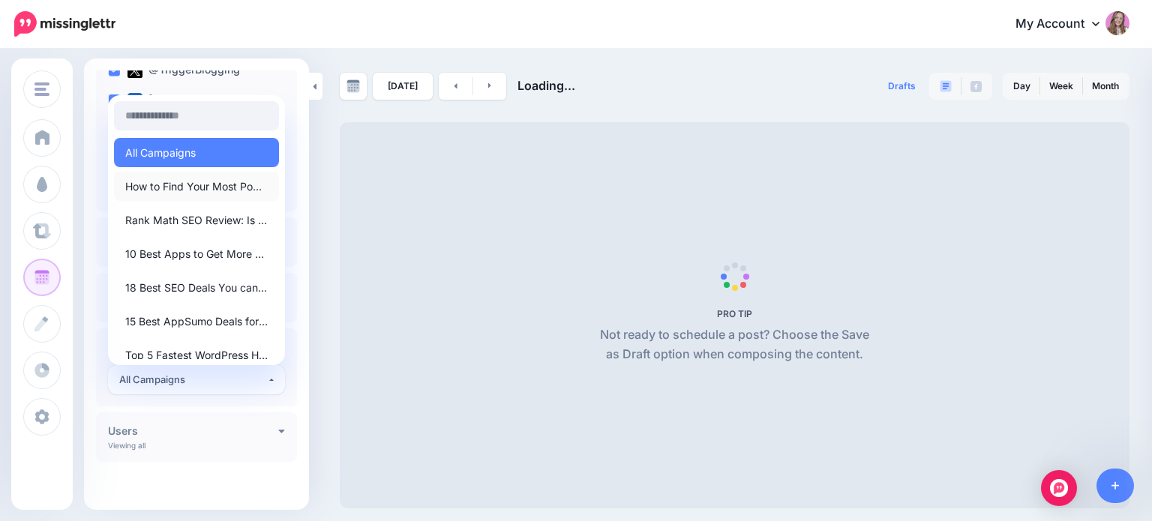
click at [173, 178] on span "How to Find Your Most Popular Tweets and Use Them to Boost Engagement" at bounding box center [196, 187] width 143 height 18
select select "********"
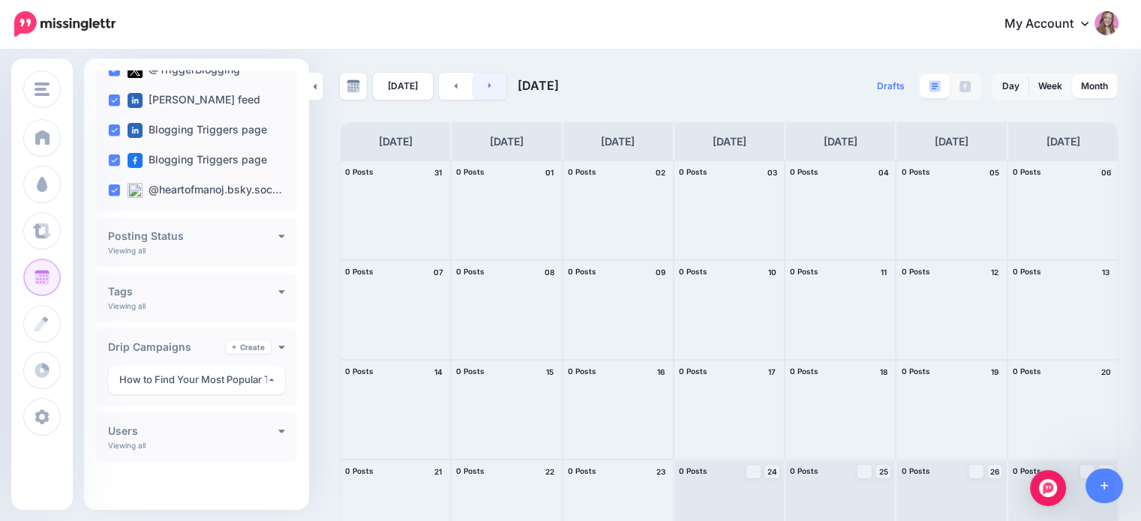
click at [495, 90] on link at bounding box center [490, 86] width 34 height 27
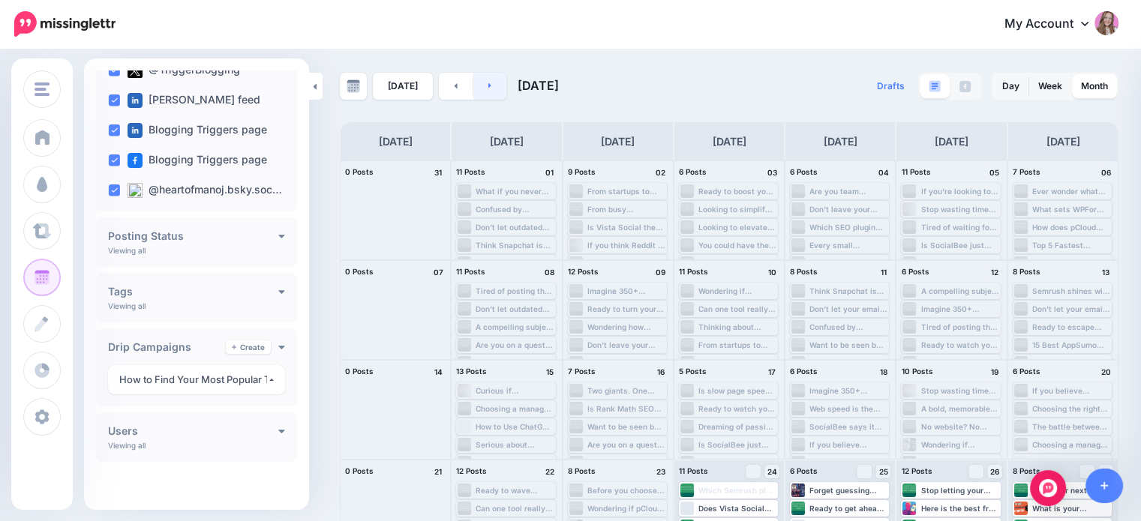
click at [500, 77] on link at bounding box center [490, 86] width 34 height 27
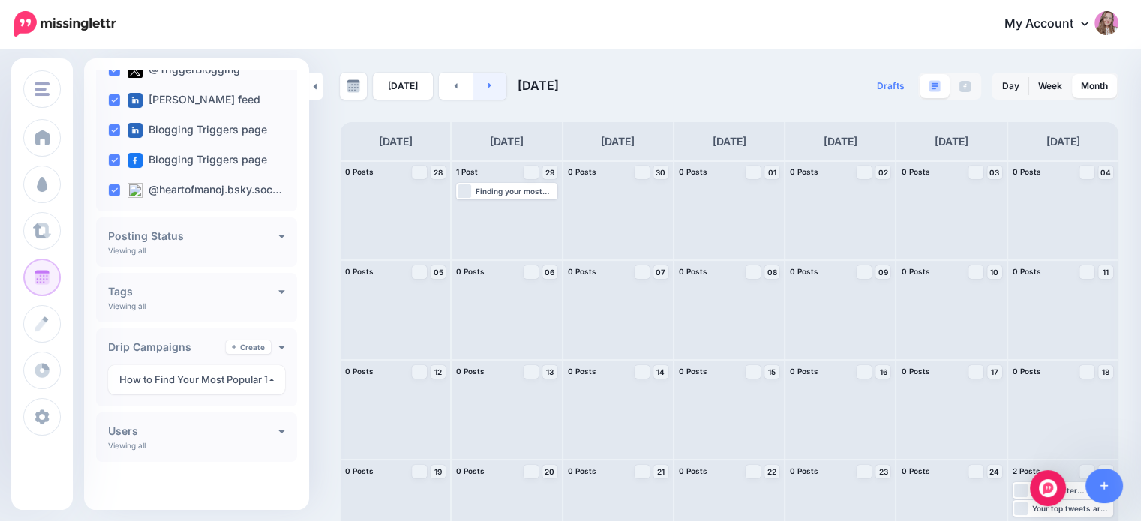
click at [495, 81] on link at bounding box center [490, 86] width 34 height 27
click at [494, 80] on link at bounding box center [490, 86] width 34 height 27
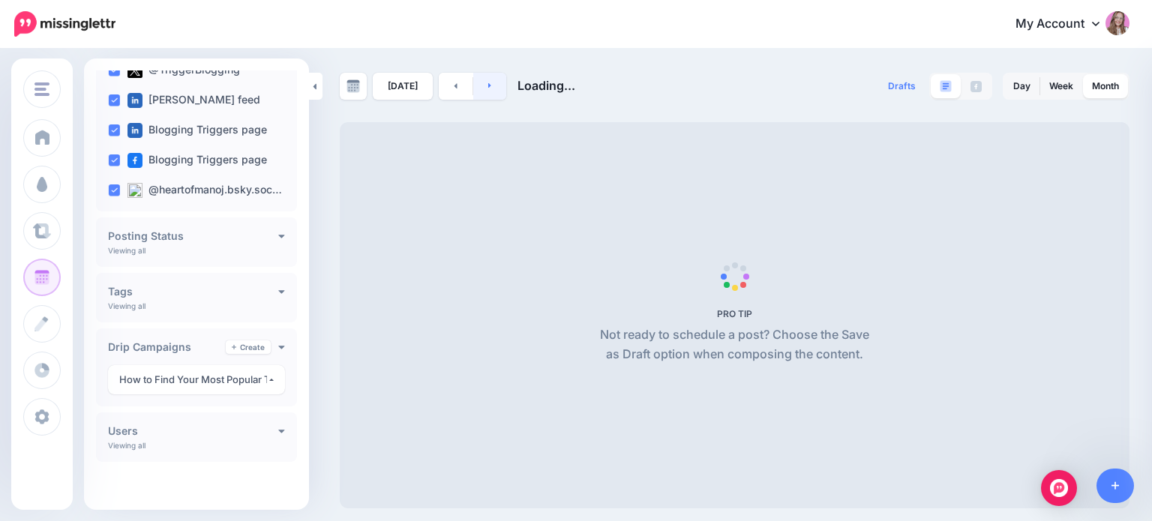
click at [494, 80] on link at bounding box center [490, 86] width 34 height 27
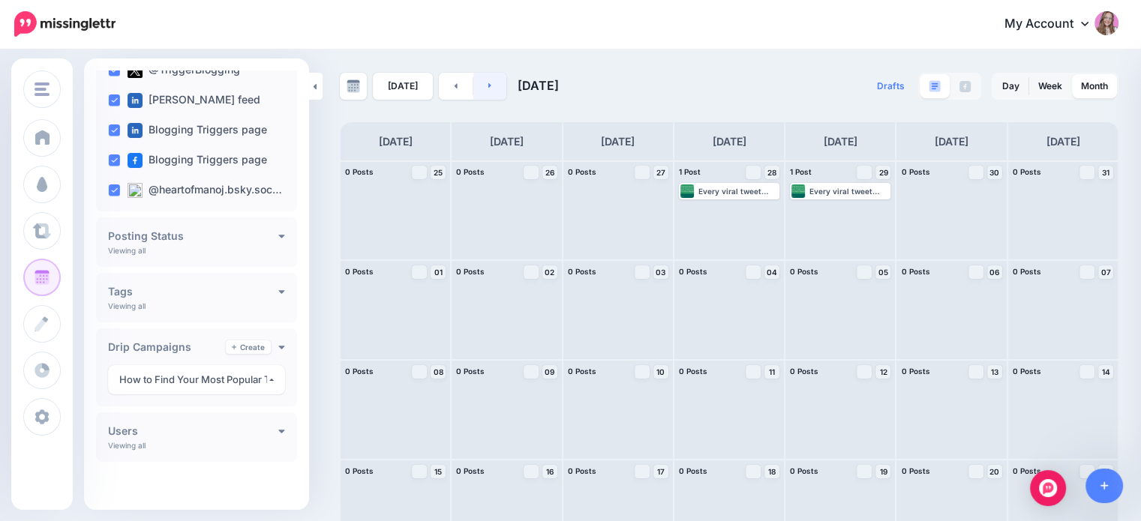
click at [488, 89] on icon at bounding box center [490, 85] width 4 height 9
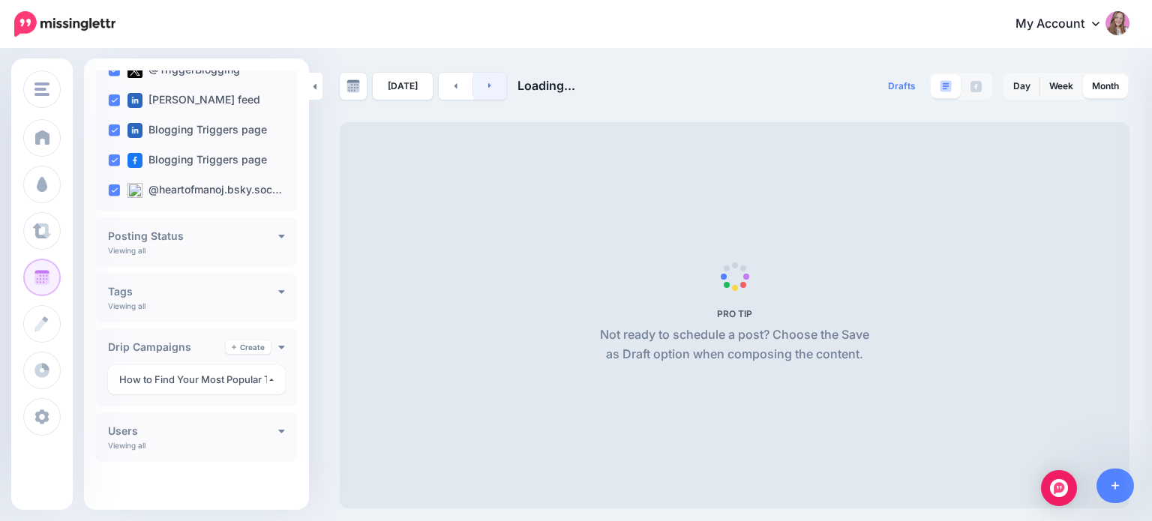
click at [488, 89] on icon at bounding box center [490, 85] width 4 height 9
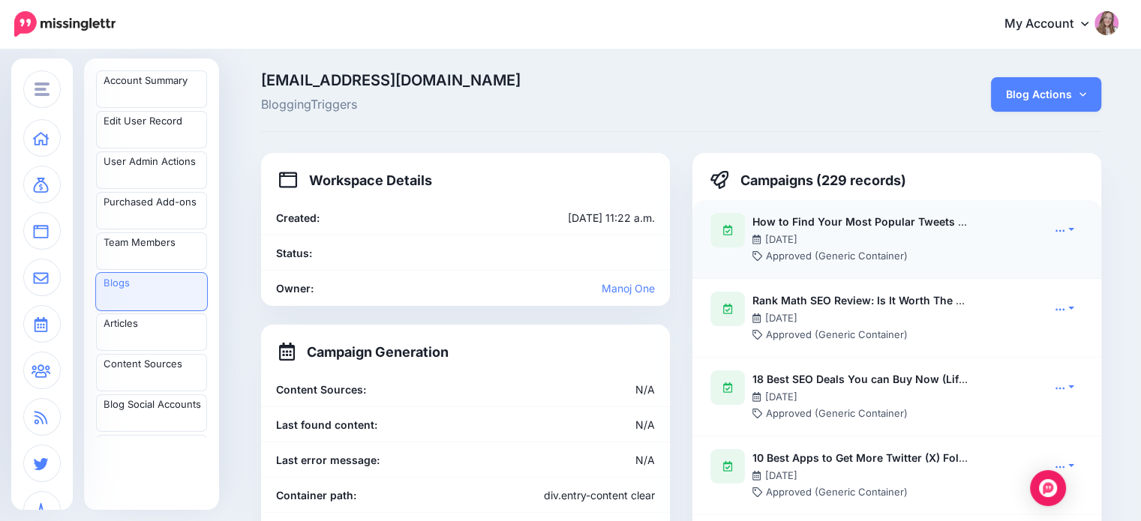
click at [1045, 222] on div "Edit Record Open Campaign View Article CS Debug Page View Original Article Test…" at bounding box center [1062, 230] width 44 height 18
click at [1063, 236] on link at bounding box center [1065, 230] width 38 height 22
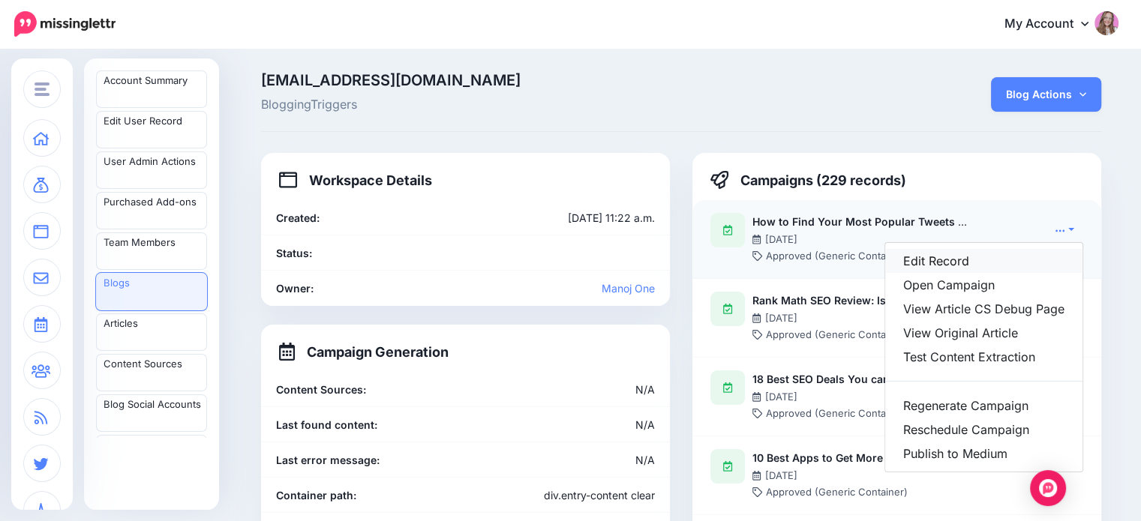
click at [975, 263] on link "Edit Record" at bounding box center [983, 261] width 197 height 24
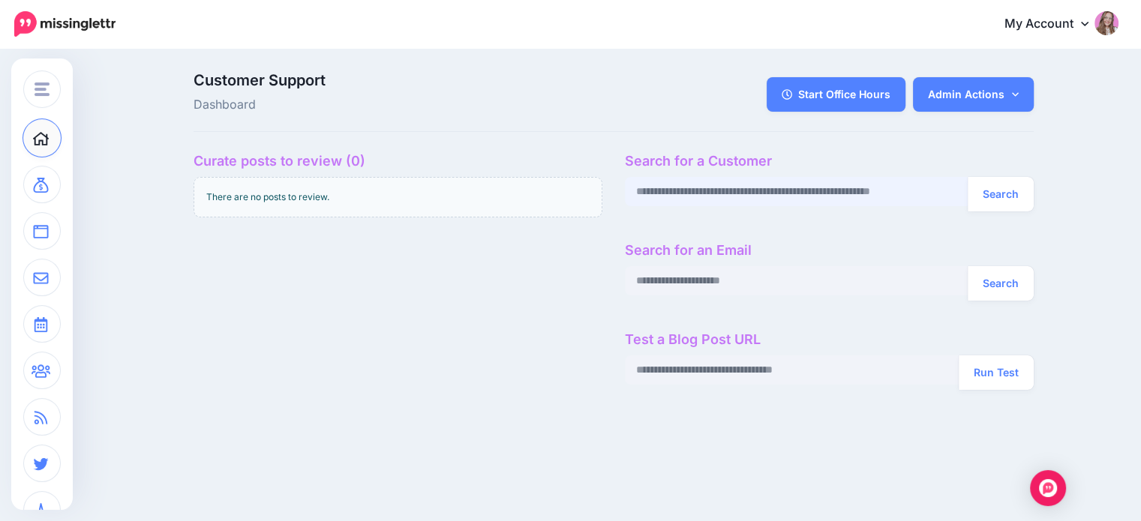
click at [711, 180] on input "text" at bounding box center [797, 191] width 344 height 29
paste input "**********"
type input "**********"
click at [1021, 192] on button "Search" at bounding box center [1001, 194] width 66 height 35
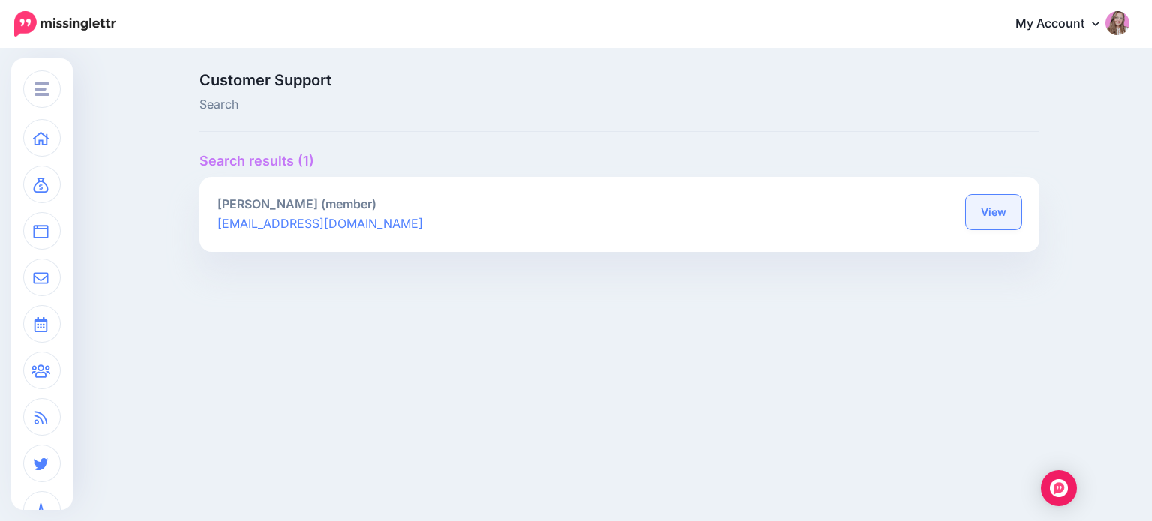
click at [990, 204] on link "View" at bounding box center [994, 212] width 56 height 35
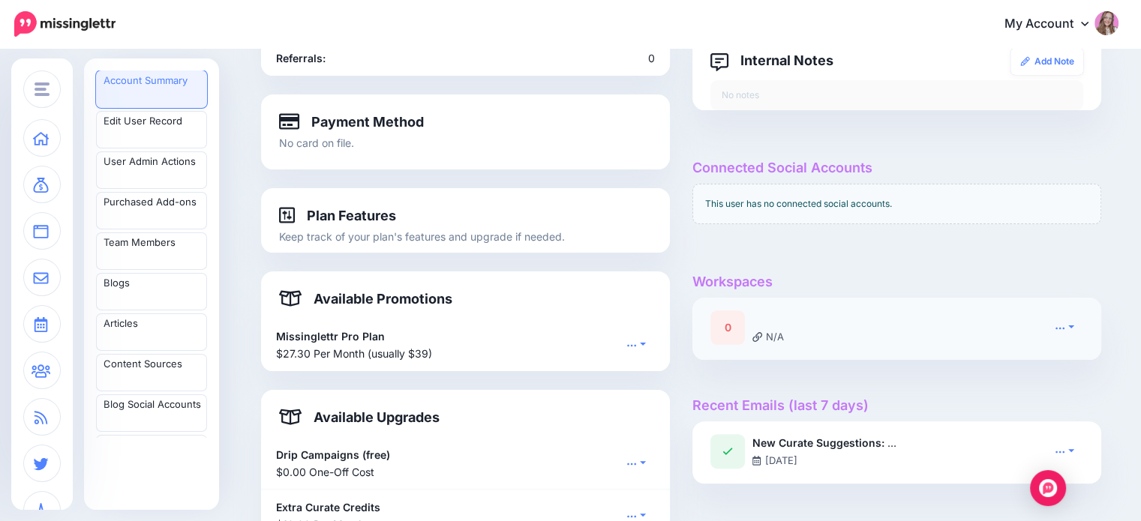
scroll to position [375, 0]
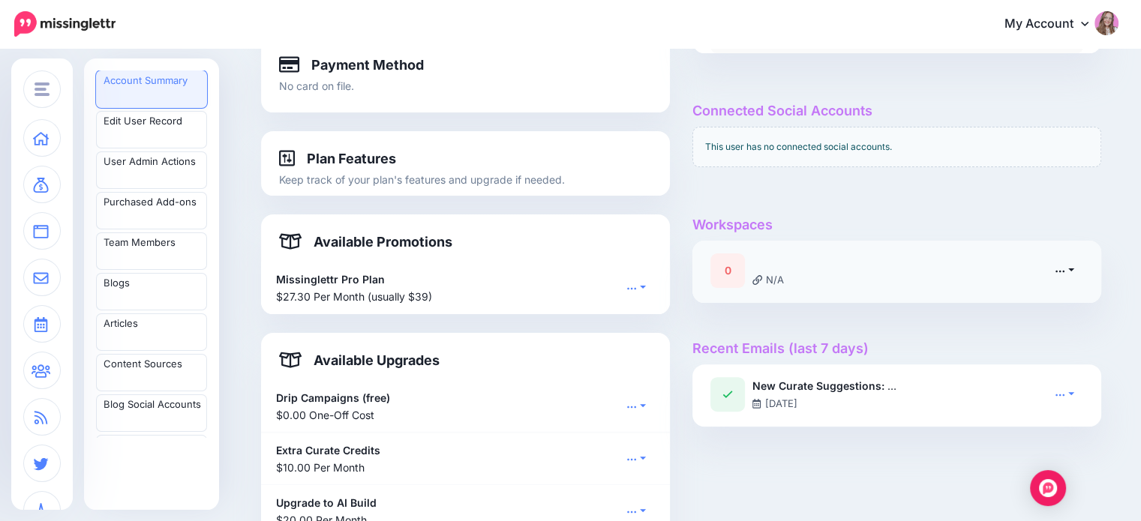
click at [1068, 263] on link at bounding box center [1065, 271] width 38 height 22
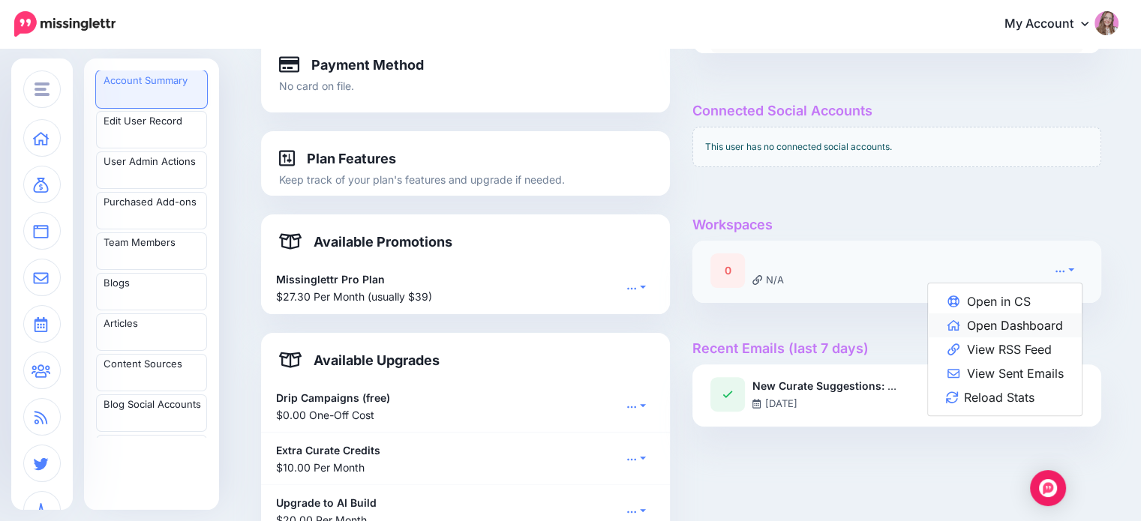
click at [1056, 326] on link "Open Dashboard" at bounding box center [1005, 326] width 154 height 24
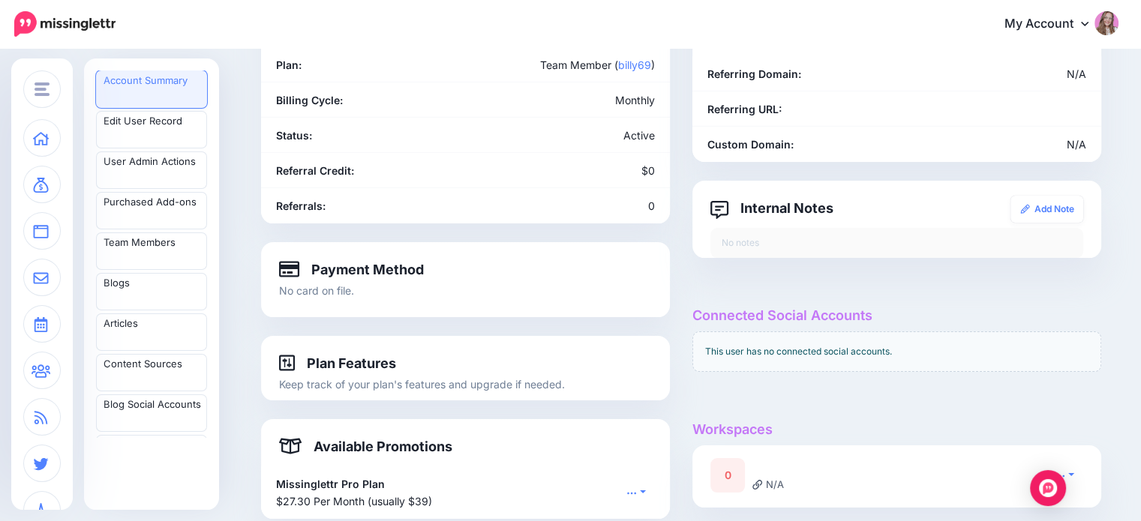
scroll to position [0, 0]
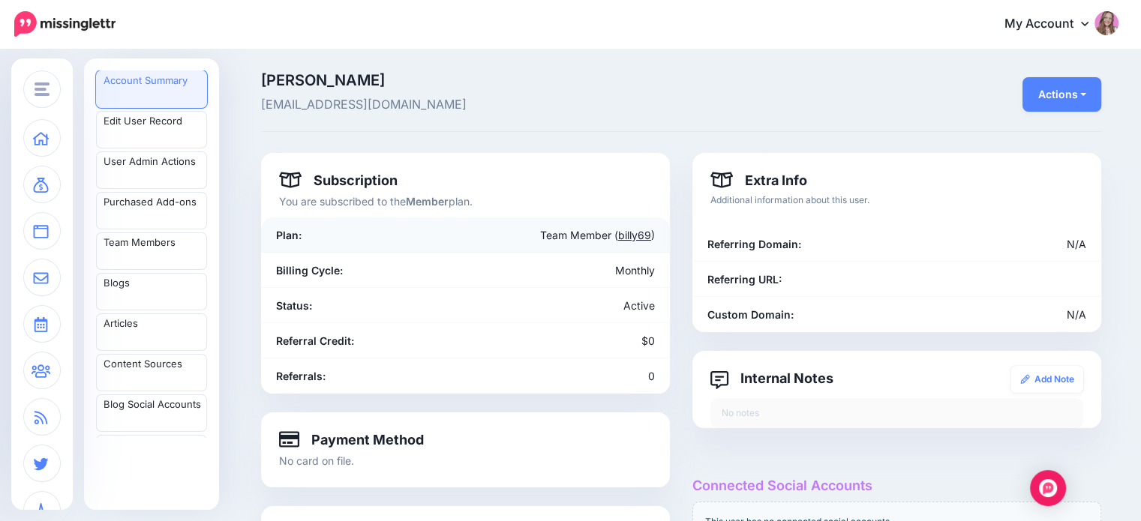
click at [644, 229] on link "billy69" at bounding box center [634, 235] width 33 height 13
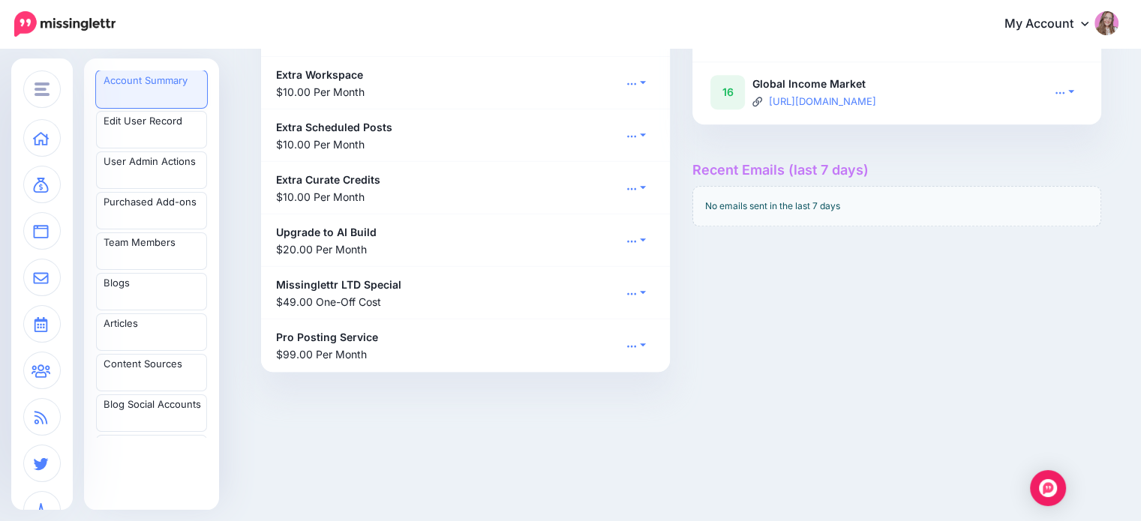
scroll to position [1274, 0]
click at [1071, 89] on link at bounding box center [1065, 91] width 38 height 22
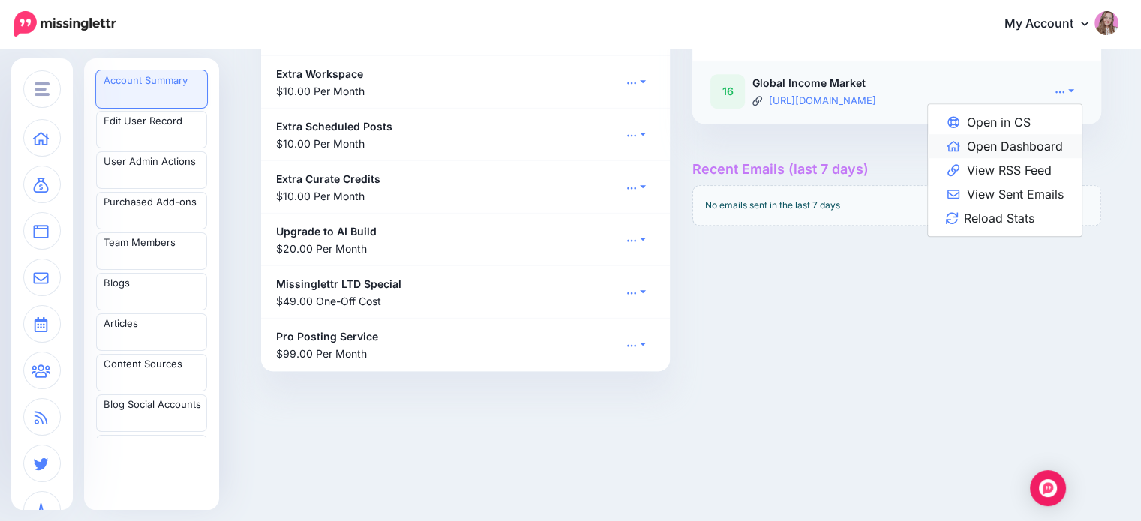
click at [1068, 149] on link "Open Dashboard" at bounding box center [1005, 146] width 154 height 24
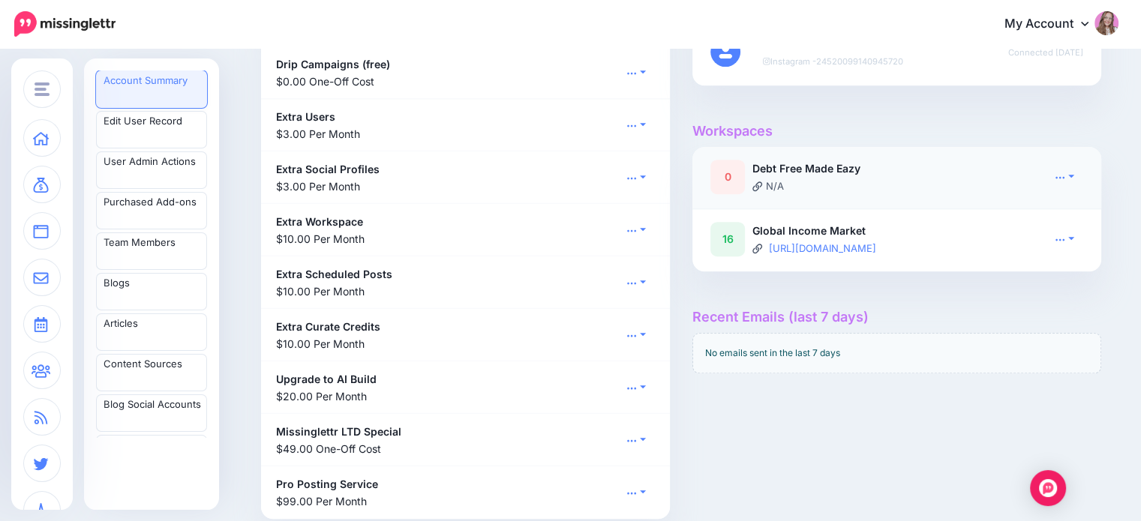
scroll to position [1124, 0]
click at [1055, 175] on link at bounding box center [1065, 179] width 38 height 22
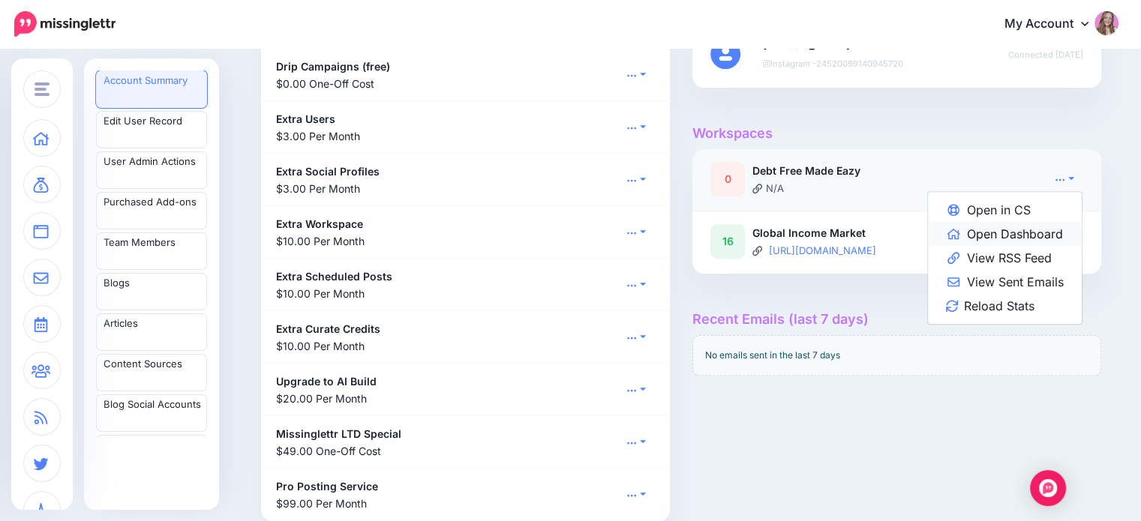
click at [1054, 223] on link "Open Dashboard" at bounding box center [1005, 234] width 154 height 24
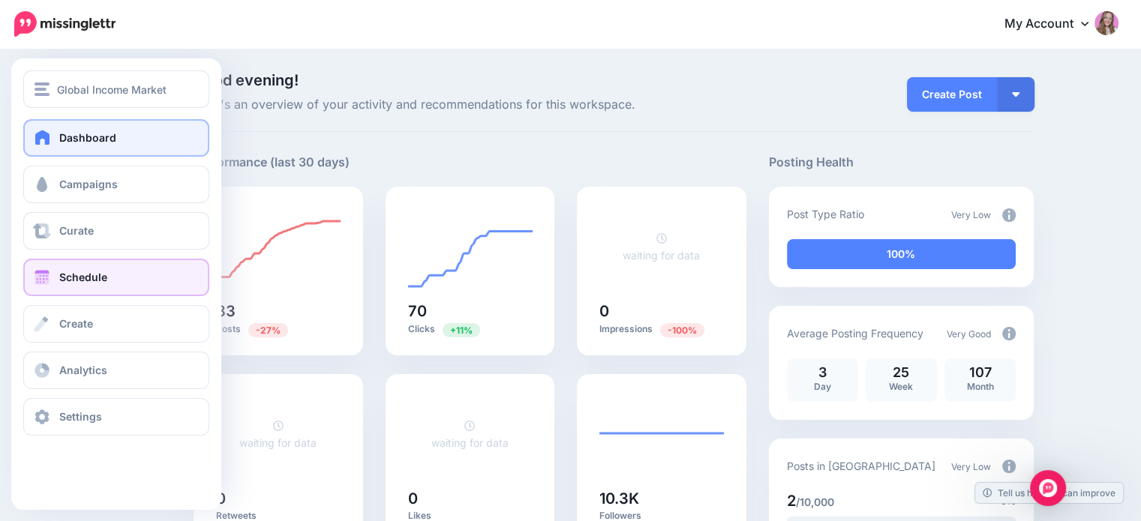
click at [70, 278] on span "Schedule" at bounding box center [83, 277] width 48 height 13
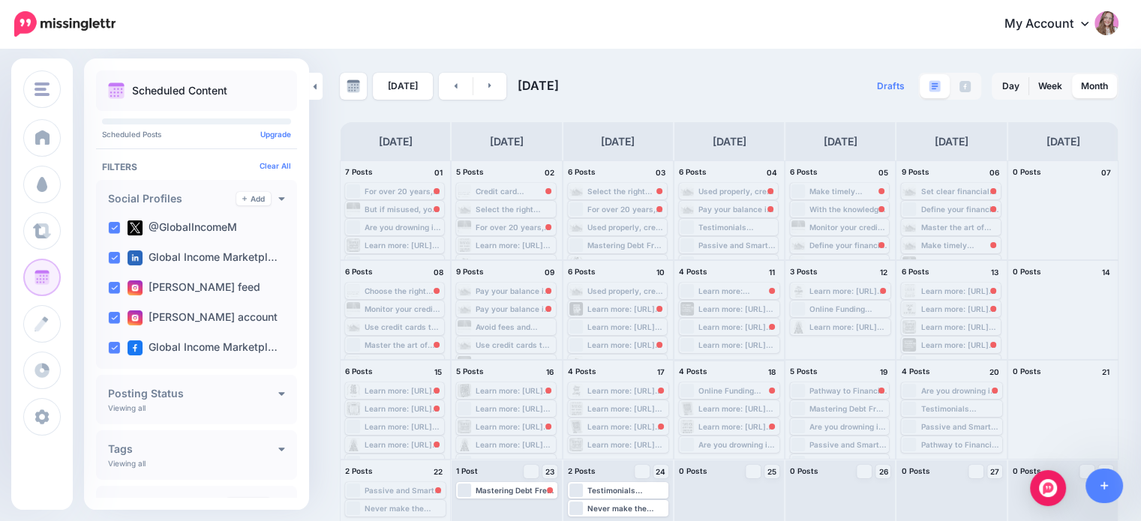
scroll to position [138, 0]
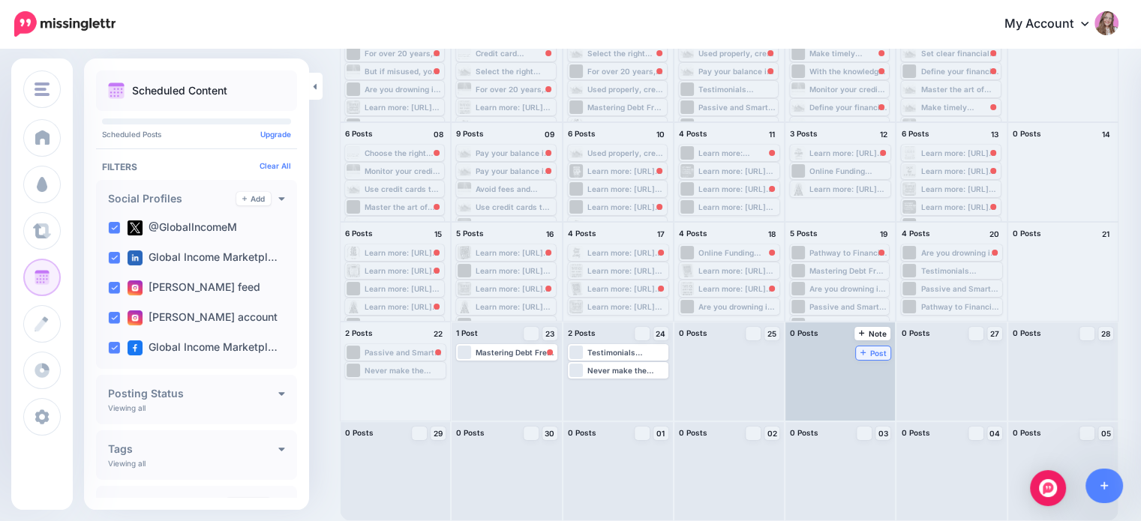
click at [861, 350] on span "Post" at bounding box center [874, 354] width 26 height 8
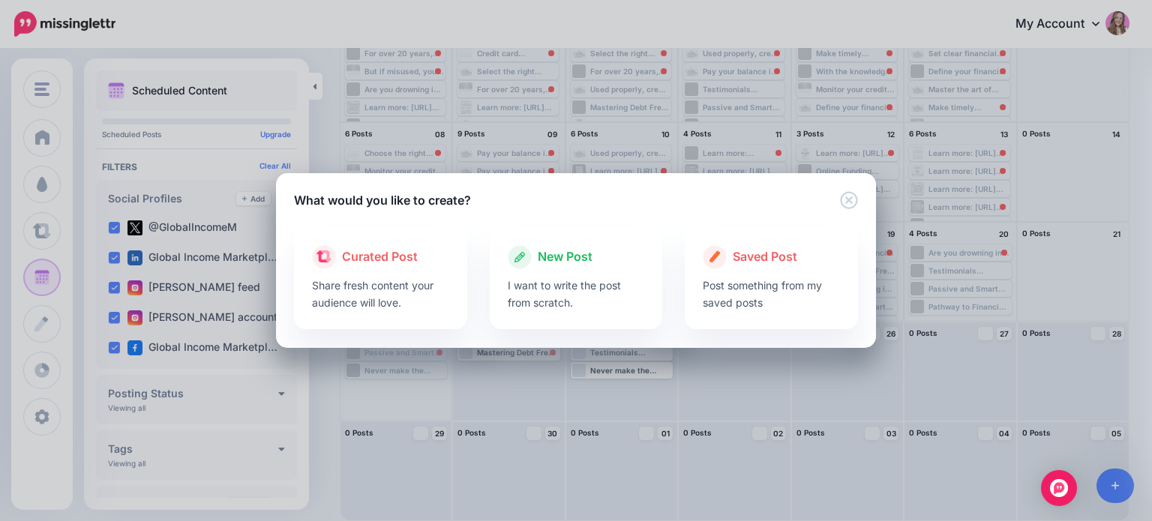
click at [561, 254] on span "New Post" at bounding box center [565, 258] width 55 height 20
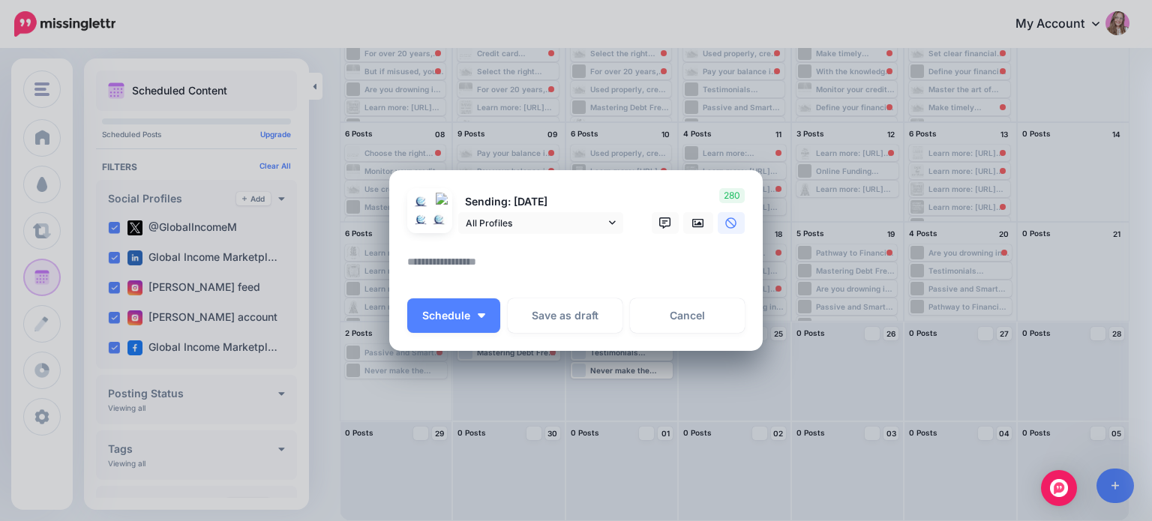
click at [529, 267] on textarea at bounding box center [579, 267] width 345 height 29
type textarea "**********"
click at [527, 267] on textarea "**********" at bounding box center [579, 267] width 345 height 29
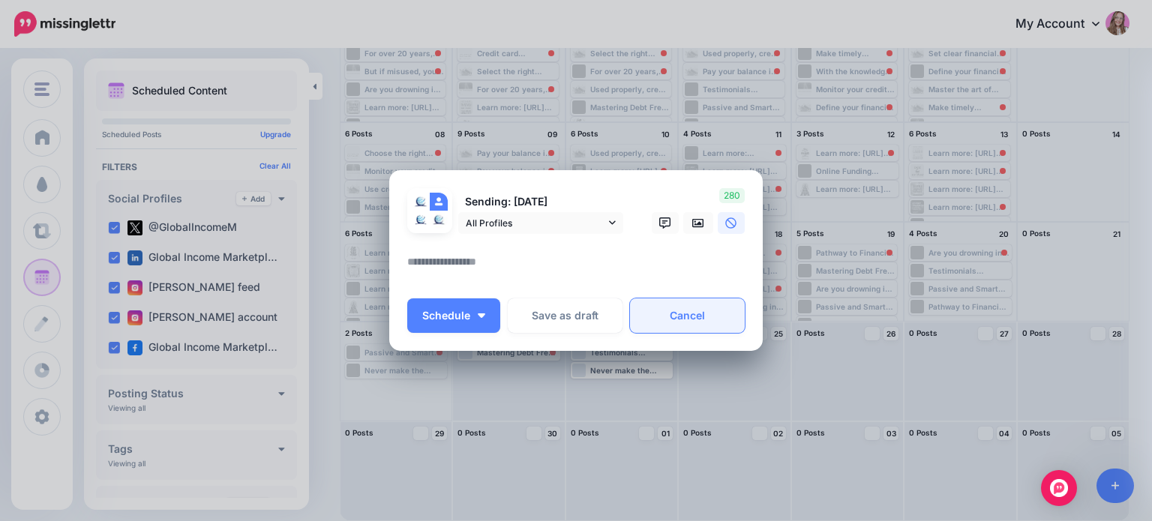
click at [701, 306] on link "Cancel" at bounding box center [687, 316] width 115 height 35
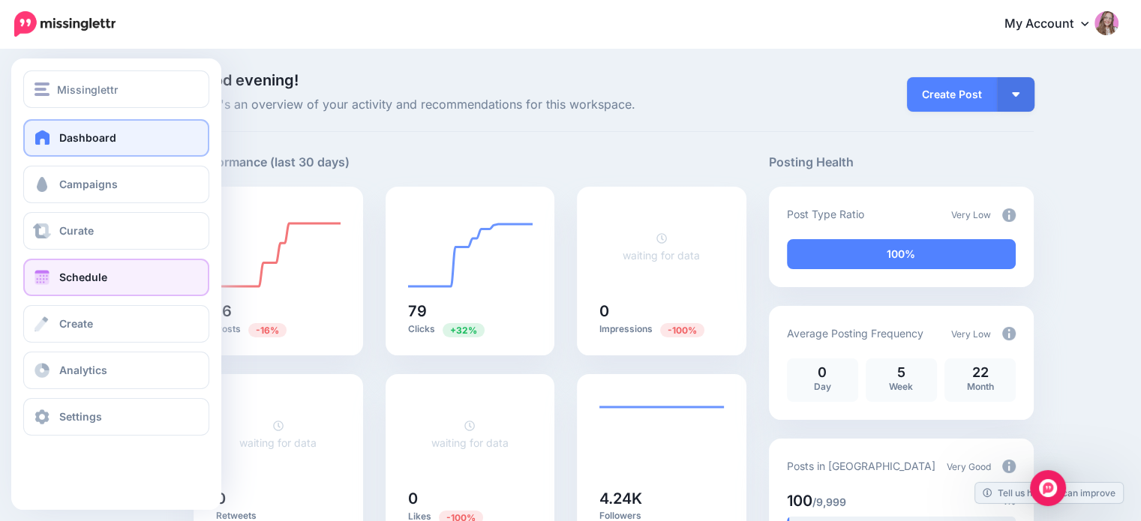
click at [90, 266] on link "Schedule" at bounding box center [116, 278] width 186 height 38
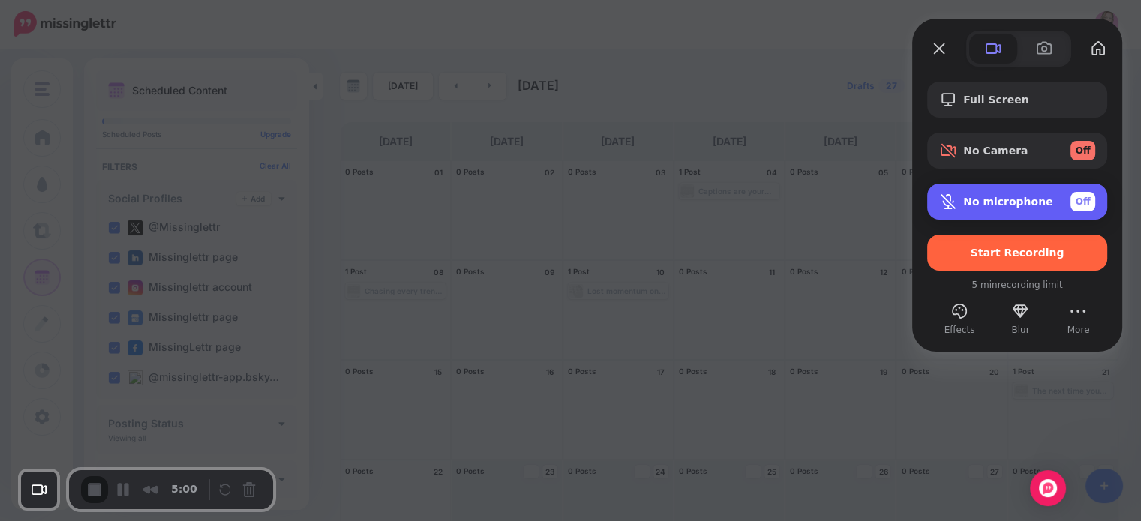
click at [1080, 200] on span "Off" at bounding box center [1083, 202] width 15 height 14
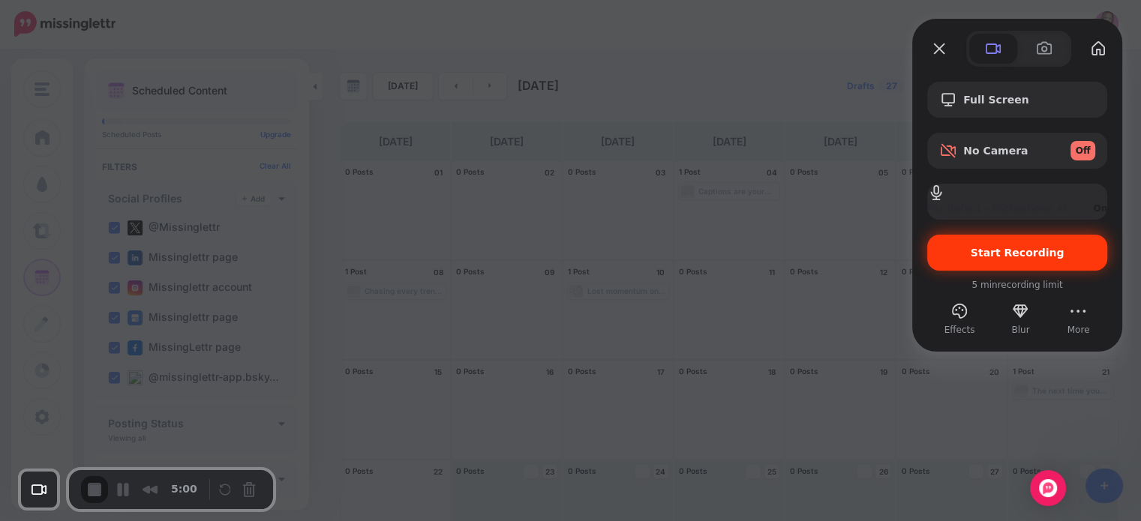
click at [1005, 253] on span "Start Recording" at bounding box center [1018, 253] width 94 height 12
click at [1024, 250] on span "Start Recording" at bounding box center [1018, 253] width 94 height 12
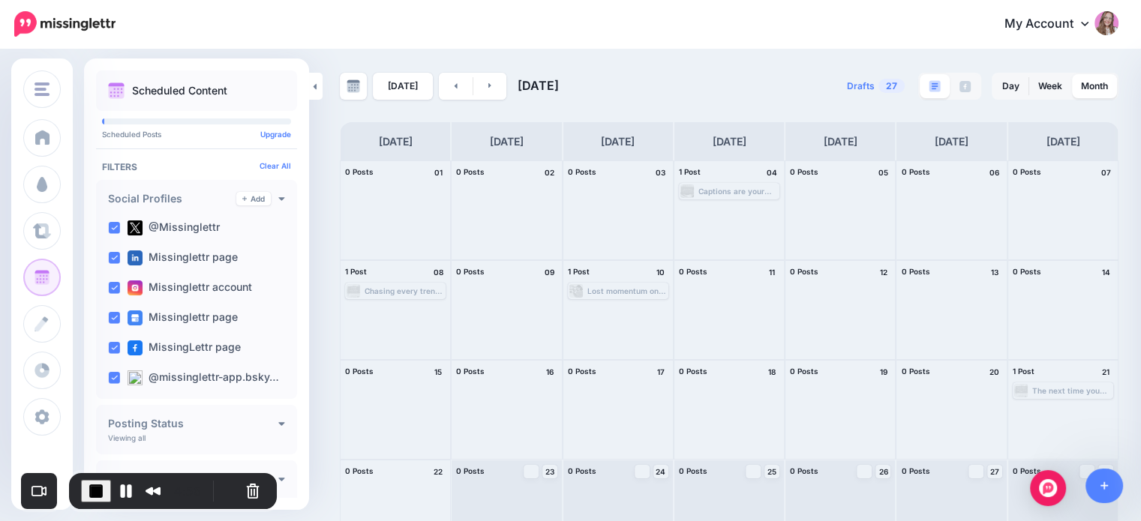
scroll to position [132, 0]
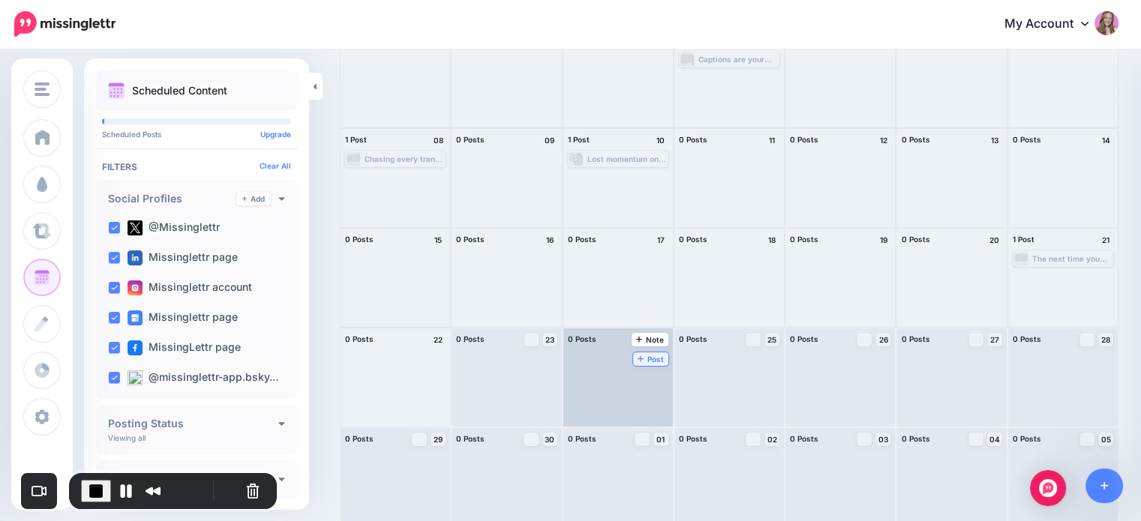
click at [638, 356] on span "Post" at bounding box center [651, 360] width 26 height 8
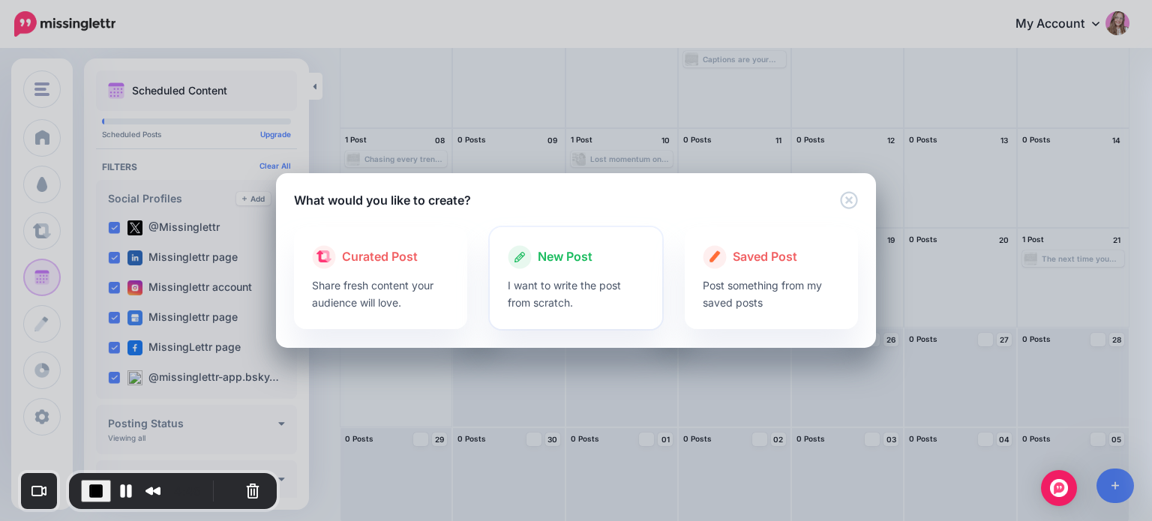
click at [522, 273] on div at bounding box center [576, 273] width 137 height 8
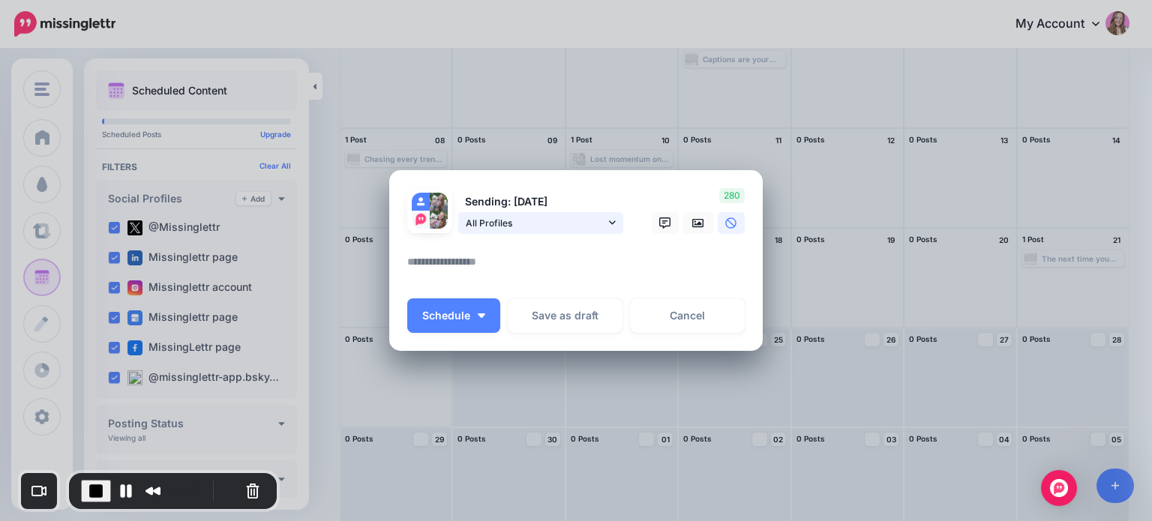
click at [548, 222] on span "All Profiles" at bounding box center [536, 223] width 140 height 16
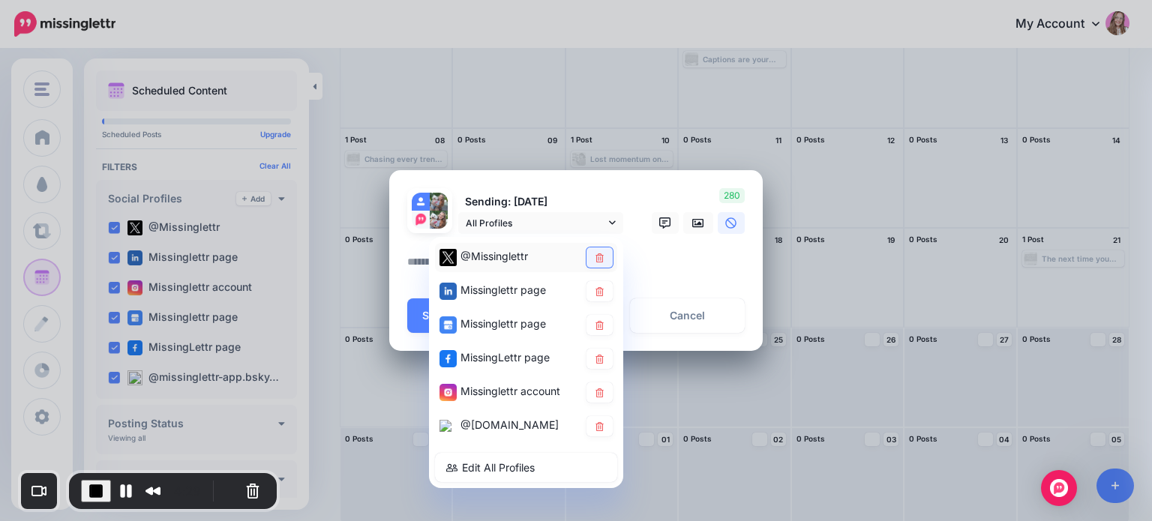
click at [596, 257] on icon at bounding box center [600, 257] width 8 height 9
click at [594, 325] on icon at bounding box center [599, 324] width 11 height 9
click at [589, 364] on link at bounding box center [600, 359] width 26 height 20
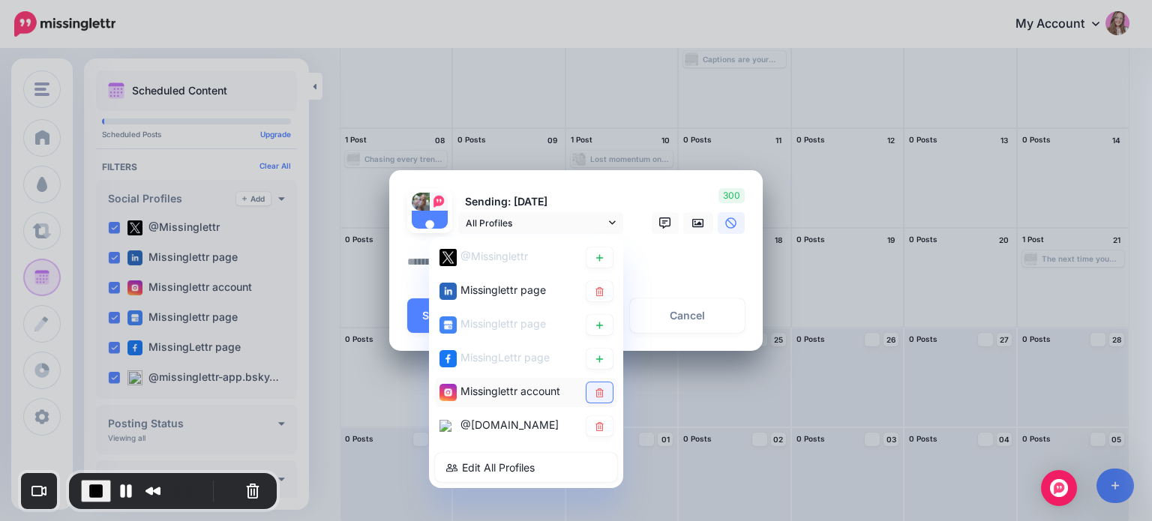
click at [595, 395] on icon at bounding box center [599, 392] width 11 height 9
click at [605, 427] on link at bounding box center [600, 426] width 26 height 20
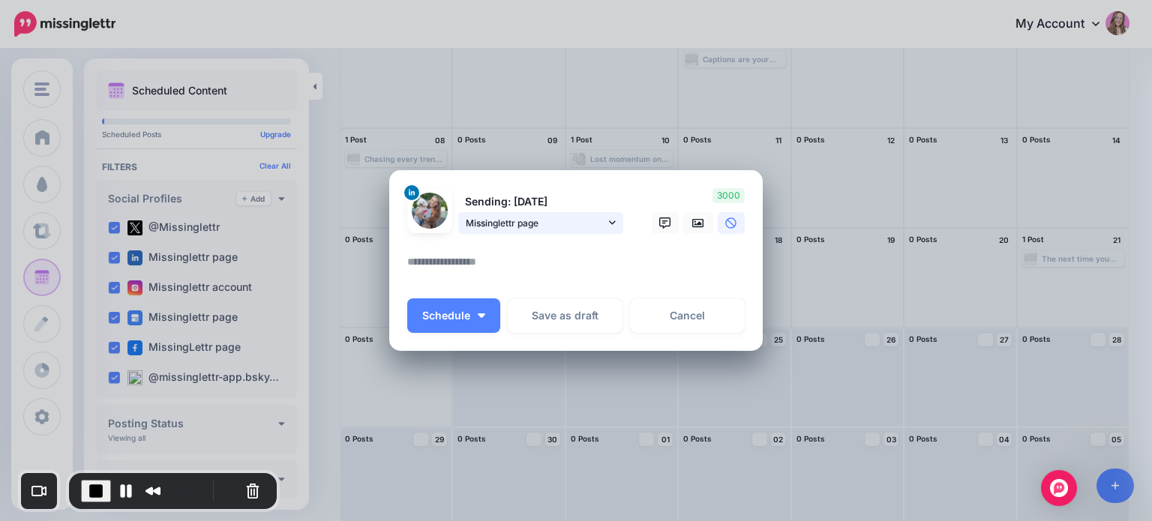
click at [542, 215] on link "Missinglettr page" at bounding box center [540, 223] width 165 height 22
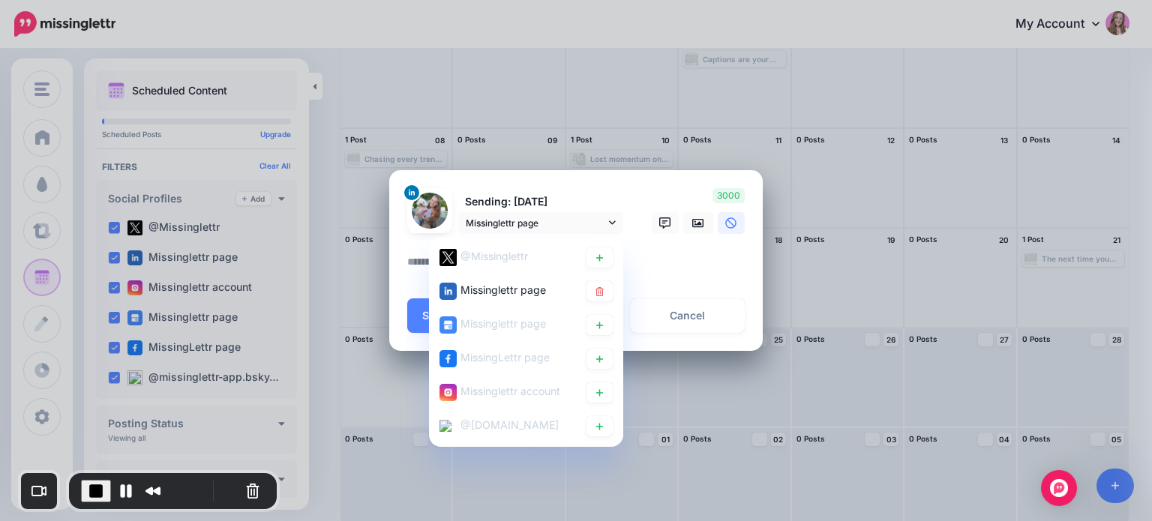
click at [669, 257] on textarea at bounding box center [579, 267] width 345 height 29
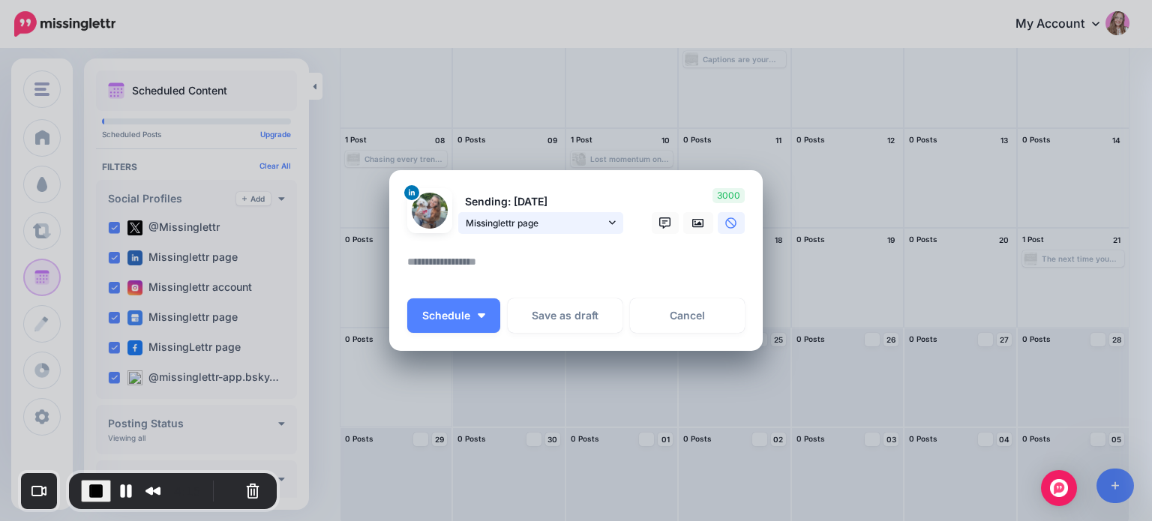
click at [495, 224] on span "Missinglettr page" at bounding box center [536, 223] width 140 height 16
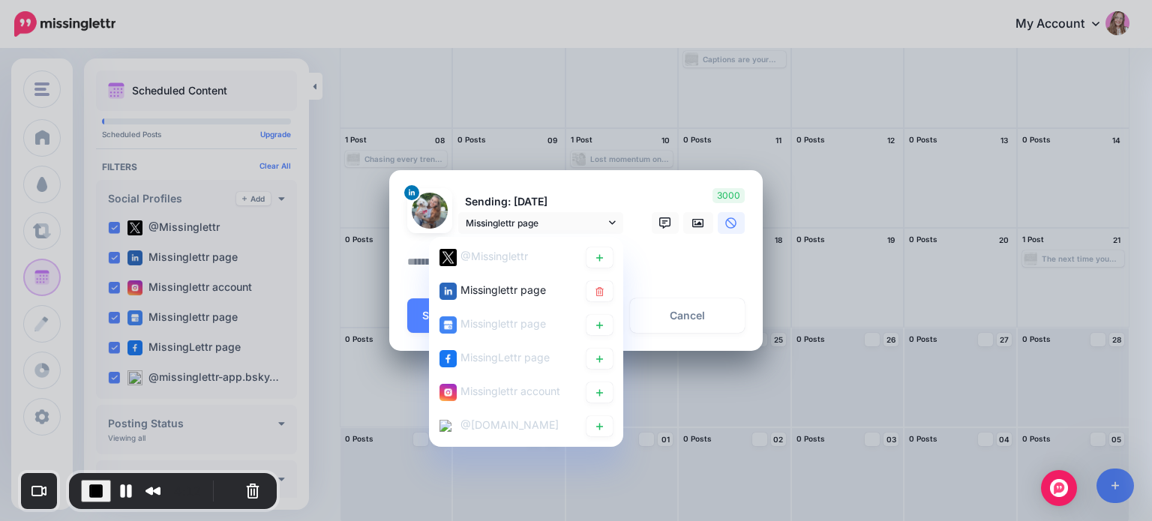
click at [663, 257] on textarea at bounding box center [579, 267] width 345 height 29
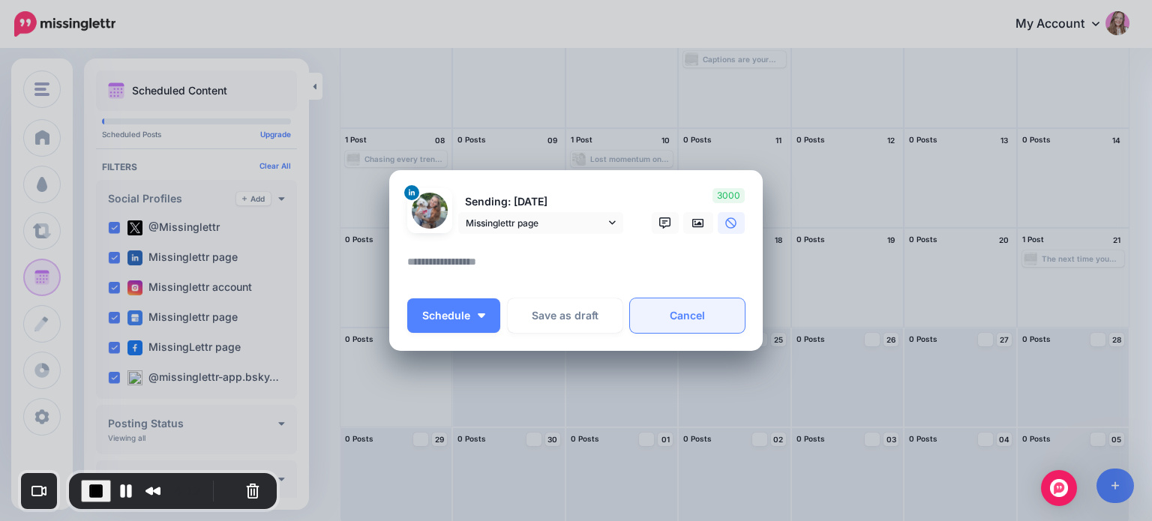
click at [684, 314] on link "Cancel" at bounding box center [687, 316] width 115 height 35
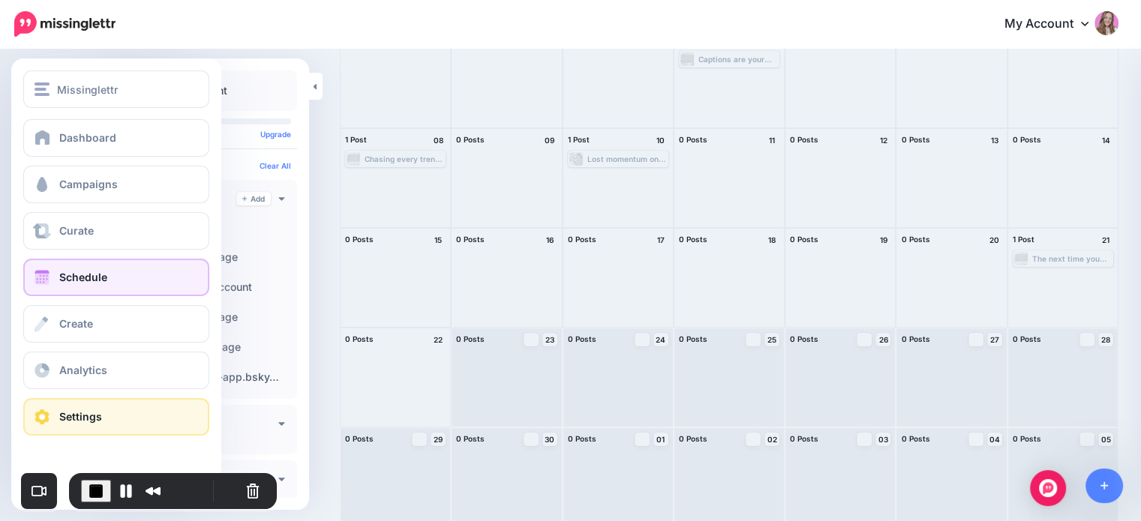
click at [45, 422] on span at bounding box center [42, 417] width 20 height 15
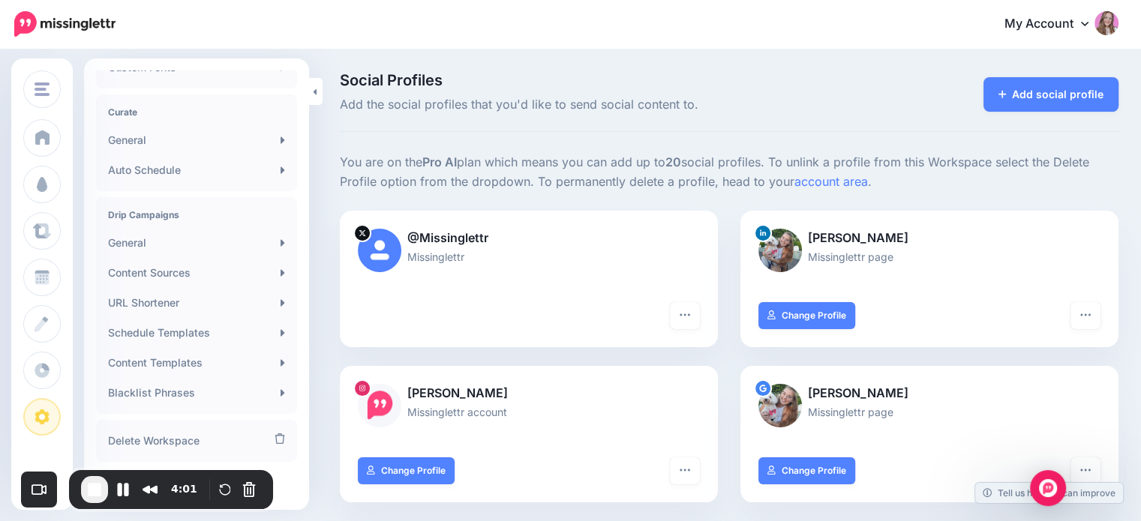
scroll to position [303, 0]
click at [135, 240] on link "General" at bounding box center [196, 242] width 189 height 30
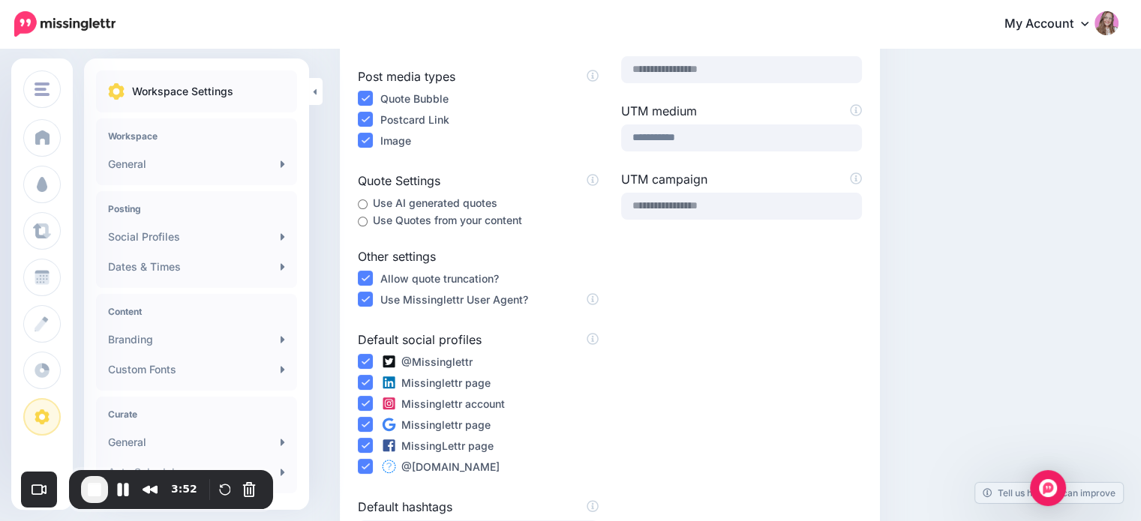
scroll to position [300, 0]
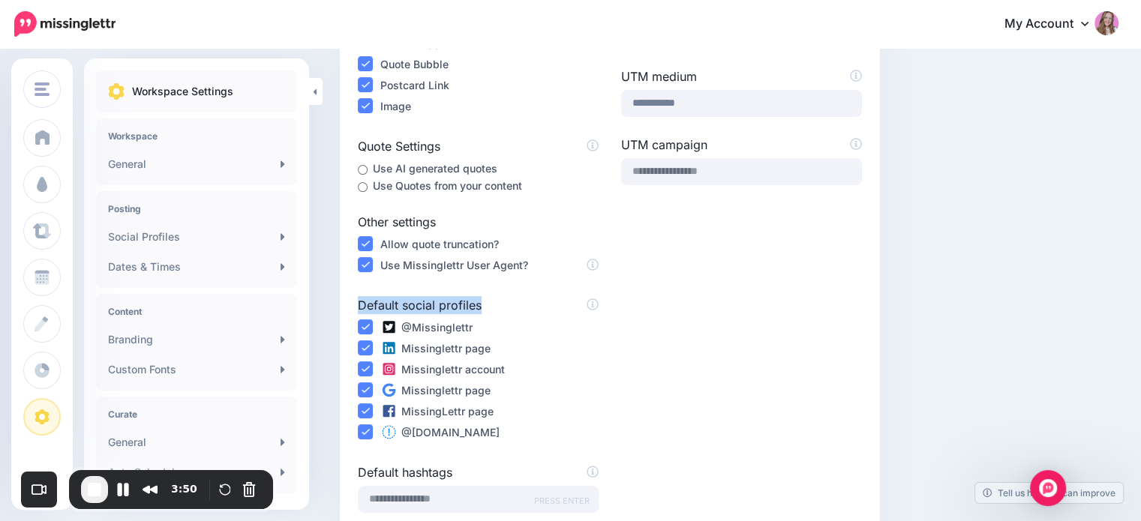
drag, startPoint x: 359, startPoint y: 302, endPoint x: 485, endPoint y: 301, distance: 126.1
click at [485, 301] on label "Default social profiles" at bounding box center [478, 305] width 241 height 18
click at [362, 327] on ins at bounding box center [365, 327] width 15 height 15
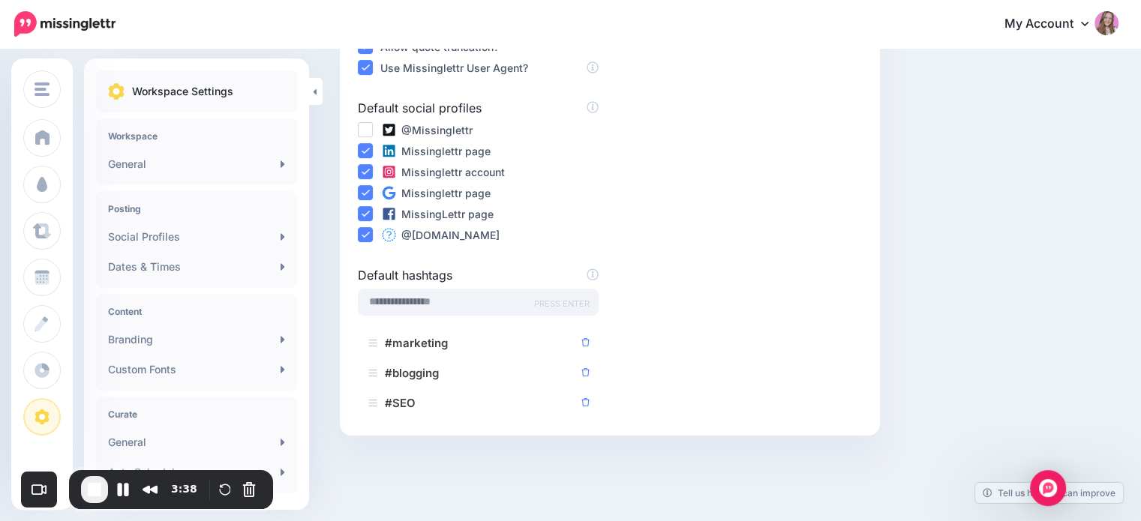
scroll to position [471, 0]
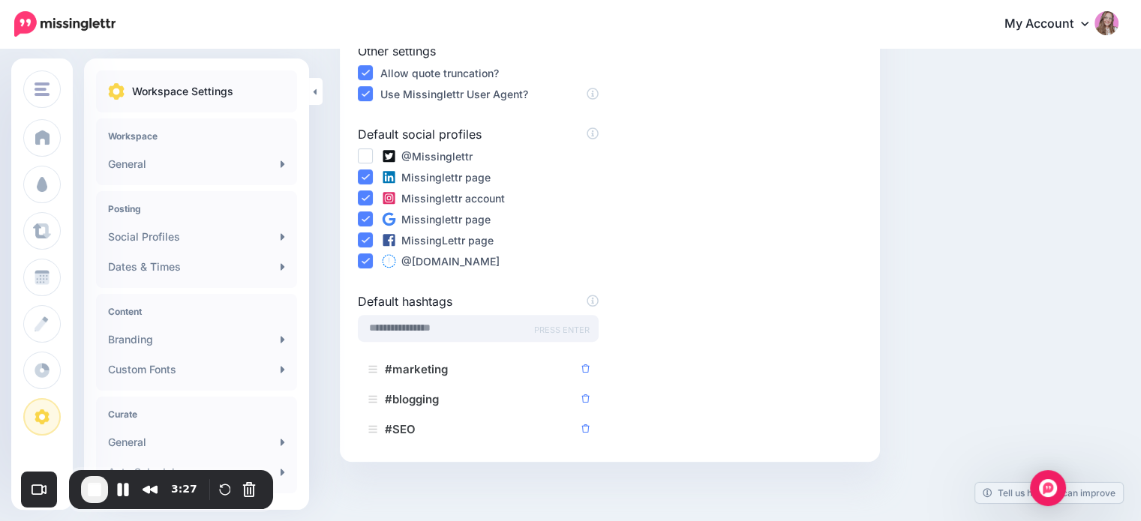
click at [362, 153] on ins at bounding box center [365, 156] width 15 height 15
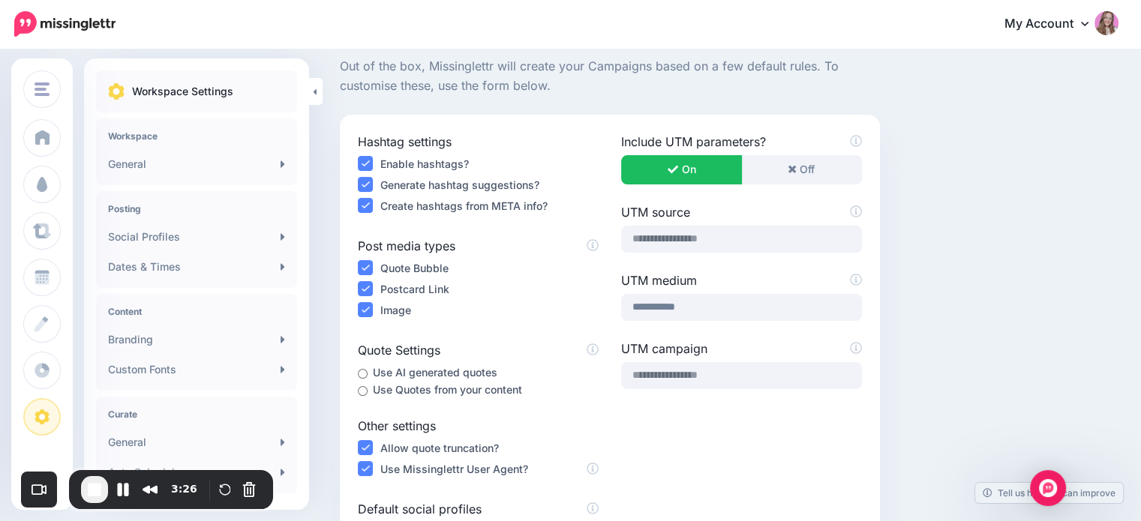
scroll to position [0, 0]
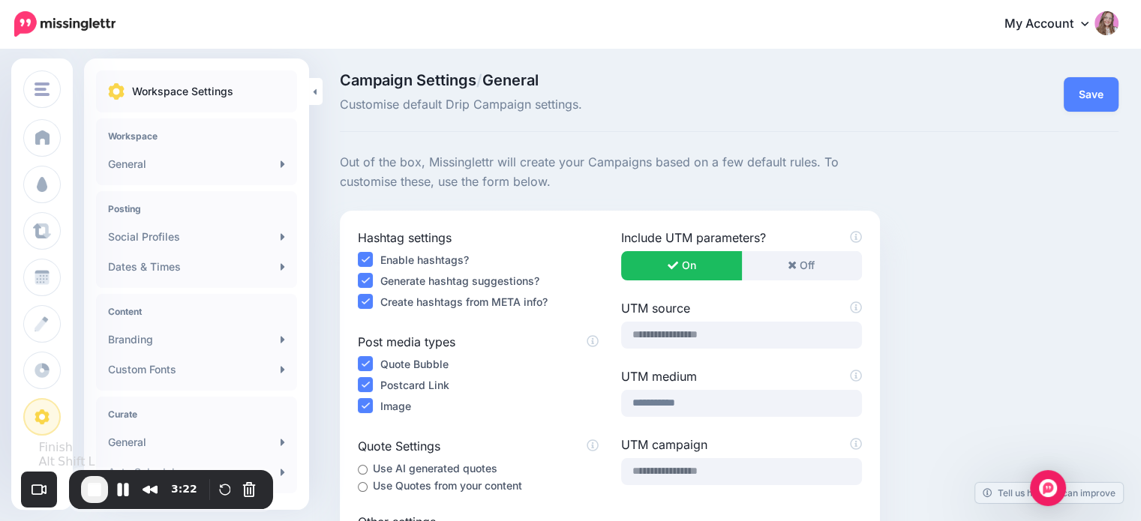
click at [94, 488] on span "End Recording" at bounding box center [95, 490] width 18 height 18
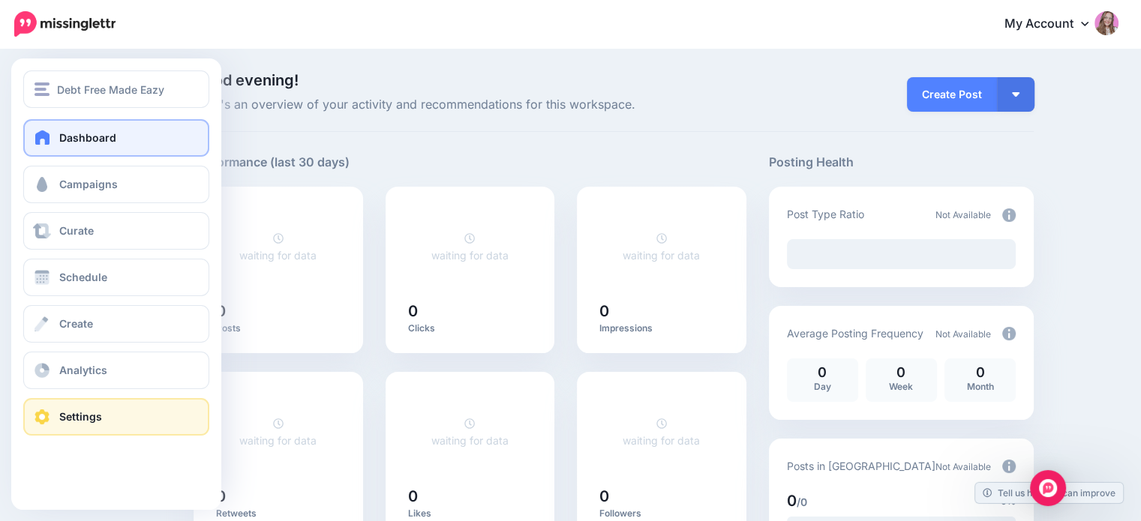
click at [47, 420] on span at bounding box center [42, 417] width 20 height 15
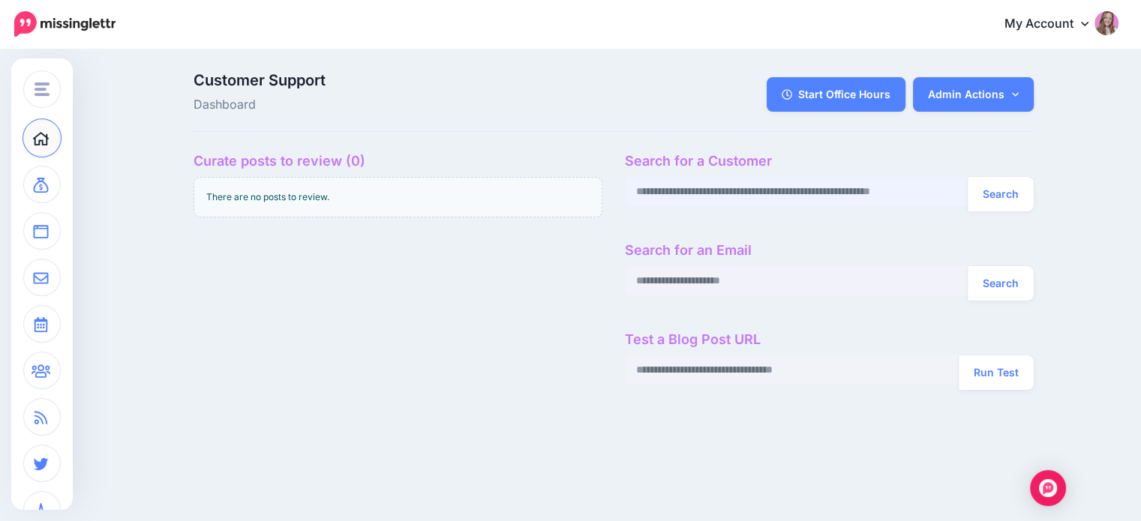
paste input "**********"
type input "**********"
click at [1017, 169] on div "**********" at bounding box center [829, 277] width 431 height 249
click at [1002, 182] on button "Search" at bounding box center [1001, 194] width 66 height 35
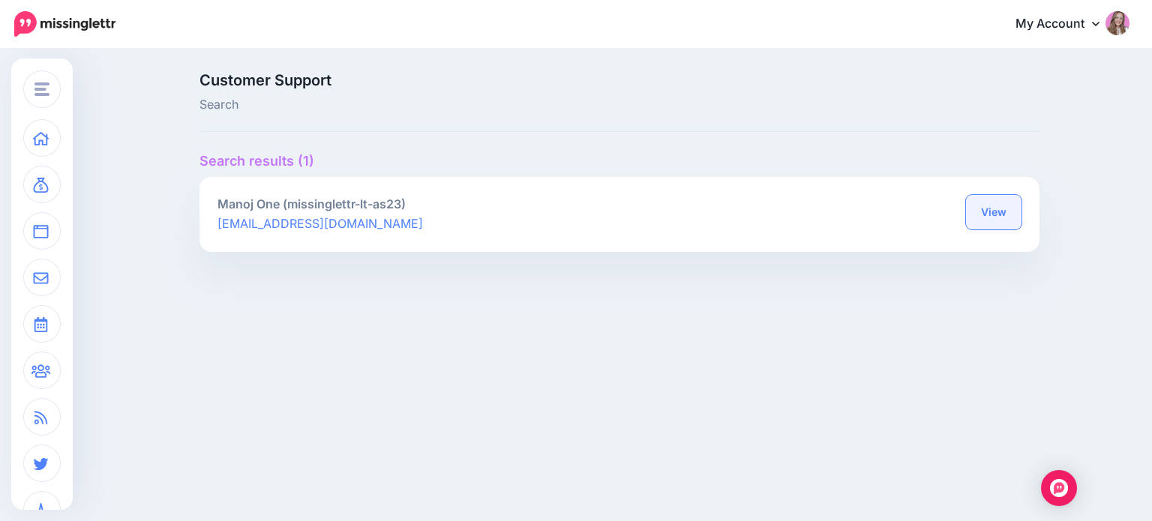
drag, startPoint x: 1008, startPoint y: 221, endPoint x: 999, endPoint y: 221, distance: 9.0
click at [1008, 221] on link "View" at bounding box center [994, 212] width 56 height 35
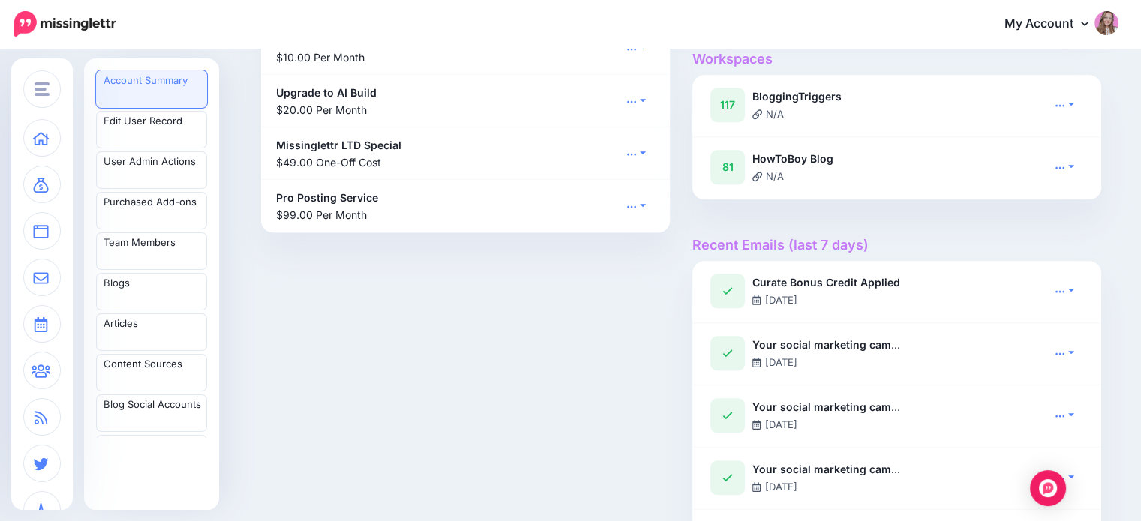
scroll to position [1276, 0]
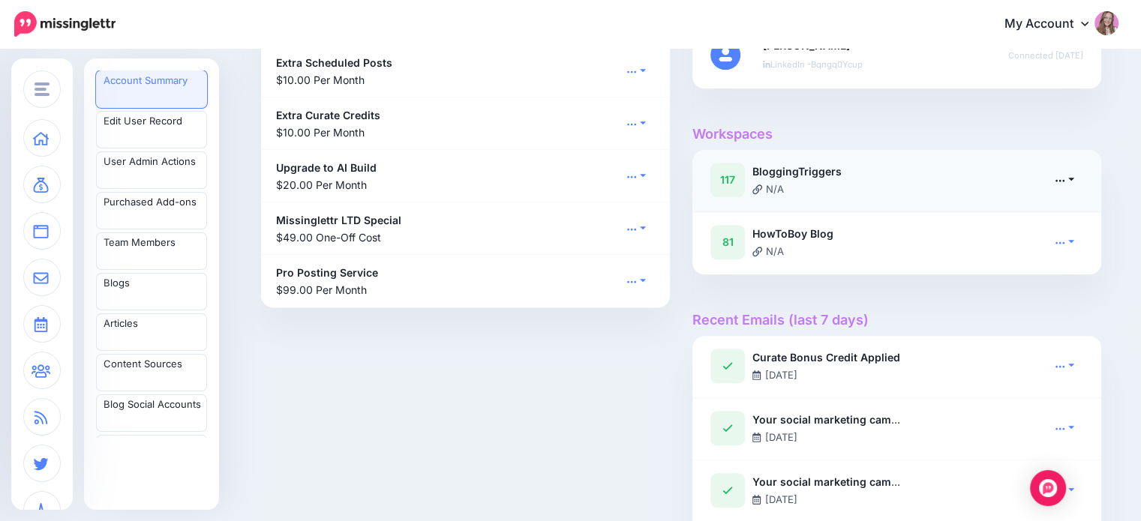
click at [1065, 182] on icon at bounding box center [1060, 180] width 11 height 11
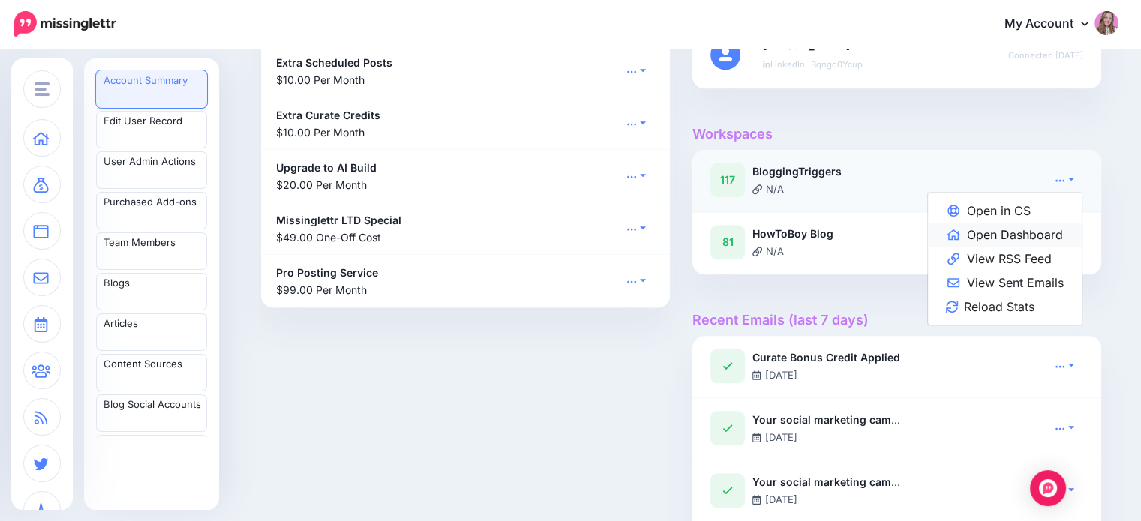
click at [1054, 228] on link "Open Dashboard" at bounding box center [1005, 235] width 154 height 24
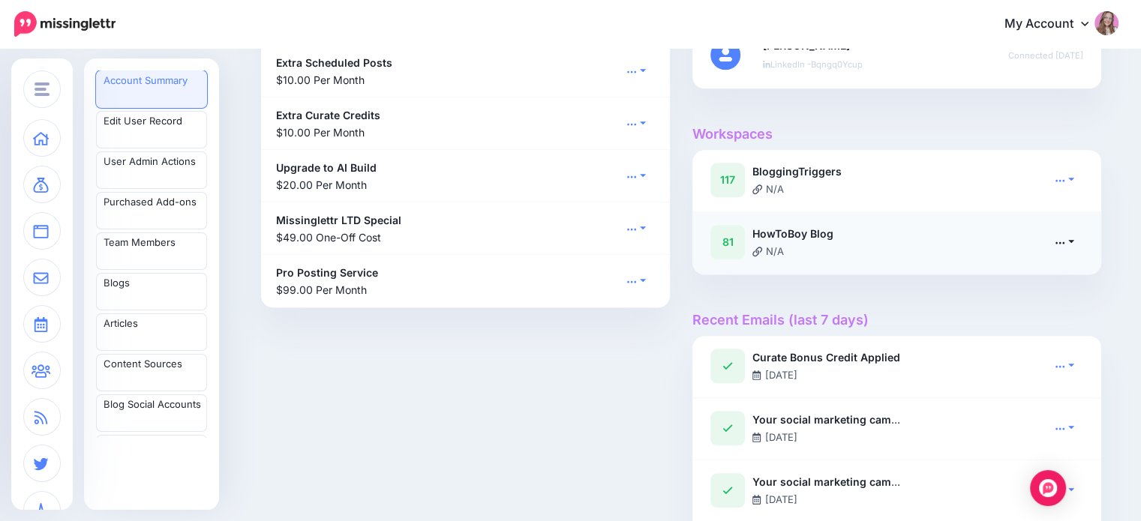
click at [1059, 245] on link at bounding box center [1065, 242] width 38 height 22
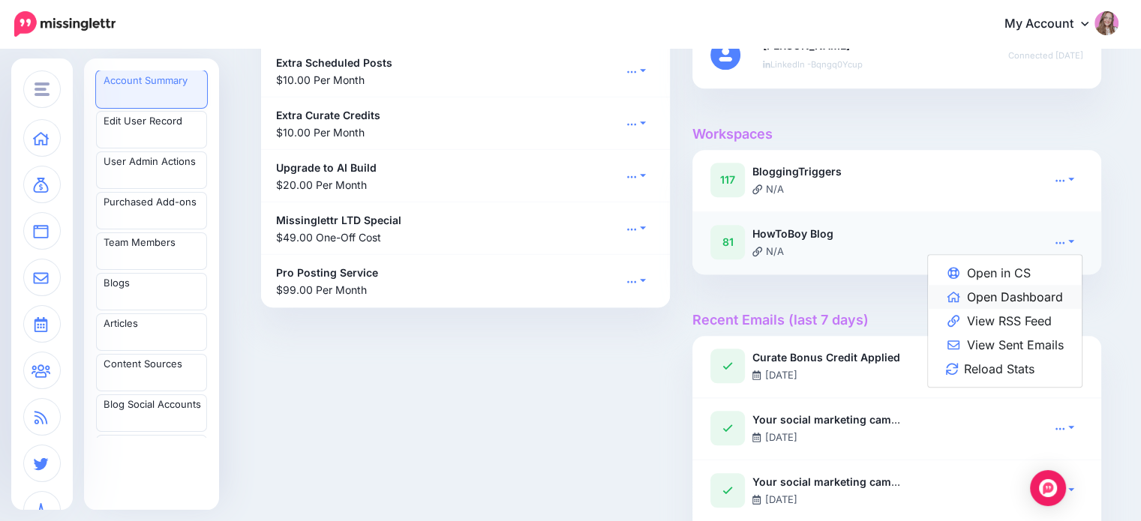
click at [1039, 287] on link "Open Dashboard" at bounding box center [1005, 297] width 154 height 24
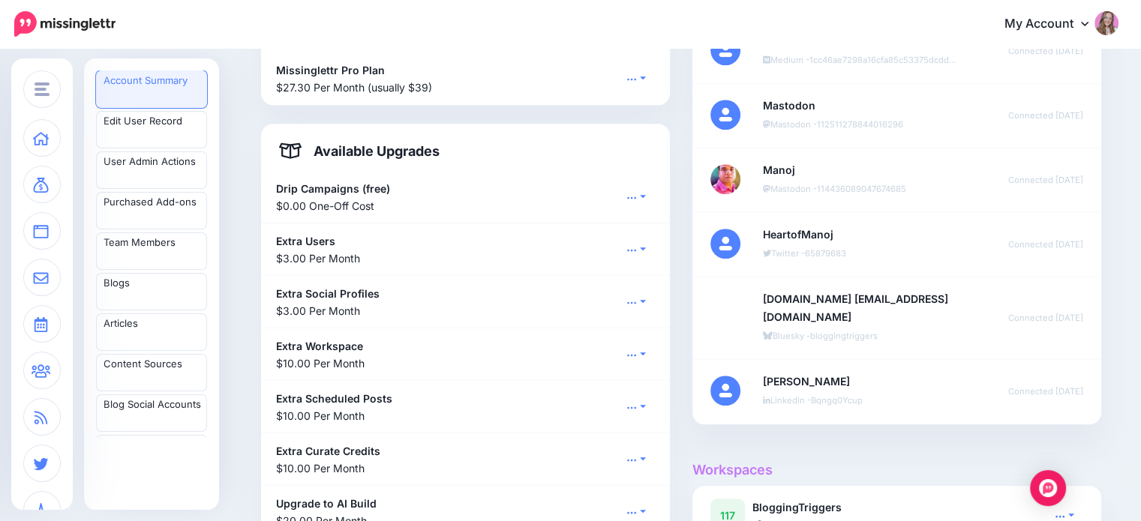
scroll to position [825, 0]
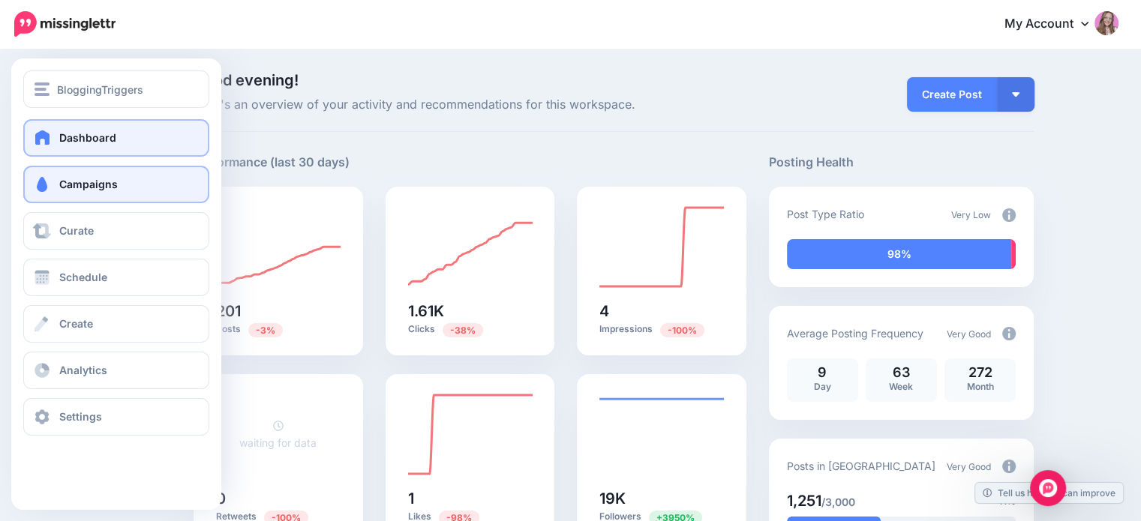
click at [57, 185] on link "Campaigns" at bounding box center [116, 185] width 186 height 38
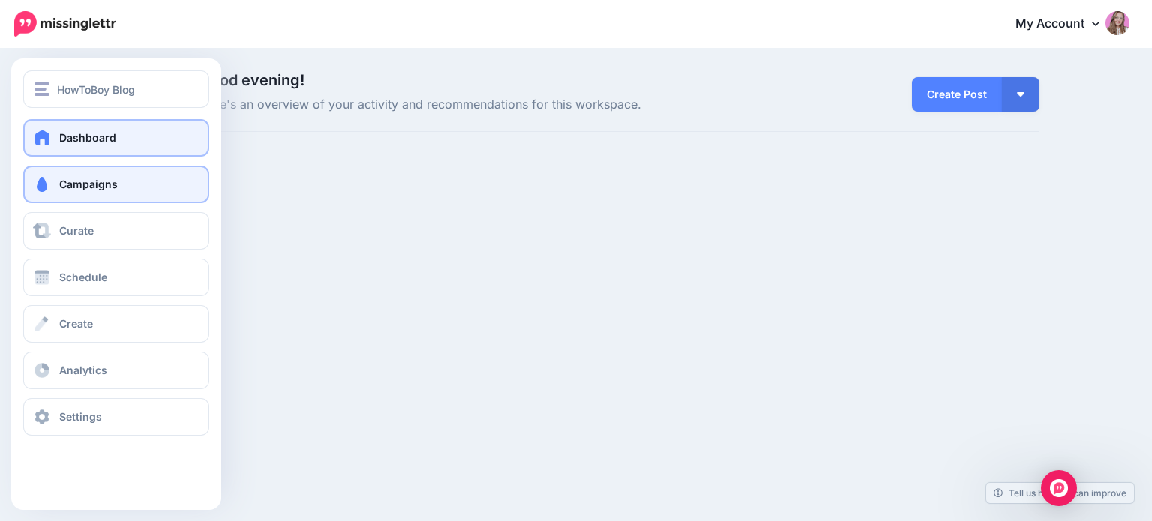
click at [40, 184] on span at bounding box center [42, 184] width 20 height 15
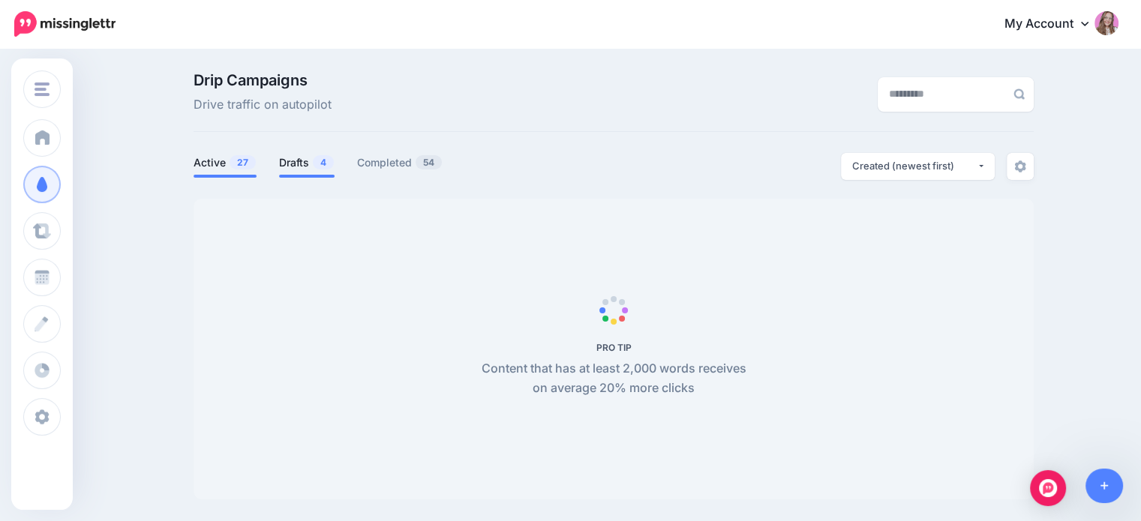
click at [319, 167] on span "4" at bounding box center [323, 162] width 21 height 14
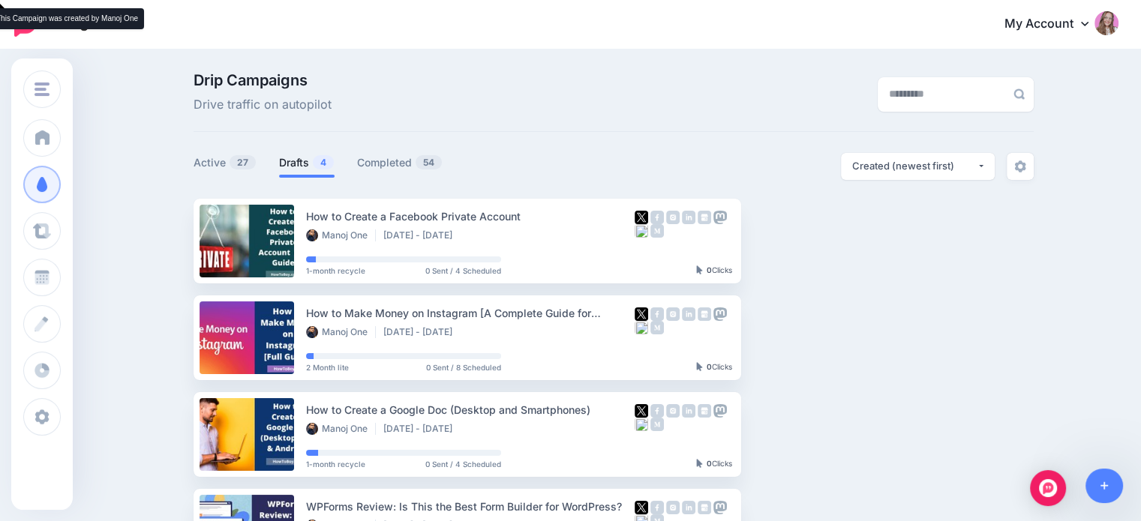
click at [312, 164] on link "Drafts 4" at bounding box center [307, 163] width 56 height 18
